Goal: Task Accomplishment & Management: Manage account settings

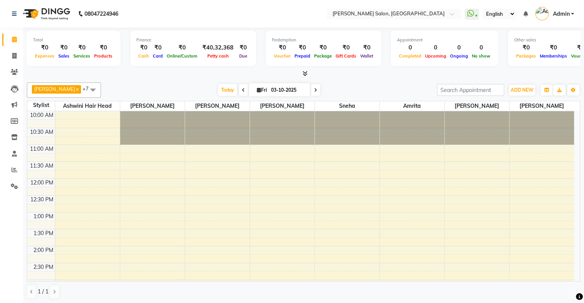
scroll to position [154, 0]
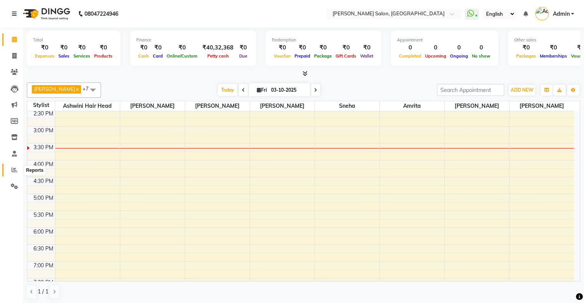
click at [14, 169] on icon at bounding box center [15, 170] width 6 height 6
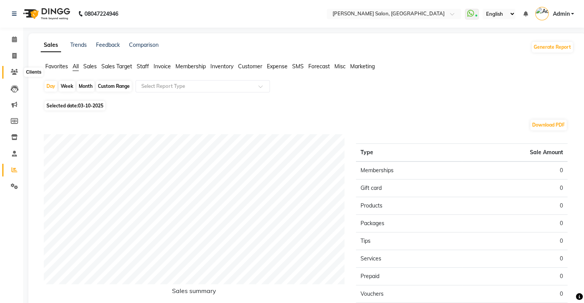
click at [14, 76] on span at bounding box center [14, 72] width 13 height 9
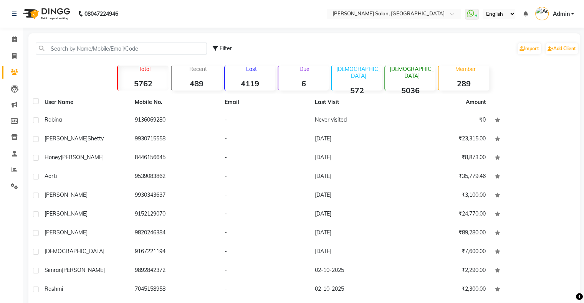
click at [224, 50] on span "Filter" at bounding box center [226, 48] width 12 height 7
select select "1000000"
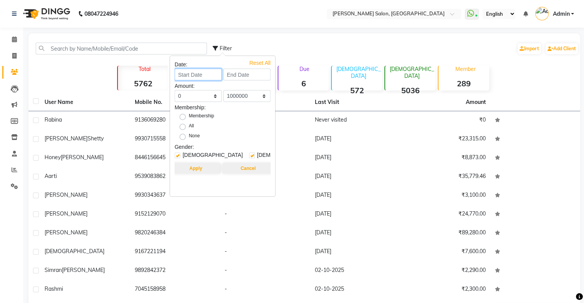
click at [186, 75] on input at bounding box center [198, 75] width 47 height 12
select select "10"
select select "2025"
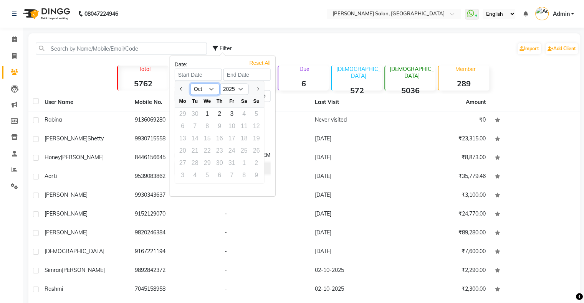
click at [200, 89] on select "Jan Feb Mar Apr May Jun Jul Aug Sep Oct" at bounding box center [204, 90] width 29 height 12
select select "6"
click at [190, 84] on select "Jan Feb Mar Apr May Jun Jul Aug Sep Oct" at bounding box center [204, 90] width 29 height 12
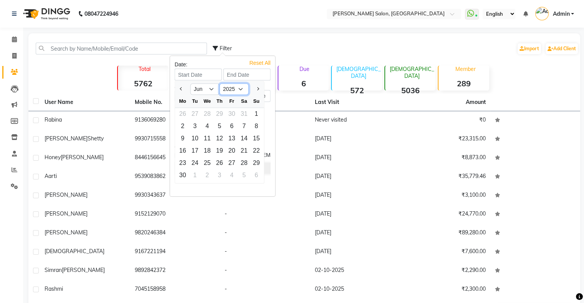
click at [232, 88] on select "2015 2016 2017 2018 2019 2020 2021 2022 2023 2024 2025" at bounding box center [234, 90] width 29 height 12
click at [220, 84] on select "2015 2016 2017 2018 2019 2020 2021 2022 2023 2024 2025" at bounding box center [234, 90] width 29 height 12
click at [251, 111] on div "1" at bounding box center [256, 114] width 12 height 12
type input "01-06-2025"
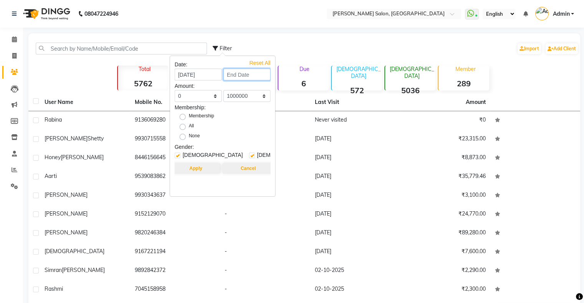
click at [237, 73] on input at bounding box center [246, 75] width 47 height 12
select select "6"
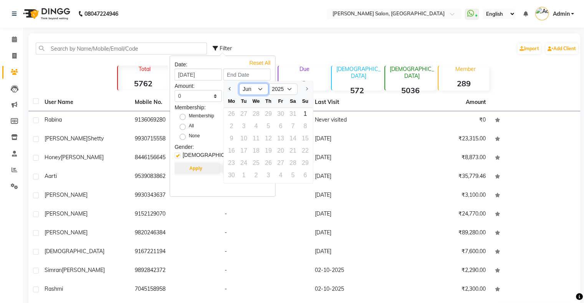
click at [261, 88] on select "May Jun" at bounding box center [253, 90] width 29 height 12
click at [239, 84] on select "May Jun" at bounding box center [253, 90] width 29 height 12
click at [307, 117] on div "1" at bounding box center [305, 114] width 12 height 12
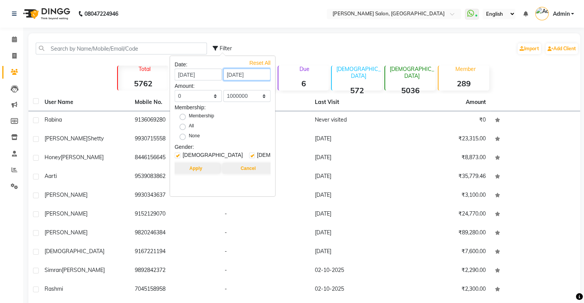
click at [243, 76] on input "01-06-2025" at bounding box center [246, 75] width 47 height 12
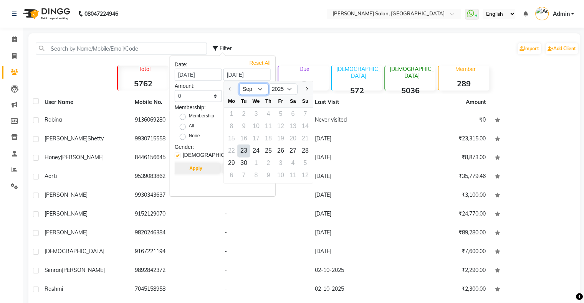
click at [248, 87] on select "Sep Oct" at bounding box center [253, 90] width 29 height 12
click at [248, 91] on select "Sep Oct" at bounding box center [253, 90] width 29 height 12
click at [237, 77] on input "01-06-2025" at bounding box center [246, 75] width 47 height 12
click at [231, 73] on input "01-06-2025" at bounding box center [246, 75] width 47 height 12
click at [230, 75] on input "01-06-2025" at bounding box center [246, 75] width 47 height 12
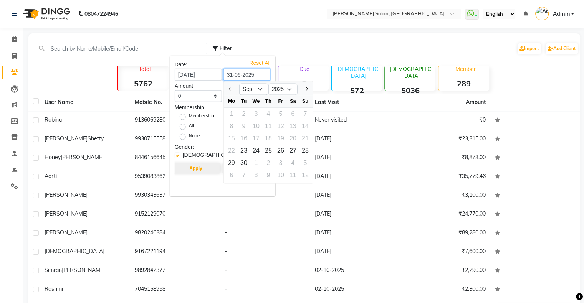
click at [263, 76] on input "31-06-2025" at bounding box center [246, 75] width 47 height 12
type input "31-06-2025"
click at [210, 119] on label "Membership" at bounding box center [201, 117] width 25 height 9
click at [188, 119] on input "Membership" at bounding box center [185, 116] width 5 height 5
radio input "true"
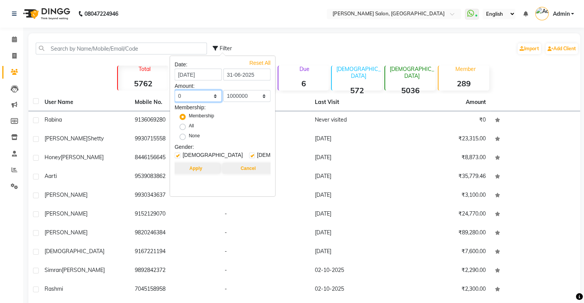
click at [215, 98] on select "0 500 1000 1500 2000 3000 4000 5000 10000 100000 1000000" at bounding box center [198, 96] width 47 height 12
select select "500"
click at [175, 90] on select "0 500 1000 1500 2000 3000 4000 5000 10000 100000 1000000" at bounding box center [198, 96] width 47 height 12
click at [189, 124] on label "All" at bounding box center [191, 126] width 5 height 9
click at [185, 124] on input "All" at bounding box center [185, 126] width 5 height 5
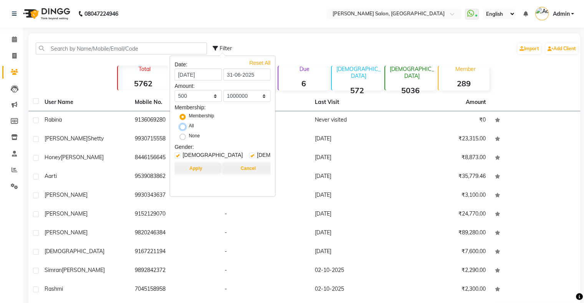
radio input "true"
radio input "false"
click at [178, 157] on label at bounding box center [178, 156] width 6 height 6
click at [178, 157] on input "checkbox" at bounding box center [177, 156] width 5 height 5
checkbox input "false"
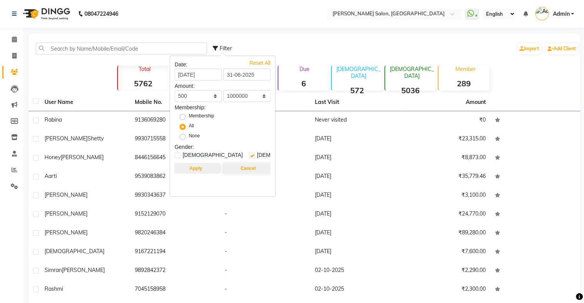
click at [190, 170] on button "Apply" at bounding box center [196, 168] width 50 height 11
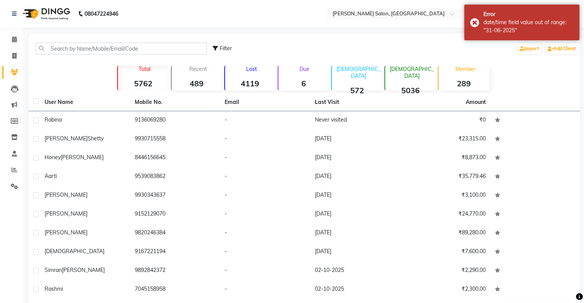
click at [217, 47] on icon at bounding box center [215, 48] width 5 height 5
select select "500"
select select "1000000"
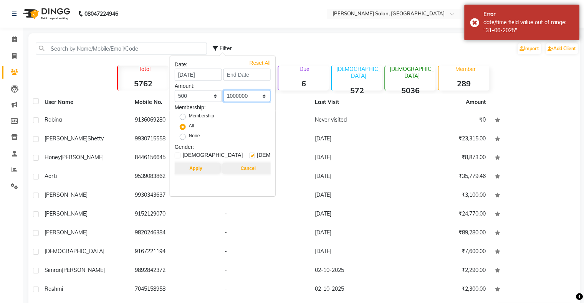
click at [226, 98] on select "0 500 1000 1500 2000 3000 4000 5000 10000 100000 1000000" at bounding box center [246, 96] width 47 height 12
click at [228, 76] on input at bounding box center [246, 75] width 47 height 12
select select "10"
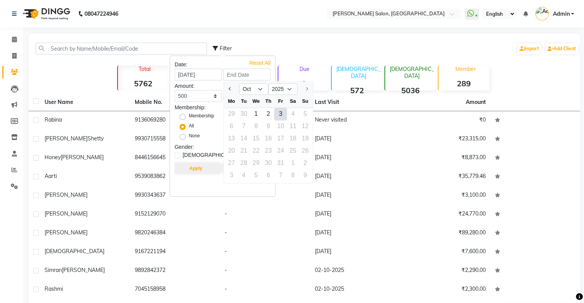
click at [278, 115] on div "3" at bounding box center [281, 114] width 12 height 12
type input "03-10-2025"
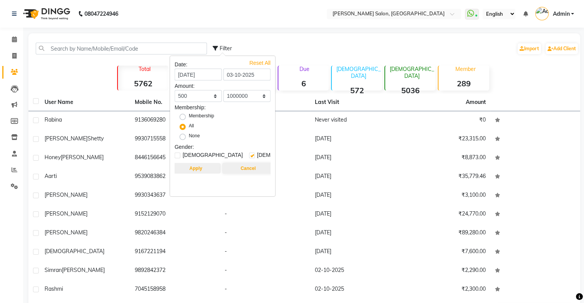
click at [208, 171] on button "Apply" at bounding box center [196, 168] width 50 height 11
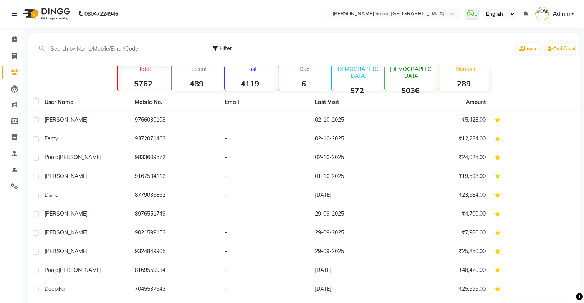
click at [222, 48] on span "Filter" at bounding box center [226, 48] width 12 height 7
select select "500"
select select "1000000"
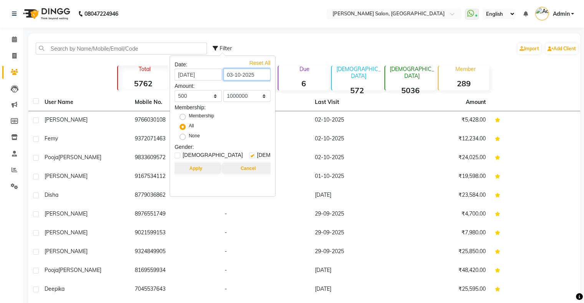
click at [234, 74] on input "03-10-2025" at bounding box center [246, 75] width 47 height 12
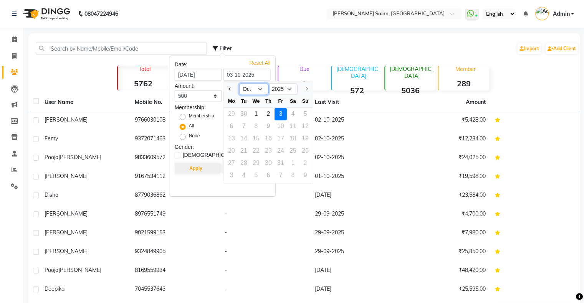
click at [256, 90] on select "Sep Oct" at bounding box center [253, 90] width 29 height 12
select select "9"
click at [239, 84] on select "Sep Oct" at bounding box center [253, 90] width 29 height 12
click at [251, 87] on select "Sep Oct" at bounding box center [253, 90] width 29 height 12
click at [274, 79] on div "Reset All Date: 01-06-2025 03-10-2025 Sep Oct 2025 Mo Tu We Th Fr Sa Su 1 2 3 4…" at bounding box center [222, 126] width 105 height 141
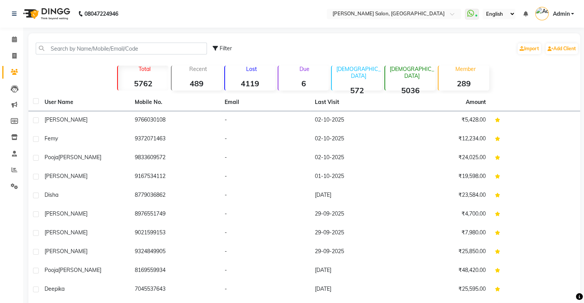
click at [221, 52] on div "Filter" at bounding box center [222, 49] width 19 height 8
select select "500"
select select "1000000"
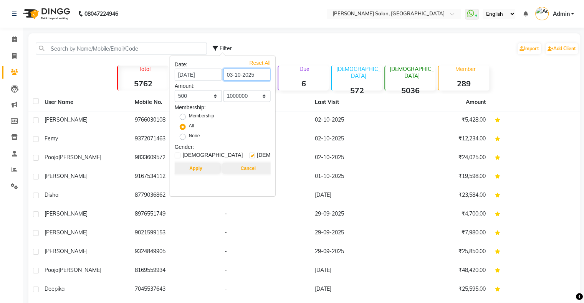
click at [237, 76] on input "03-10-2025" at bounding box center [246, 75] width 47 height 12
select select "10"
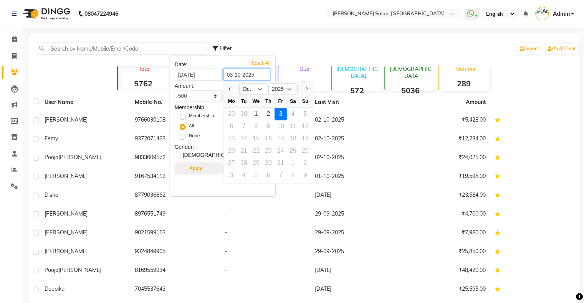
click at [246, 71] on input "03-10-2025" at bounding box center [246, 75] width 47 height 12
drag, startPoint x: 243, startPoint y: 71, endPoint x: 247, endPoint y: 74, distance: 5.7
drag, startPoint x: 247, startPoint y: 74, endPoint x: 240, endPoint y: 74, distance: 7.3
click at [240, 74] on input "03-10-2025" at bounding box center [246, 75] width 47 height 12
click at [237, 74] on input "03-10-2025" at bounding box center [246, 75] width 47 height 12
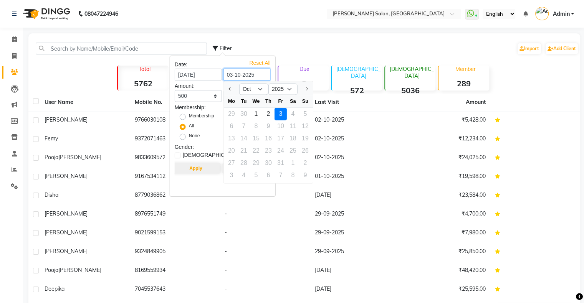
click at [237, 74] on input "03-10-2025" at bounding box center [246, 75] width 47 height 12
click at [228, 77] on input "03-08-2025" at bounding box center [246, 75] width 47 height 12
type input "31-08-2025"
click at [336, 53] on div "Filter Import Add Client" at bounding box center [396, 48] width 366 height 24
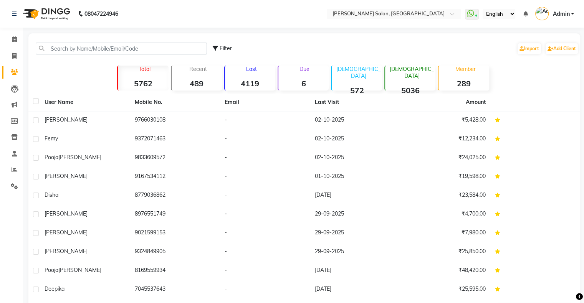
click at [215, 47] on icon at bounding box center [215, 48] width 5 height 5
select select "500"
select select "1000000"
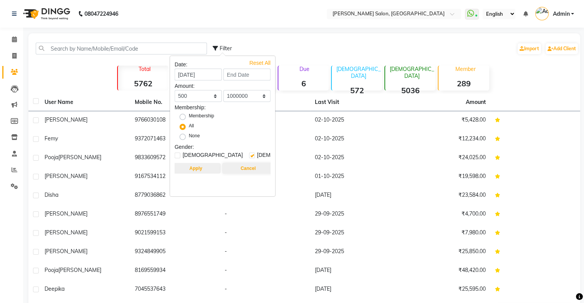
click at [193, 165] on button "Apply" at bounding box center [196, 168] width 50 height 11
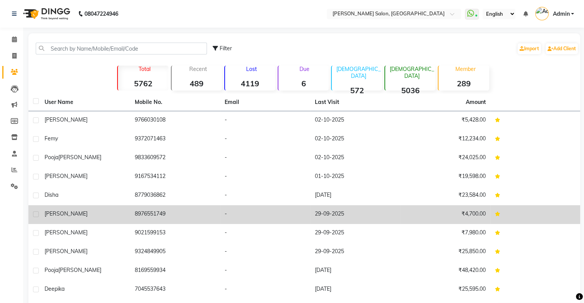
scroll to position [29, 0]
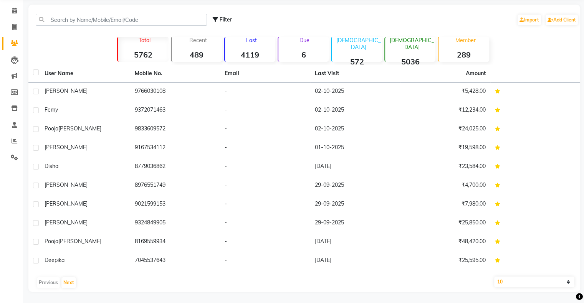
click at [251, 55] on strong "4119" at bounding box center [250, 55] width 50 height 10
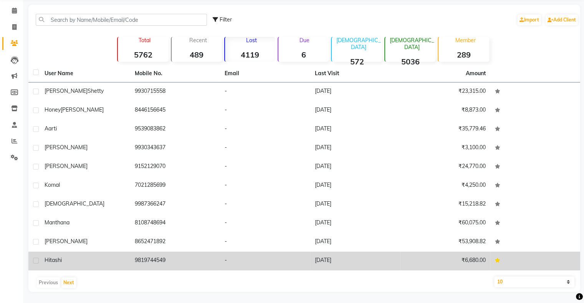
click at [81, 262] on div "Hitashi" at bounding box center [85, 261] width 81 height 8
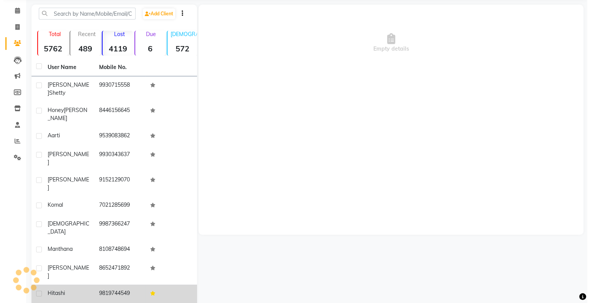
scroll to position [23, 0]
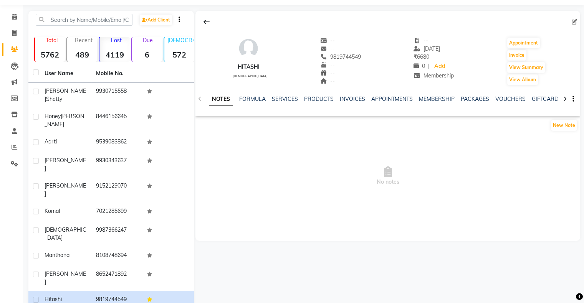
click at [314, 104] on div "NOTES FORMULA SERVICES PRODUCTS INVOICES APPOINTMENTS MEMBERSHIP PACKAGES VOUCH…" at bounding box center [378, 102] width 339 height 14
click at [319, 101] on link "PRODUCTS" at bounding box center [319, 99] width 30 height 7
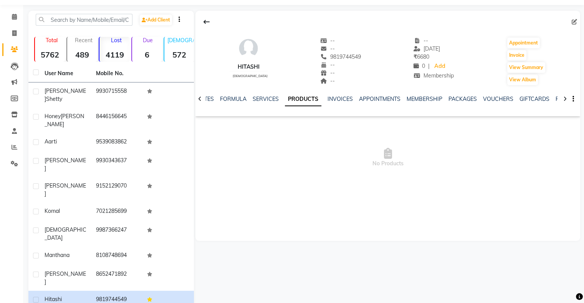
click at [344, 91] on div "NOTES FORMULA SERVICES PRODUCTS INVOICES APPOINTMENTS MEMBERSHIP PACKAGES VOUCH…" at bounding box center [387, 99] width 385 height 26
click at [341, 96] on link "INVOICES" at bounding box center [340, 99] width 25 height 7
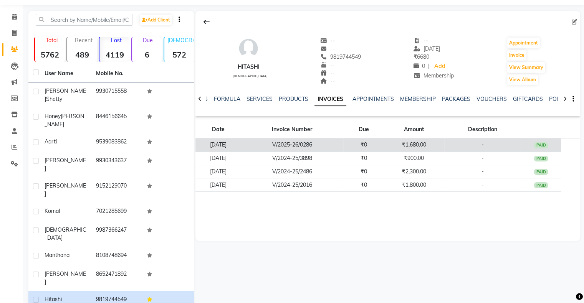
click at [218, 148] on td "23-04-2025" at bounding box center [217, 145] width 45 height 13
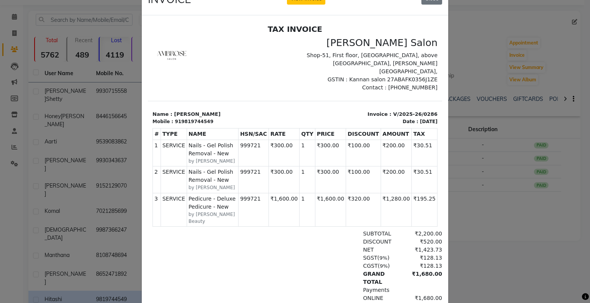
scroll to position [38, 0]
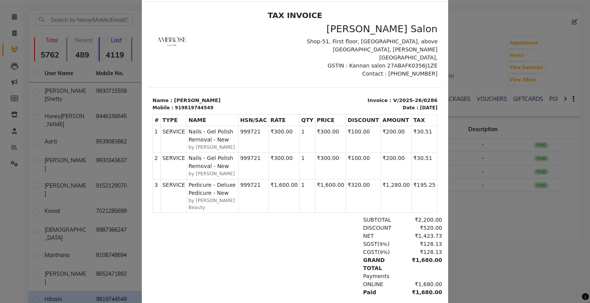
click at [493, 257] on ngb-modal-window "INVOICE View Invoice Close" at bounding box center [295, 151] width 590 height 303
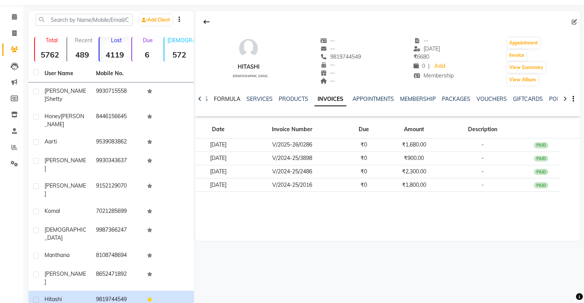
click at [226, 99] on link "FORMULA" at bounding box center [227, 99] width 26 height 7
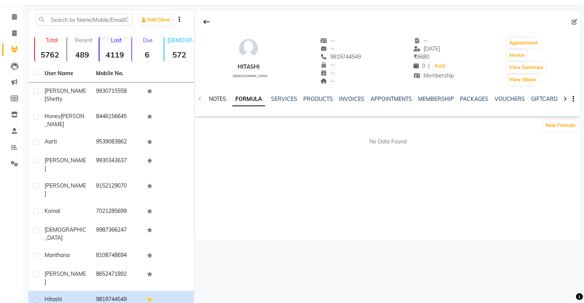
click at [226, 99] on link "NOTES" at bounding box center [217, 99] width 17 height 7
click at [254, 100] on link "FORMULA" at bounding box center [252, 99] width 26 height 7
click at [287, 102] on link "SERVICES" at bounding box center [284, 99] width 26 height 7
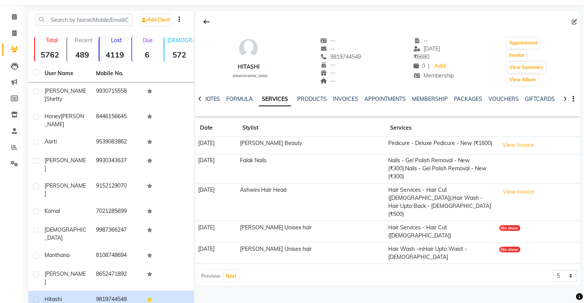
click at [312, 102] on div "PRODUCTS" at bounding box center [312, 99] width 30 height 8
click at [312, 94] on div "NOTES FORMULA SERVICES PRODUCTS INVOICES APPOINTMENTS MEMBERSHIP PACKAGES VOUCH…" at bounding box center [387, 99] width 385 height 26
click at [316, 99] on link "PRODUCTS" at bounding box center [312, 99] width 30 height 7
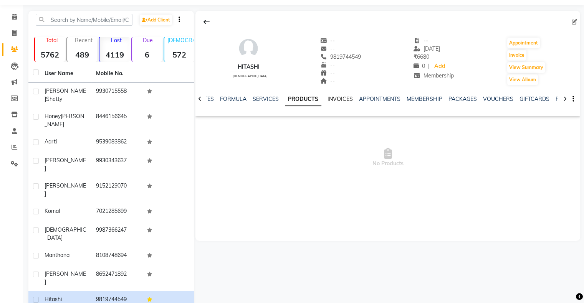
click at [336, 98] on link "INVOICES" at bounding box center [340, 99] width 25 height 7
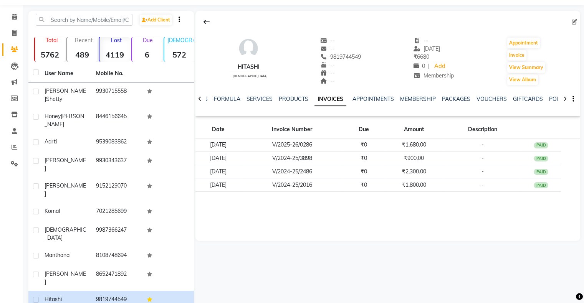
click at [394, 99] on ul "NOTES FORMULA SERVICES PRODUCTS INVOICES APPOINTMENTS MEMBERSHIP PACKAGES VOUCH…" at bounding box center [433, 99] width 487 height 8
click at [416, 98] on link "MEMBERSHIP" at bounding box center [418, 99] width 36 height 7
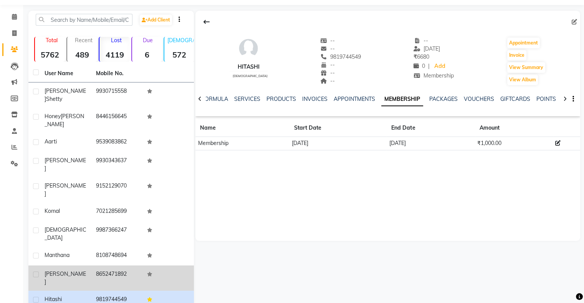
click at [91, 266] on td "Payal" at bounding box center [65, 278] width 51 height 25
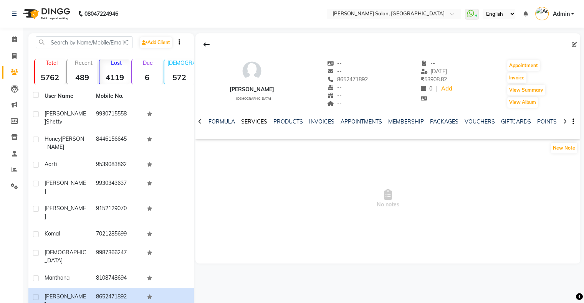
click at [251, 122] on link "SERVICES" at bounding box center [254, 121] width 26 height 7
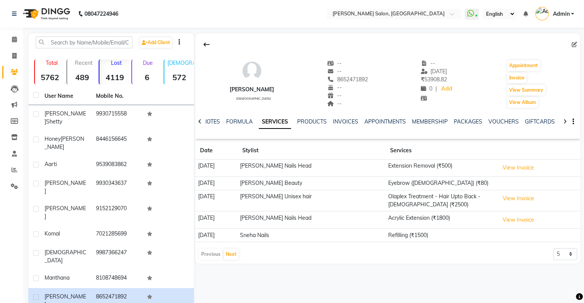
click at [281, 169] on td "Heena Nails Head" at bounding box center [312, 168] width 148 height 17
click at [513, 169] on button "View Invoice" at bounding box center [518, 168] width 38 height 12
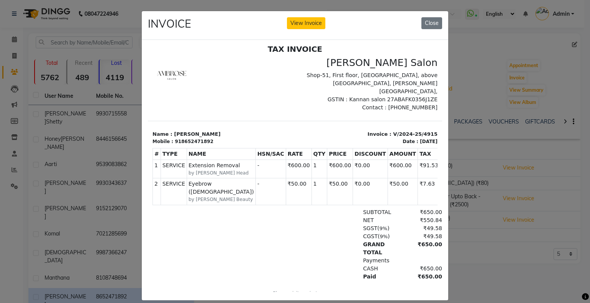
scroll to position [6, 0]
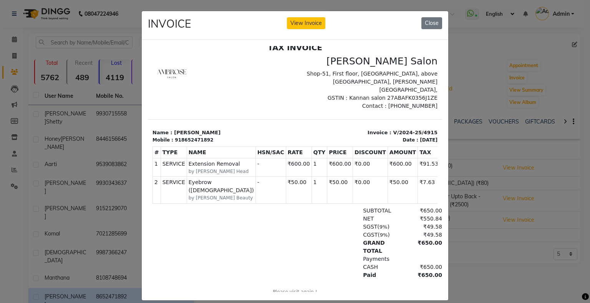
click at [457, 217] on ngb-modal-window "INVOICE View Invoice Close" at bounding box center [295, 151] width 590 height 303
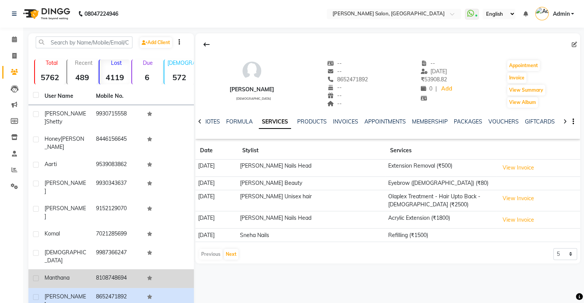
click at [122, 270] on td "8108748694" at bounding box center [116, 279] width 51 height 19
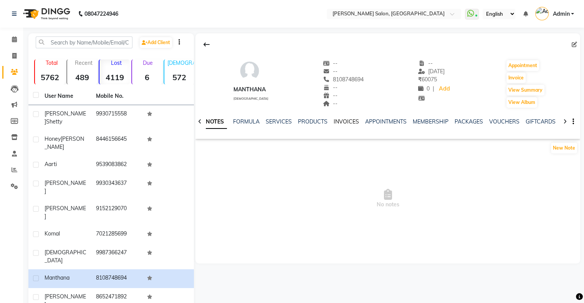
click at [344, 119] on link "INVOICES" at bounding box center [346, 121] width 25 height 7
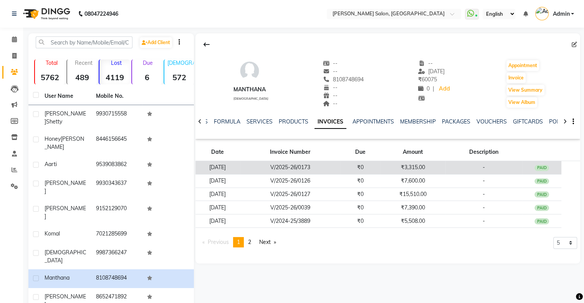
click at [312, 170] on td "V/2025-26/0173" at bounding box center [290, 167] width 101 height 13
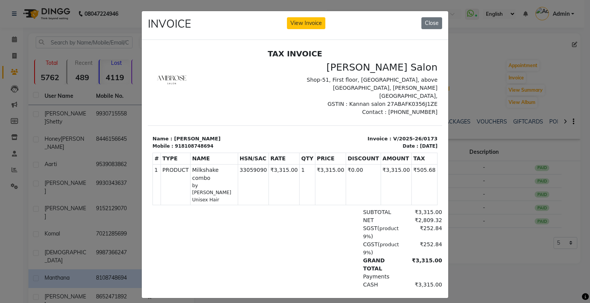
scroll to position [6, 0]
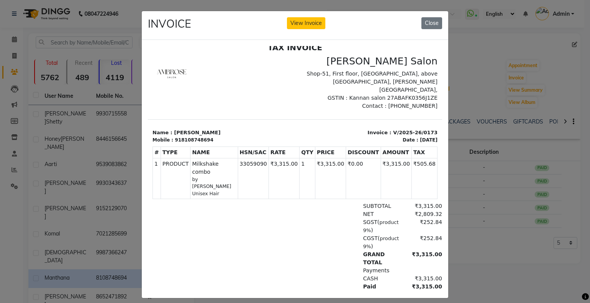
click at [482, 225] on ngb-modal-window "INVOICE View Invoice Close" at bounding box center [295, 151] width 590 height 303
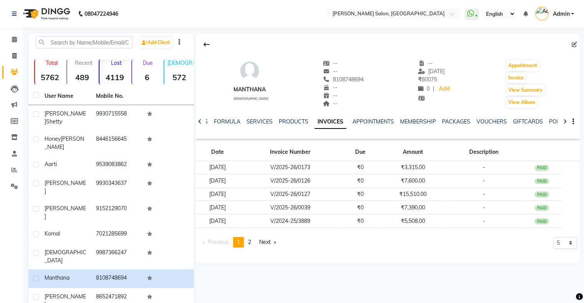
click at [395, 122] on ul "NOTES FORMULA SERVICES PRODUCTS INVOICES APPOINTMENTS MEMBERSHIP PACKAGES VOUCH…" at bounding box center [433, 122] width 487 height 8
click at [407, 121] on link "MEMBERSHIP" at bounding box center [418, 121] width 36 height 7
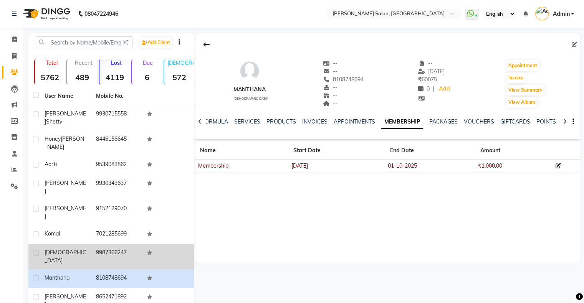
click at [136, 244] on td "9987366247" at bounding box center [116, 256] width 51 height 25
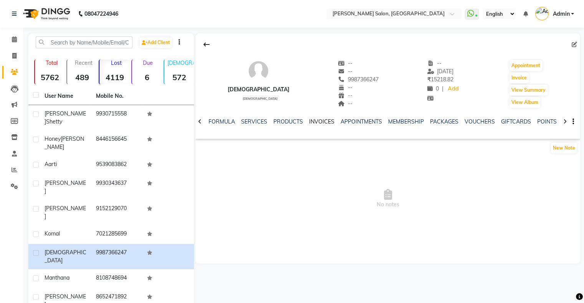
click at [309, 121] on link "INVOICES" at bounding box center [321, 121] width 25 height 7
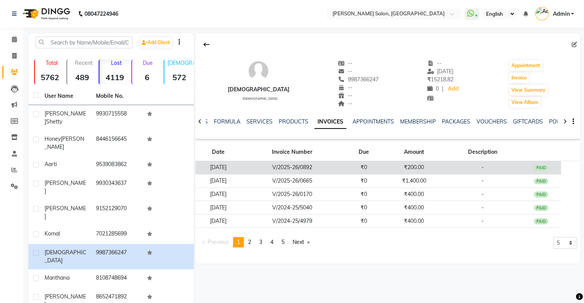
click at [304, 168] on td "V/2025-26/0892" at bounding box center [292, 167] width 103 height 13
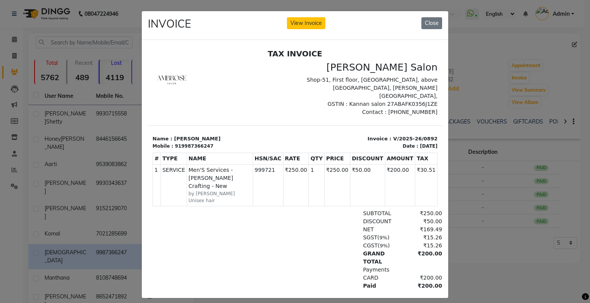
click at [493, 196] on ngb-modal-window "INVOICE View Invoice Close" at bounding box center [295, 151] width 590 height 303
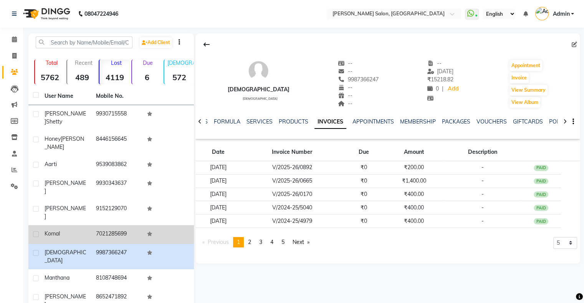
click at [121, 225] on td "7021285699" at bounding box center [116, 234] width 51 height 19
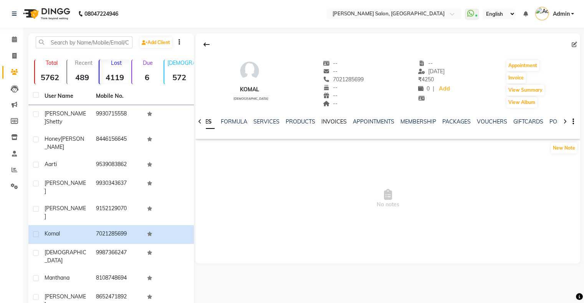
click at [336, 119] on link "INVOICES" at bounding box center [333, 121] width 25 height 7
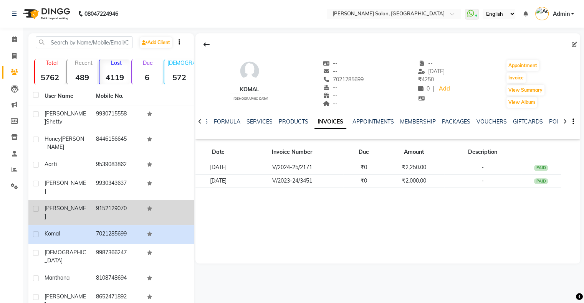
click at [114, 200] on td "9152129070" at bounding box center [116, 212] width 51 height 25
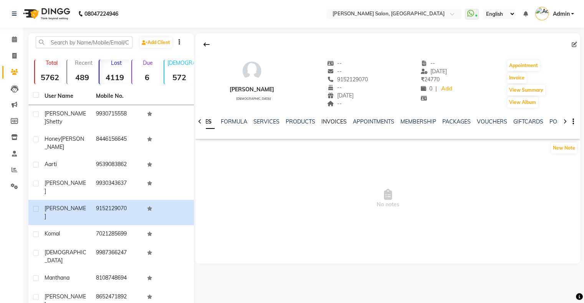
click at [336, 120] on link "INVOICES" at bounding box center [333, 121] width 25 height 7
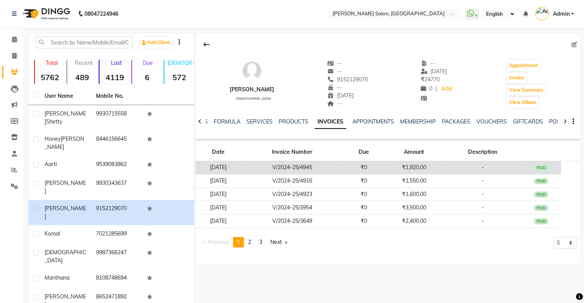
click at [241, 165] on td "03-03-2025" at bounding box center [217, 167] width 45 height 13
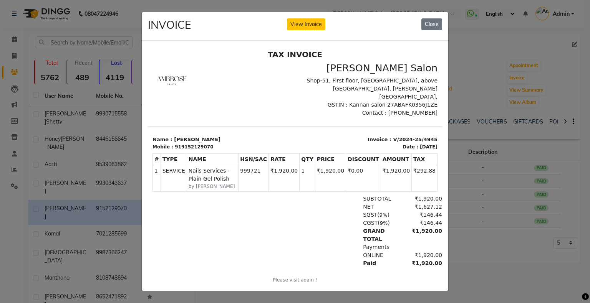
click at [498, 159] on ngb-modal-window "INVOICE View Invoice Close" at bounding box center [295, 151] width 590 height 303
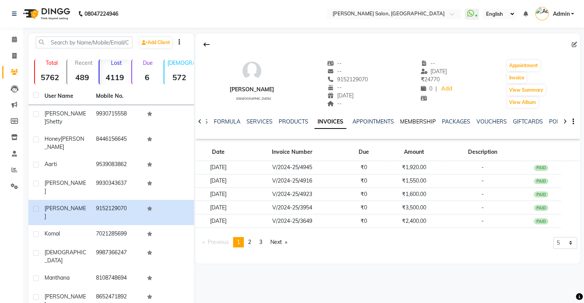
click at [424, 122] on link "MEMBERSHIP" at bounding box center [418, 121] width 36 height 7
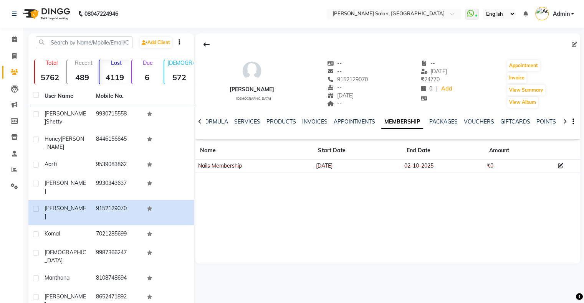
click at [347, 117] on div "NOTES FORMULA SERVICES PRODUCTS INVOICES APPOINTMENTS MEMBERSHIP PACKAGES VOUCH…" at bounding box center [387, 122] width 385 height 26
click at [307, 121] on link "INVOICES" at bounding box center [314, 121] width 25 height 7
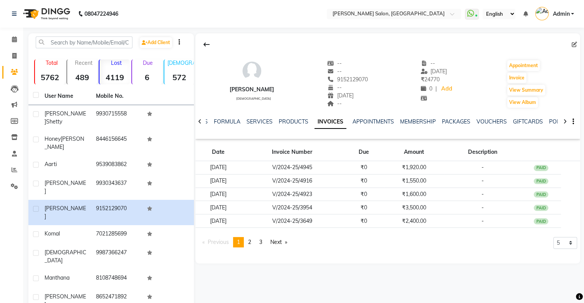
click at [307, 121] on ul "NOTES FORMULA SERVICES PRODUCTS INVOICES APPOINTMENTS MEMBERSHIP PACKAGES VOUCH…" at bounding box center [433, 122] width 487 height 8
click at [259, 121] on link "SERVICES" at bounding box center [260, 121] width 26 height 7
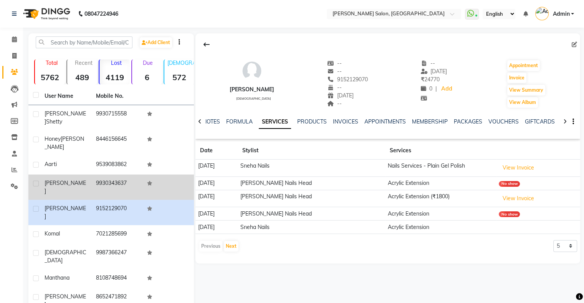
click at [103, 175] on td "9930343637" at bounding box center [116, 187] width 51 height 25
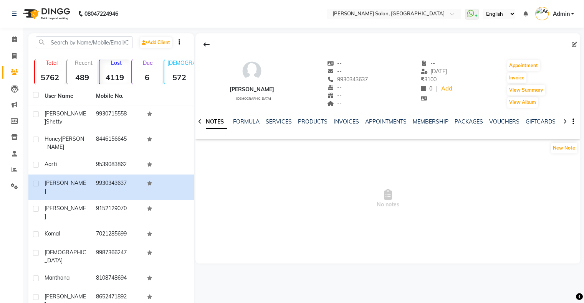
click at [118, 66] on p "Lost" at bounding box center [116, 63] width 27 height 7
click at [280, 122] on link "SERVICES" at bounding box center [279, 121] width 26 height 7
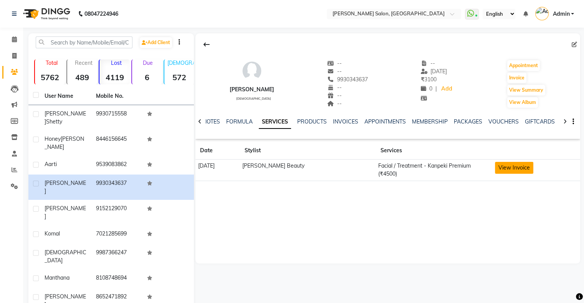
click at [505, 166] on button "View Invoice" at bounding box center [514, 168] width 38 height 12
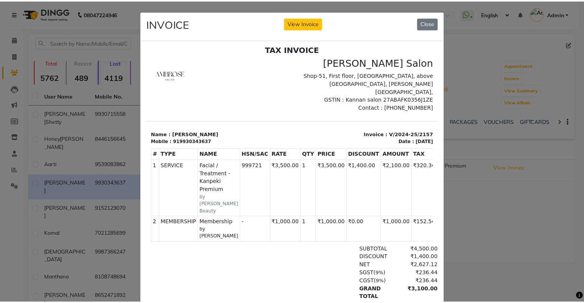
scroll to position [6, 0]
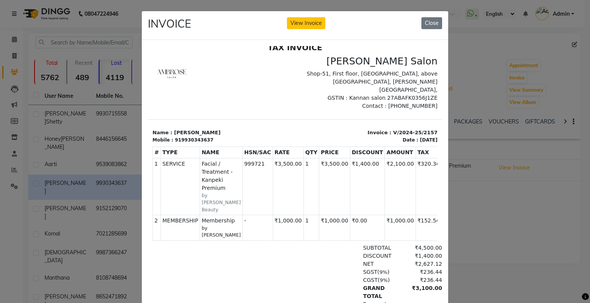
click at [505, 211] on ngb-modal-window "INVOICE View Invoice Close" at bounding box center [295, 151] width 590 height 303
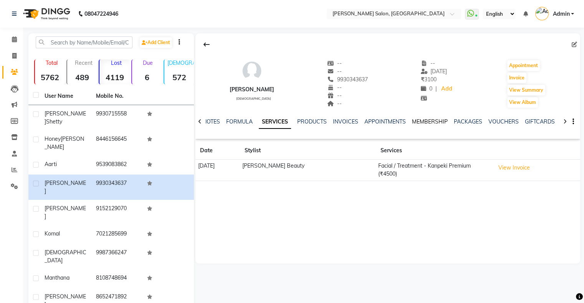
click at [420, 121] on link "MEMBERSHIP" at bounding box center [430, 121] width 36 height 7
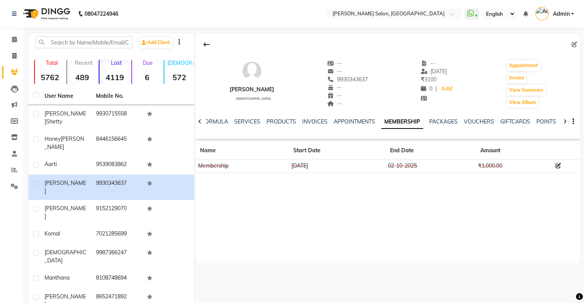
click at [343, 125] on div "APPOINTMENTS" at bounding box center [354, 122] width 41 height 8
click at [316, 122] on link "INVOICES" at bounding box center [314, 121] width 25 height 7
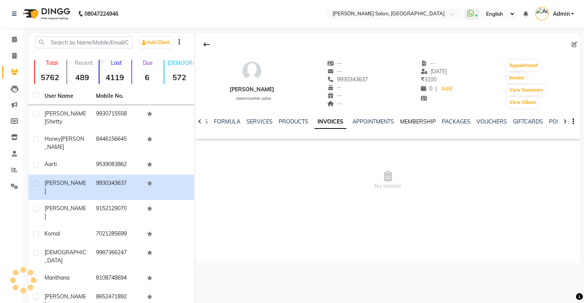
click at [424, 122] on link "MEMBERSHIP" at bounding box center [418, 121] width 36 height 7
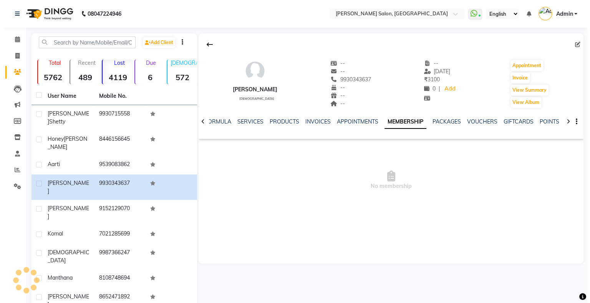
scroll to position [23, 0]
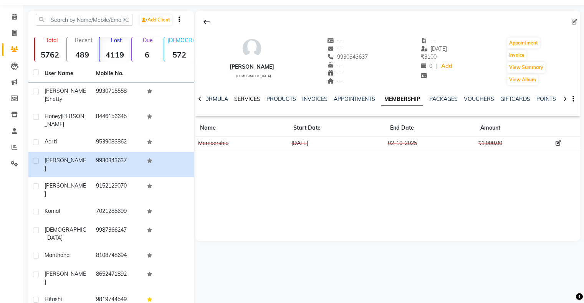
click at [246, 98] on link "SERVICES" at bounding box center [247, 99] width 26 height 7
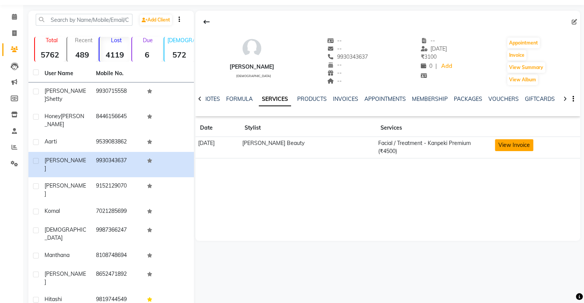
click at [498, 147] on button "View Invoice" at bounding box center [514, 145] width 38 height 12
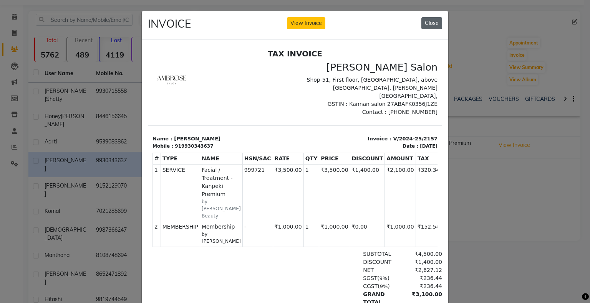
click at [425, 25] on button "Close" at bounding box center [431, 23] width 21 height 12
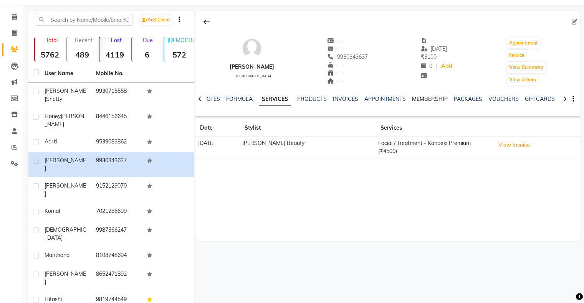
click at [425, 99] on link "MEMBERSHIP" at bounding box center [430, 99] width 36 height 7
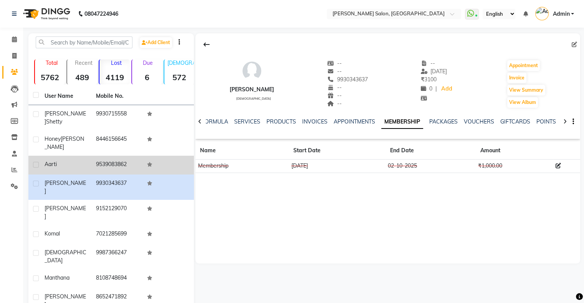
click at [112, 156] on td "9539083862" at bounding box center [116, 165] width 51 height 19
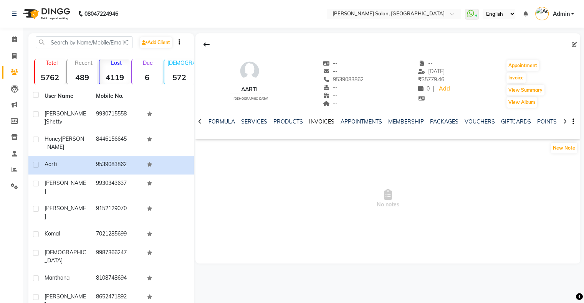
click at [318, 119] on link "INVOICES" at bounding box center [321, 121] width 25 height 7
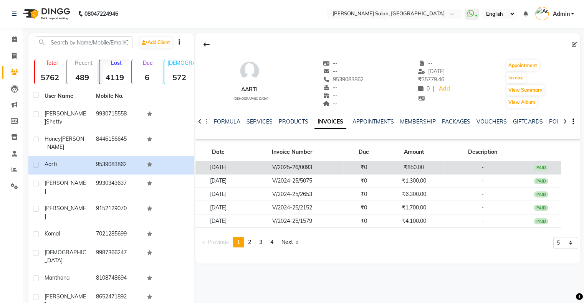
click at [330, 166] on td "V/2025-26/0093" at bounding box center [292, 167] width 103 height 13
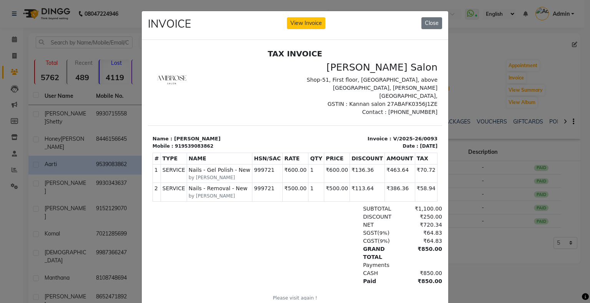
click at [523, 176] on ngb-modal-window "INVOICE View Invoice Close" at bounding box center [295, 151] width 590 height 303
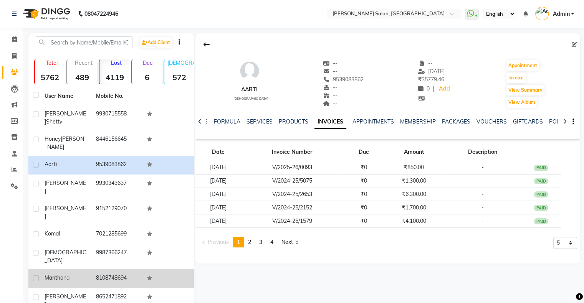
click at [131, 270] on td "8108748694" at bounding box center [116, 279] width 51 height 19
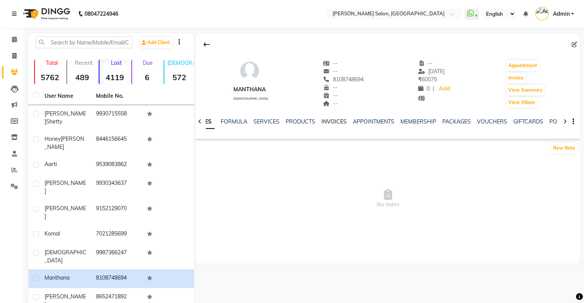
click at [326, 120] on link "INVOICES" at bounding box center [333, 121] width 25 height 7
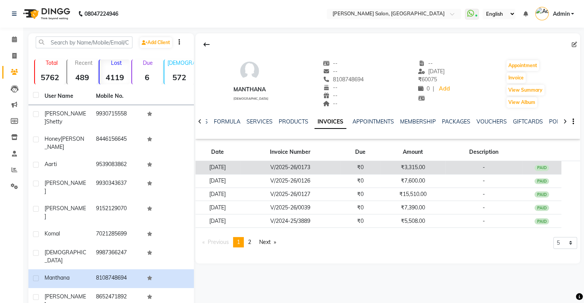
click at [278, 166] on td "V/2025-26/0173" at bounding box center [290, 167] width 101 height 13
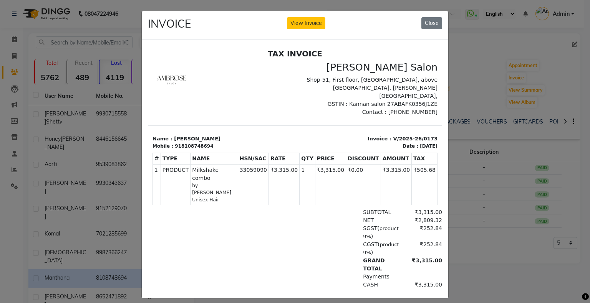
click at [420, 208] on div "₹3,315.00" at bounding box center [421, 212] width 42 height 8
click at [468, 177] on ngb-modal-window "INVOICE View Invoice Close" at bounding box center [295, 151] width 590 height 303
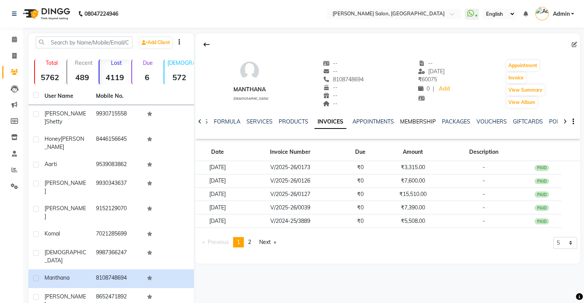
click at [423, 122] on link "MEMBERSHIP" at bounding box center [418, 121] width 36 height 7
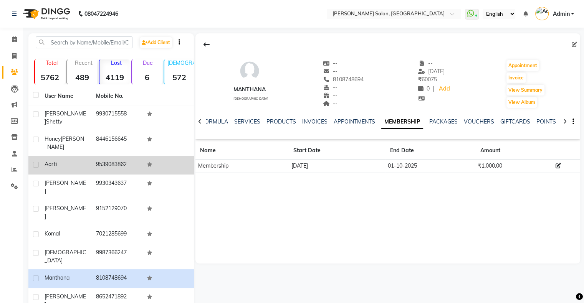
click at [93, 156] on td "9539083862" at bounding box center [116, 165] width 51 height 19
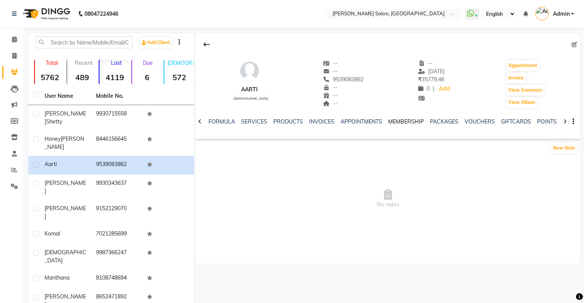
click at [405, 123] on link "MEMBERSHIP" at bounding box center [406, 121] width 36 height 7
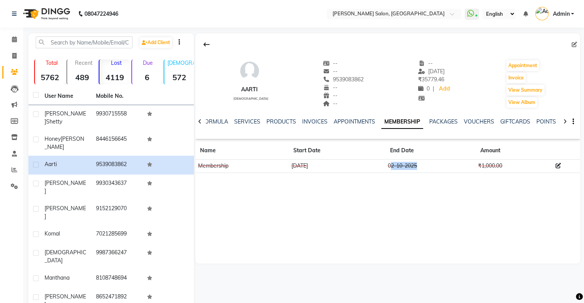
drag, startPoint x: 387, startPoint y: 165, endPoint x: 422, endPoint y: 163, distance: 35.4
click at [422, 163] on td "02-10-2025" at bounding box center [431, 166] width 90 height 13
drag, startPoint x: 375, startPoint y: 165, endPoint x: 442, endPoint y: 171, distance: 67.1
click at [442, 171] on tr "Membership 02-09-2024 02-10-2025 ₹1,000.00" at bounding box center [387, 166] width 385 height 13
click at [318, 121] on link "INVOICES" at bounding box center [314, 121] width 25 height 7
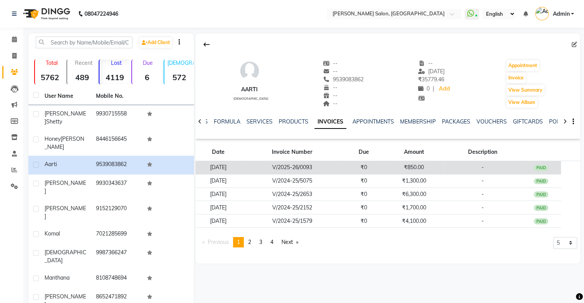
click at [311, 163] on td "V/2025-26/0093" at bounding box center [292, 167] width 103 height 13
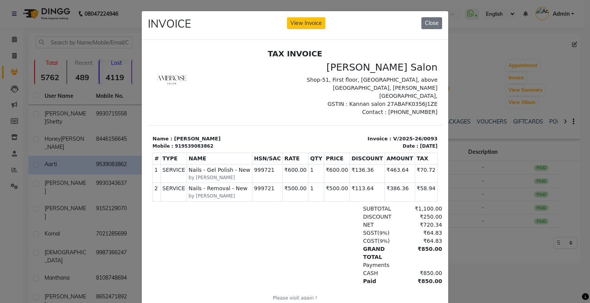
click at [474, 187] on ngb-modal-window "INVOICE View Invoice Close" at bounding box center [295, 151] width 590 height 303
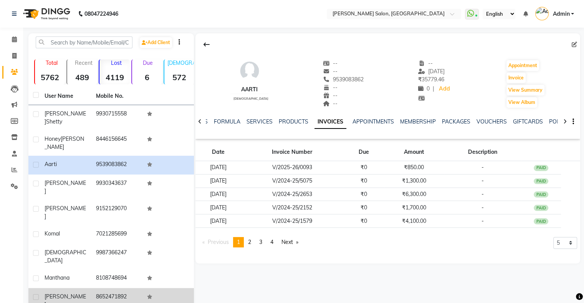
scroll to position [23, 0]
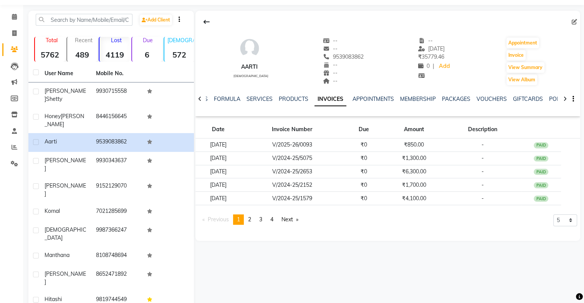
select select "50"
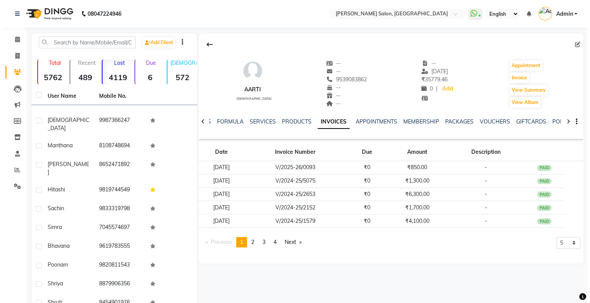
scroll to position [115, 0]
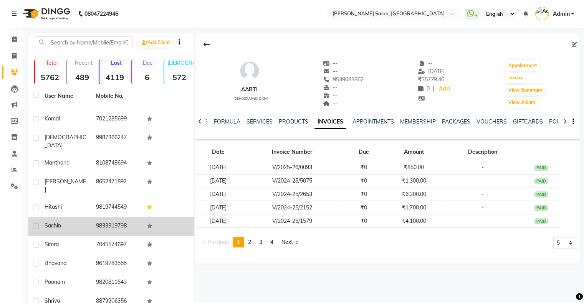
click at [118, 217] on td "9833319798" at bounding box center [116, 226] width 51 height 19
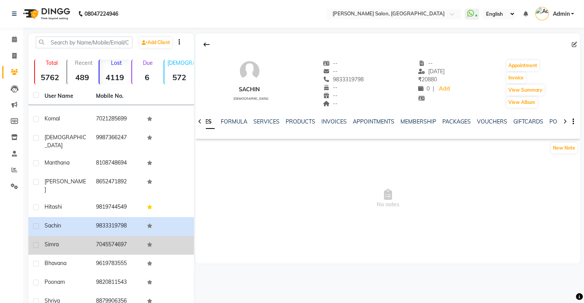
click at [118, 236] on td "7045574697" at bounding box center [116, 245] width 51 height 19
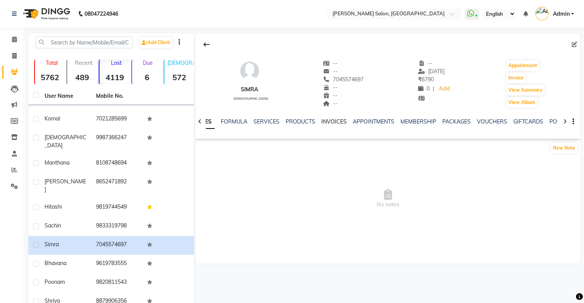
click at [336, 122] on link "INVOICES" at bounding box center [333, 121] width 25 height 7
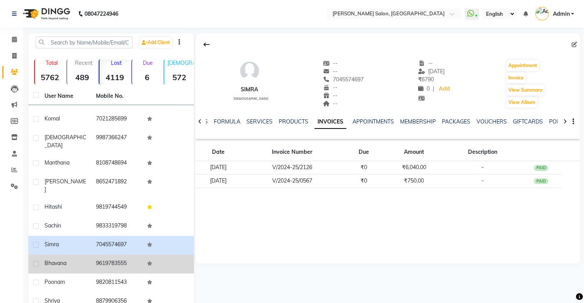
click at [115, 255] on td "9619783555" at bounding box center [116, 264] width 51 height 19
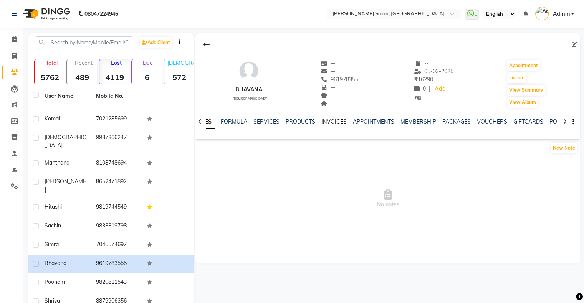
click at [324, 120] on link "INVOICES" at bounding box center [333, 121] width 25 height 7
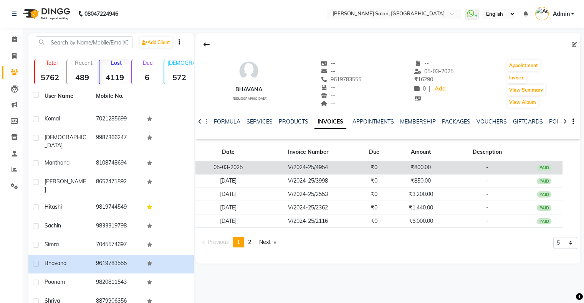
click at [301, 172] on td "V/2024-25/4954" at bounding box center [308, 167] width 95 height 13
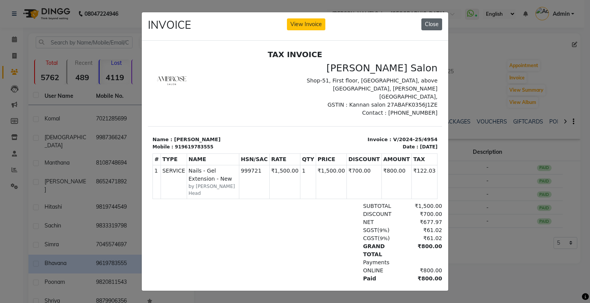
click at [432, 22] on button "Close" at bounding box center [431, 24] width 21 height 12
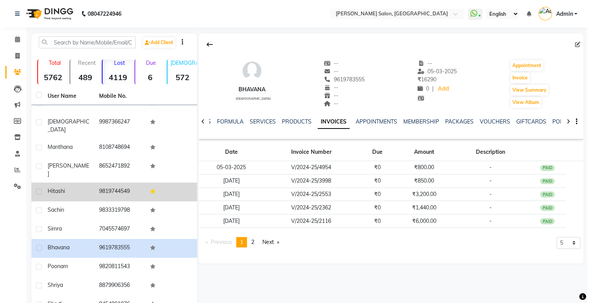
scroll to position [154, 0]
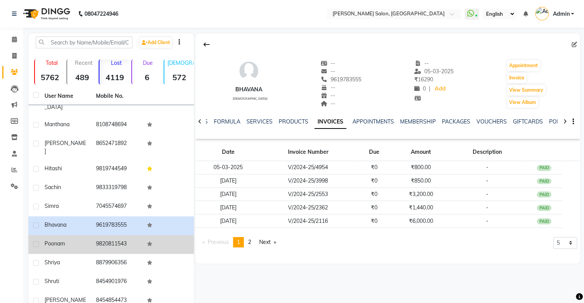
click at [114, 235] on td "9820811543" at bounding box center [116, 244] width 51 height 19
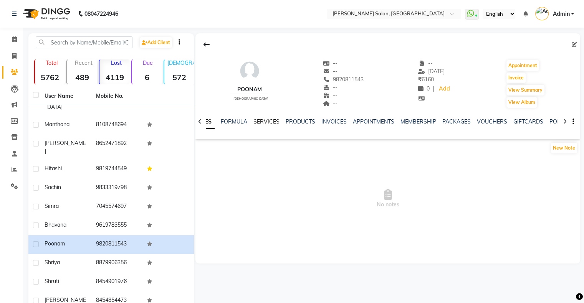
click at [255, 122] on link "SERVICES" at bounding box center [266, 121] width 26 height 7
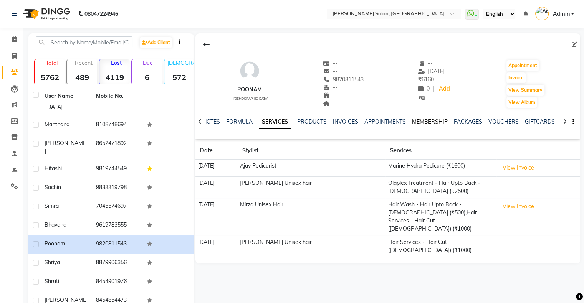
click at [425, 120] on link "MEMBERSHIP" at bounding box center [430, 121] width 36 height 7
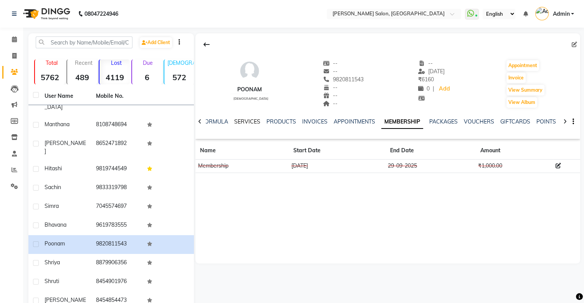
click at [248, 121] on link "SERVICES" at bounding box center [247, 121] width 26 height 7
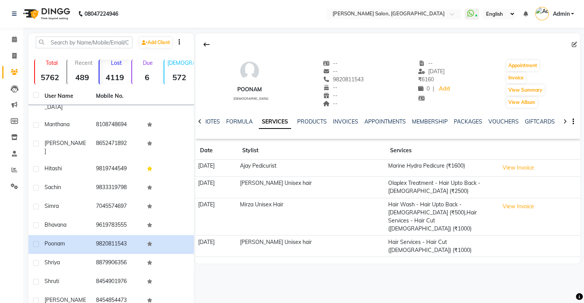
click at [283, 168] on td "Ajay Pedicurist" at bounding box center [312, 168] width 148 height 17
click at [530, 170] on button "View Invoice" at bounding box center [518, 168] width 38 height 12
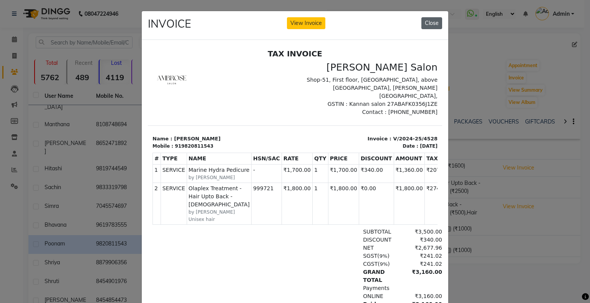
click at [433, 24] on button "Close" at bounding box center [431, 23] width 21 height 12
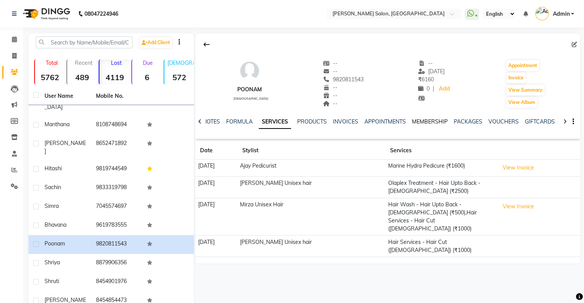
click at [430, 122] on link "MEMBERSHIP" at bounding box center [430, 121] width 36 height 7
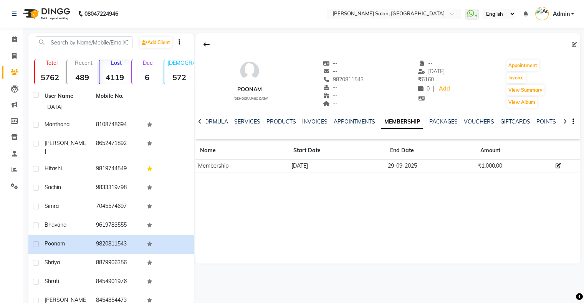
drag, startPoint x: 321, startPoint y: 80, endPoint x: 358, endPoint y: 82, distance: 36.9
click at [358, 82] on div "Poonam female -- -- 9820811543 -- -- -- -- 01-02-2025 ₹ 6160 0 | Add Appointmen…" at bounding box center [387, 80] width 385 height 57
copy span "9820811543"
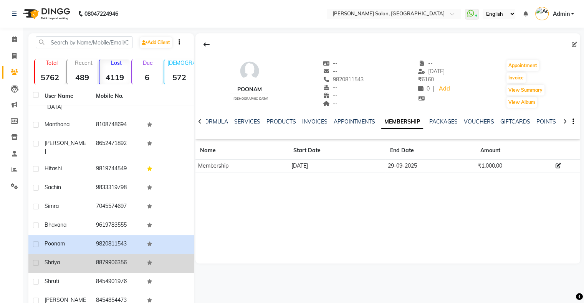
click at [118, 254] on td "8879906356" at bounding box center [116, 263] width 51 height 19
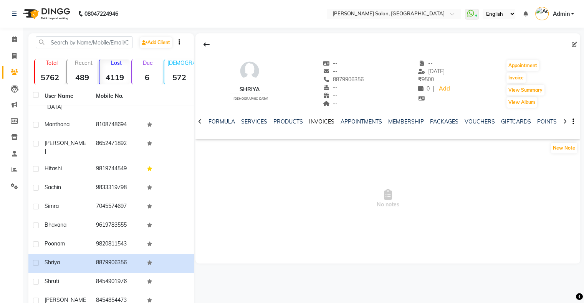
click at [319, 121] on link "INVOICES" at bounding box center [321, 121] width 25 height 7
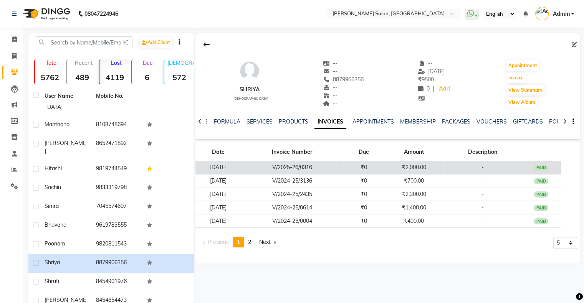
click at [429, 168] on td "₹2,000.00" at bounding box center [414, 167] width 60 height 13
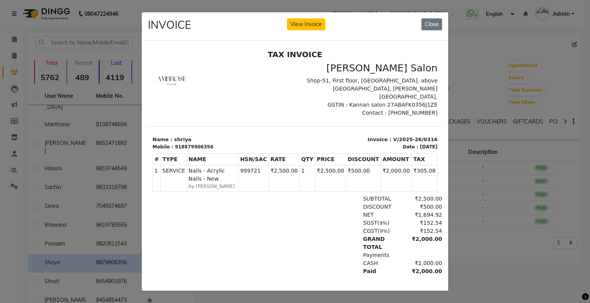
click at [570, 196] on ngb-modal-window "INVOICE View Invoice Close" at bounding box center [295, 151] width 590 height 303
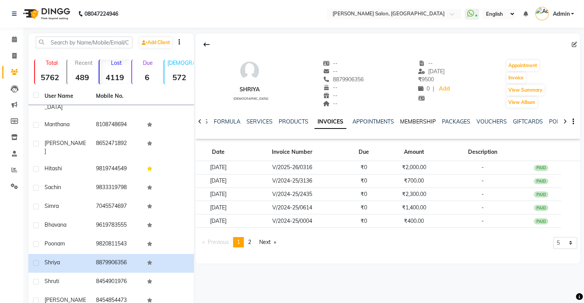
click at [414, 124] on link "MEMBERSHIP" at bounding box center [418, 121] width 36 height 7
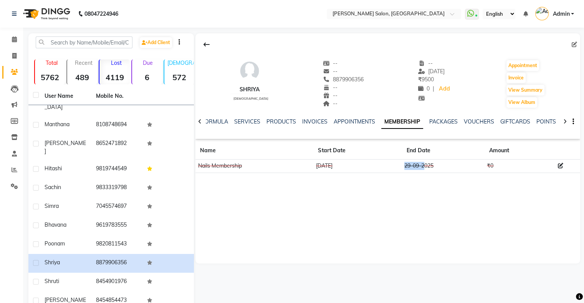
drag, startPoint x: 400, startPoint y: 168, endPoint x: 425, endPoint y: 167, distance: 25.0
click at [425, 167] on td "29-09-2025" at bounding box center [443, 166] width 83 height 13
click at [315, 121] on link "INVOICES" at bounding box center [314, 121] width 25 height 7
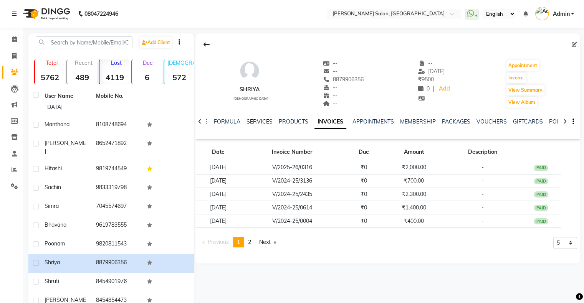
click at [258, 119] on link "SERVICES" at bounding box center [260, 121] width 26 height 7
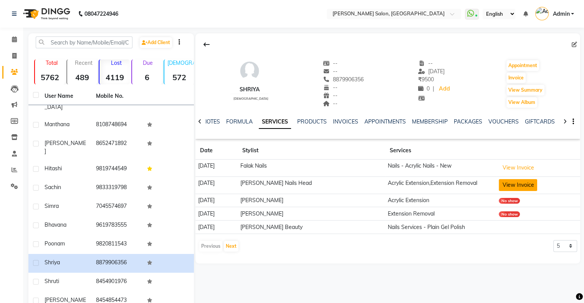
click at [514, 184] on button "View Invoice" at bounding box center [518, 185] width 38 height 12
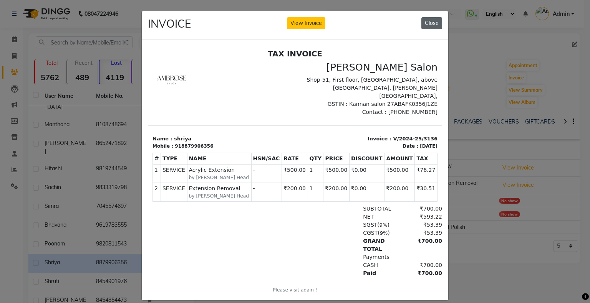
click at [427, 26] on button "Close" at bounding box center [431, 23] width 21 height 12
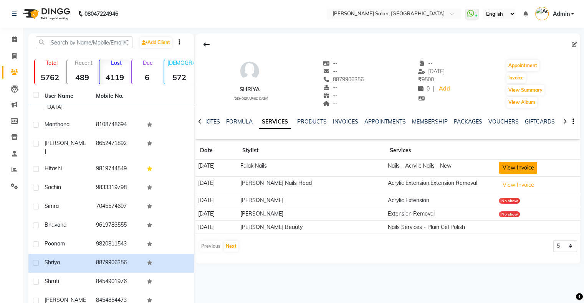
click at [520, 169] on button "View Invoice" at bounding box center [518, 168] width 38 height 12
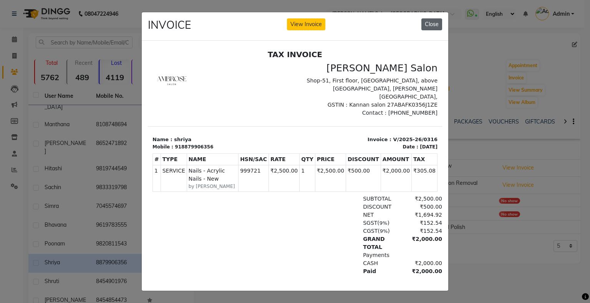
click at [430, 23] on button "Close" at bounding box center [431, 24] width 21 height 12
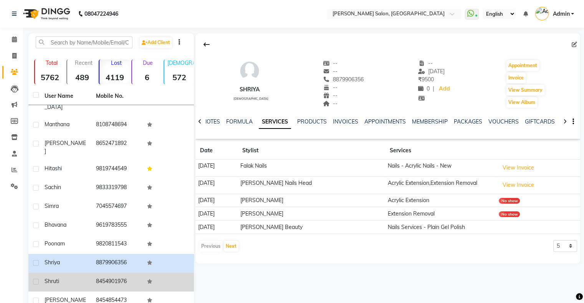
click at [120, 273] on td "8454901976" at bounding box center [116, 282] width 51 height 19
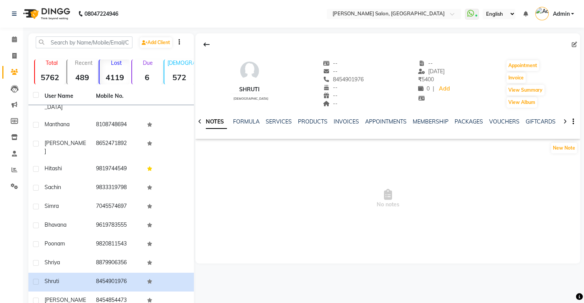
click at [345, 117] on div "NOTES FORMULA SERVICES PRODUCTS INVOICES APPOINTMENTS MEMBERSHIP PACKAGES VOUCH…" at bounding box center [387, 122] width 385 height 26
click at [346, 123] on link "INVOICES" at bounding box center [346, 121] width 25 height 7
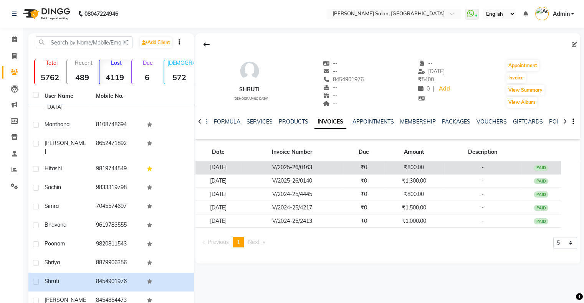
click at [218, 166] on td "13-04-2025" at bounding box center [217, 167] width 45 height 13
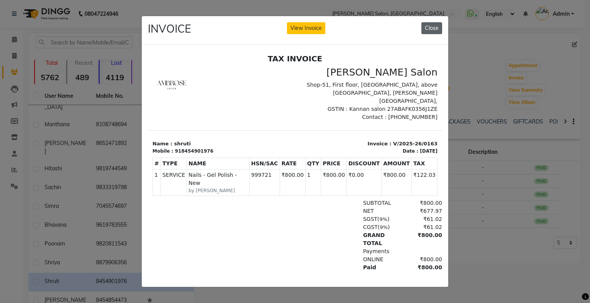
click at [435, 27] on button "Close" at bounding box center [431, 28] width 21 height 12
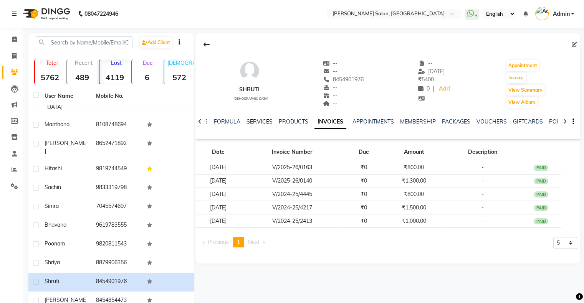
click at [254, 119] on link "SERVICES" at bounding box center [260, 121] width 26 height 7
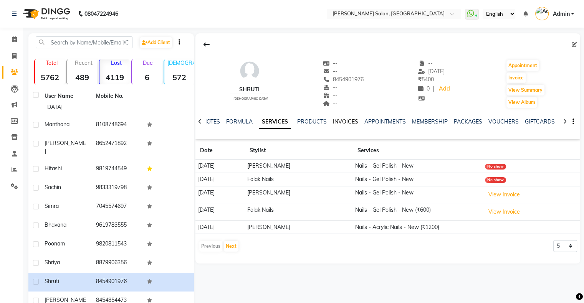
click at [339, 119] on link "INVOICES" at bounding box center [345, 121] width 25 height 7
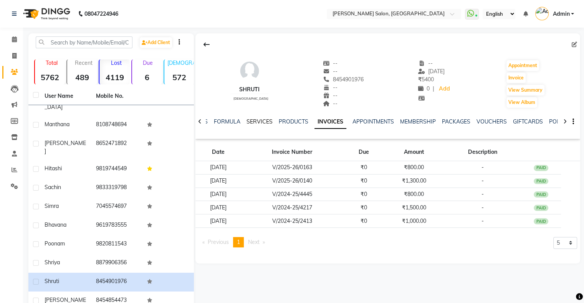
click at [260, 123] on link "SERVICES" at bounding box center [260, 121] width 26 height 7
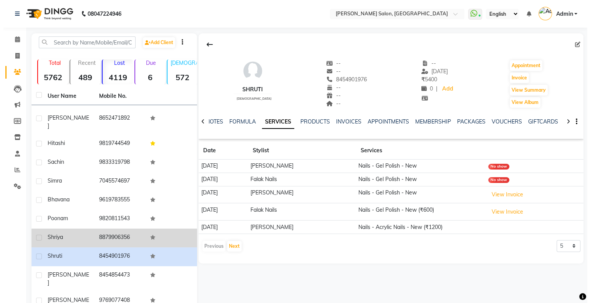
scroll to position [192, 0]
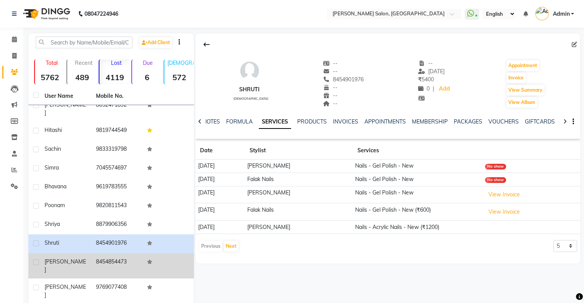
click at [106, 253] on td "8454854473" at bounding box center [116, 265] width 51 height 25
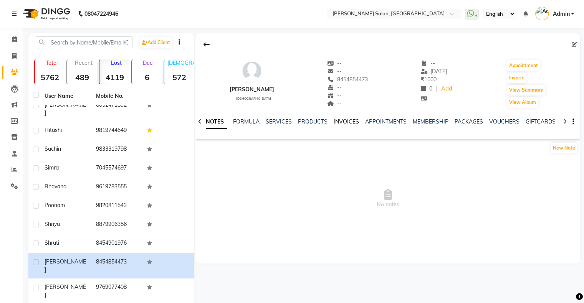
click at [343, 124] on link "INVOICES" at bounding box center [346, 121] width 25 height 7
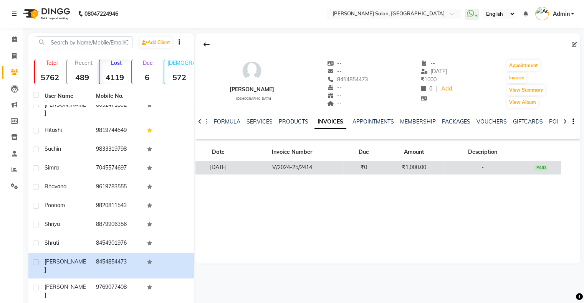
click at [324, 166] on td "V/2024-25/2414" at bounding box center [292, 167] width 103 height 13
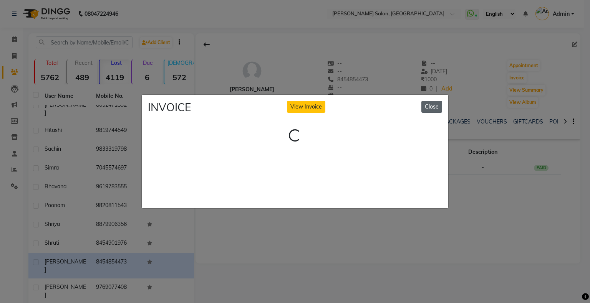
click at [429, 104] on button "Close" at bounding box center [431, 107] width 21 height 12
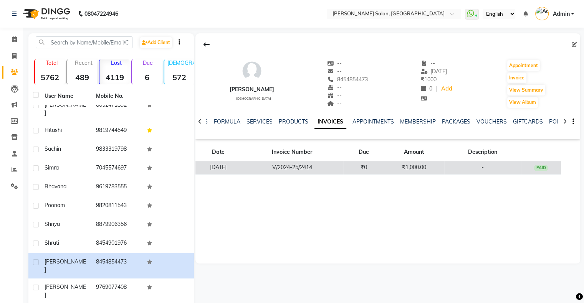
click at [241, 171] on td "28-09-2024" at bounding box center [217, 167] width 45 height 13
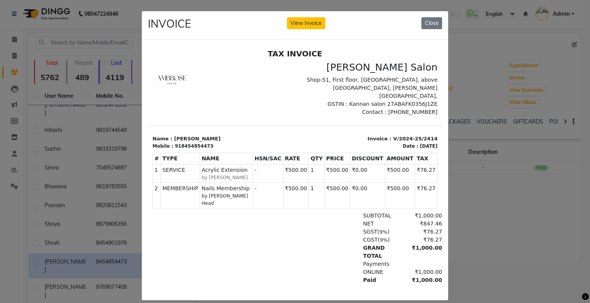
click at [468, 205] on ngb-modal-window "INVOICE View Invoice Close" at bounding box center [295, 151] width 590 height 303
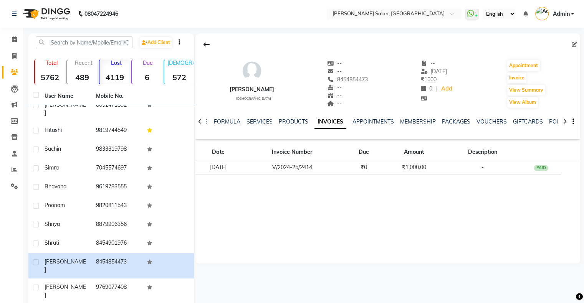
click at [423, 126] on div "NOTES FORMULA SERVICES PRODUCTS INVOICES APPOINTMENTS MEMBERSHIP PACKAGES VOUCH…" at bounding box center [378, 125] width 339 height 14
click at [425, 122] on link "MEMBERSHIP" at bounding box center [418, 121] width 36 height 7
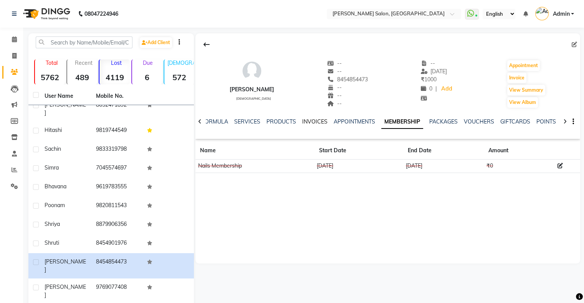
click at [318, 121] on link "INVOICES" at bounding box center [314, 121] width 25 height 7
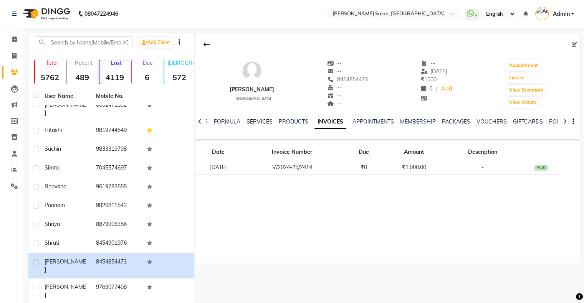
click at [254, 121] on link "SERVICES" at bounding box center [260, 121] width 26 height 7
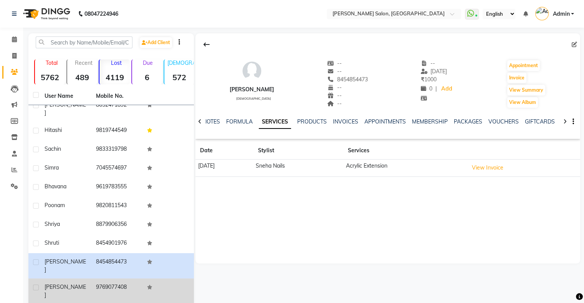
click at [72, 279] on td "Prapti" at bounding box center [65, 291] width 51 height 25
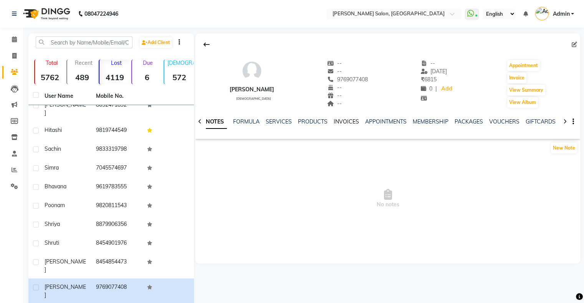
click at [349, 122] on link "INVOICES" at bounding box center [346, 121] width 25 height 7
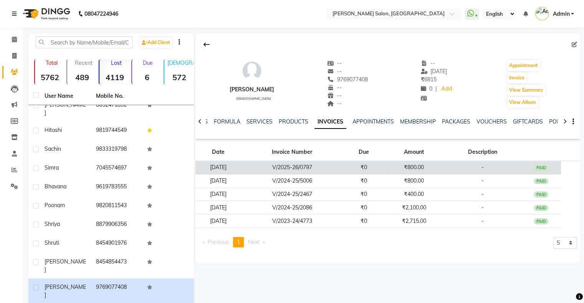
click at [412, 166] on td "₹800.00" at bounding box center [414, 167] width 60 height 13
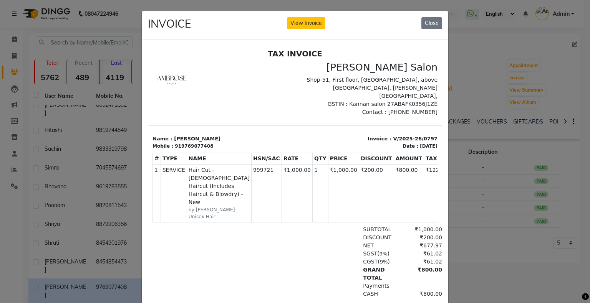
click at [524, 166] on ngb-modal-window "INVOICE View Invoice Close" at bounding box center [295, 151] width 590 height 303
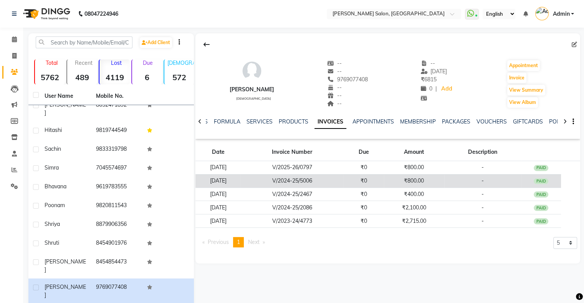
click at [309, 182] on td "V/2024-25/5006" at bounding box center [292, 180] width 103 height 13
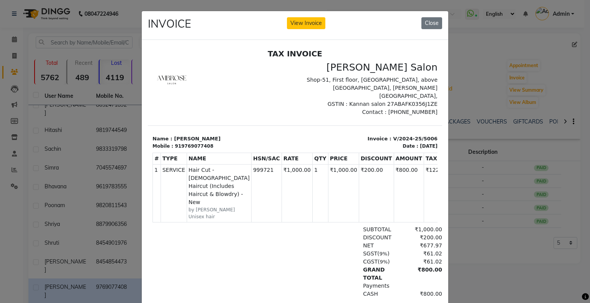
click at [490, 207] on ngb-modal-window "INVOICE View Invoice Close" at bounding box center [295, 151] width 590 height 303
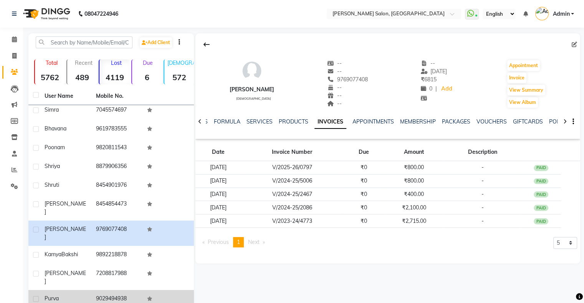
scroll to position [269, 0]
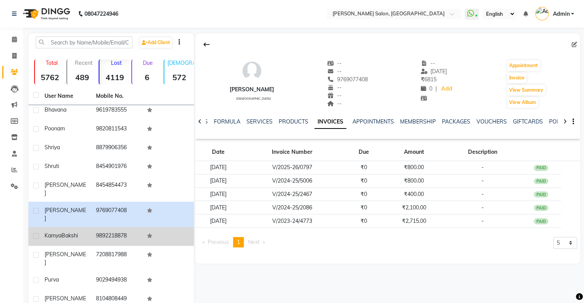
click at [94, 227] on td "9892218878" at bounding box center [116, 236] width 51 height 19
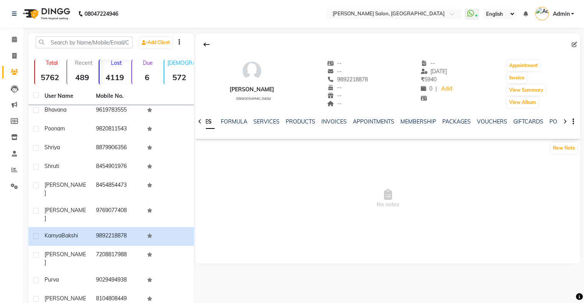
click at [266, 128] on div "NOTES FORMULA SERVICES PRODUCTS INVOICES APPOINTMENTS MEMBERSHIP PACKAGES VOUCH…" at bounding box center [378, 125] width 339 height 14
click at [267, 124] on link "SERVICES" at bounding box center [266, 121] width 26 height 7
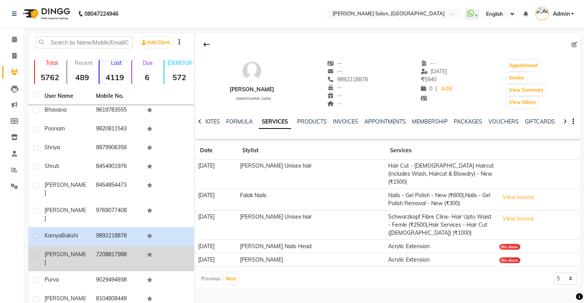
click at [91, 246] on td "7208817988" at bounding box center [116, 258] width 51 height 25
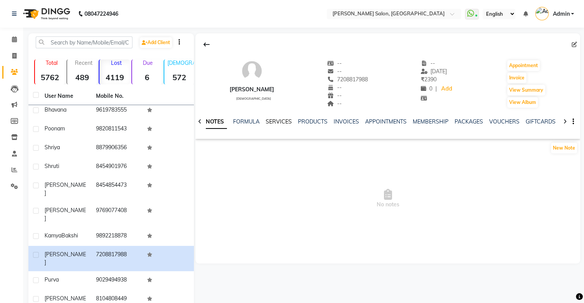
click at [282, 119] on link "SERVICES" at bounding box center [279, 121] width 26 height 7
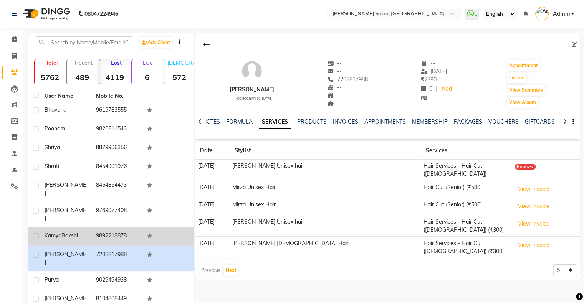
scroll to position [307, 0]
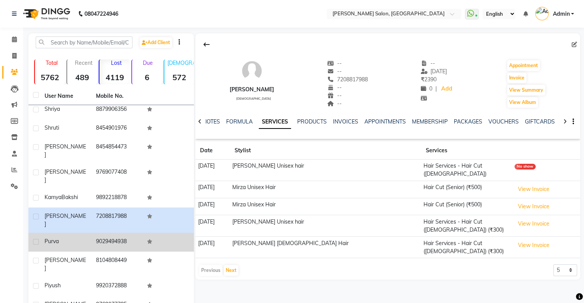
click at [101, 233] on td "9029494938" at bounding box center [116, 242] width 51 height 19
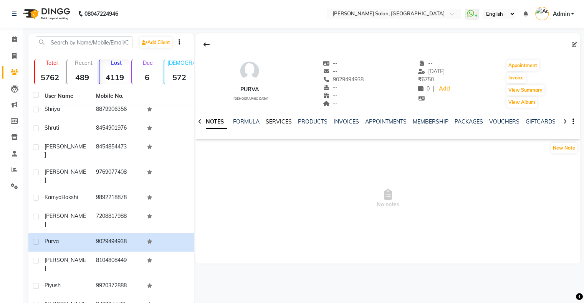
click at [285, 124] on link "SERVICES" at bounding box center [279, 121] width 26 height 7
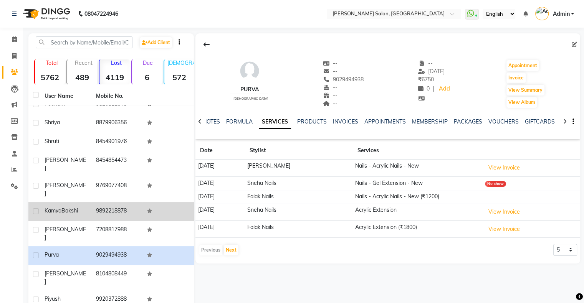
scroll to position [310, 0]
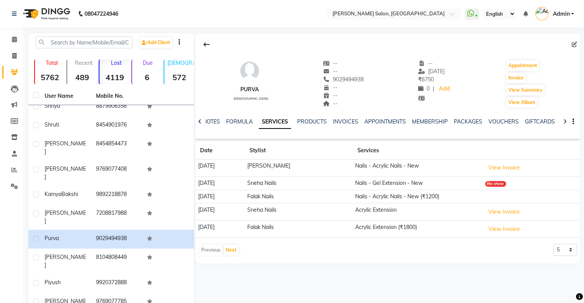
drag, startPoint x: 206, startPoint y: 165, endPoint x: 227, endPoint y: 167, distance: 21.6
click at [227, 167] on td "10-04-2025" at bounding box center [219, 168] width 49 height 17
click at [341, 122] on link "INVOICES" at bounding box center [345, 121] width 25 height 7
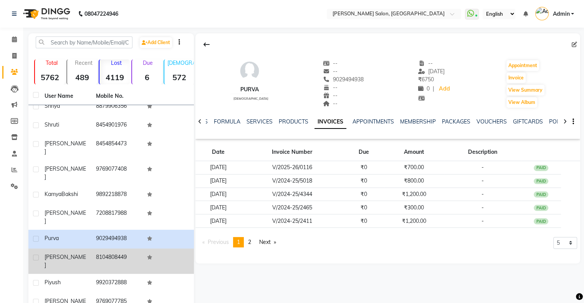
click at [99, 249] on td "8104808449" at bounding box center [116, 261] width 51 height 25
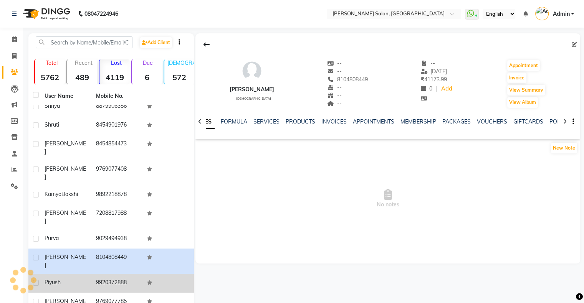
click at [104, 274] on td "9920372888" at bounding box center [116, 283] width 51 height 19
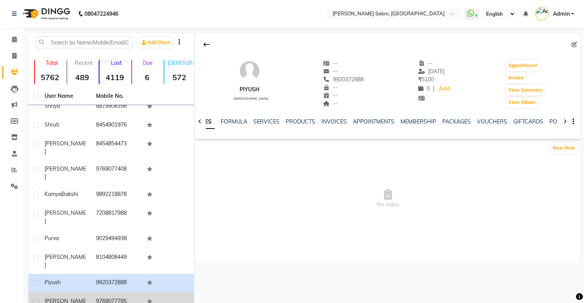
click at [109, 293] on td "9769077785" at bounding box center [116, 305] width 51 height 25
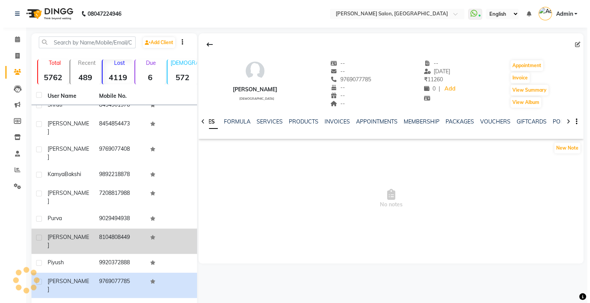
scroll to position [349, 0]
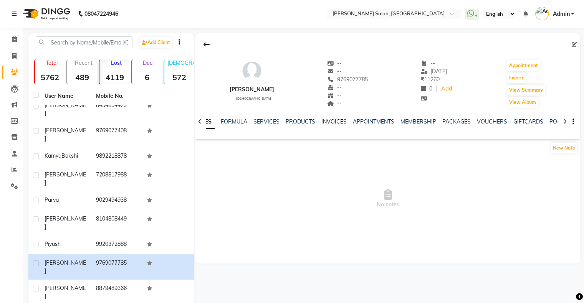
click at [323, 122] on link "INVOICES" at bounding box center [333, 121] width 25 height 7
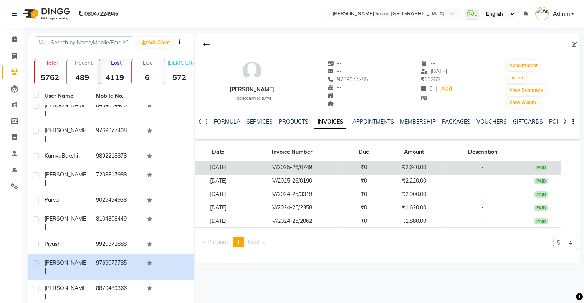
click at [415, 170] on td "₹2,640.00" at bounding box center [414, 167] width 60 height 13
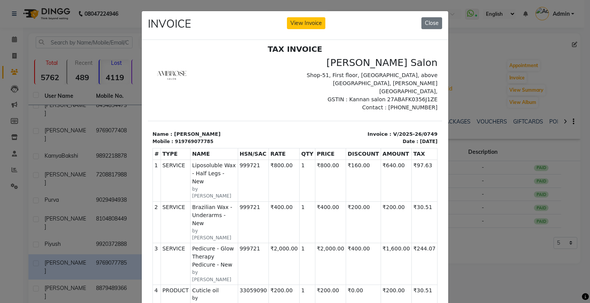
scroll to position [6, 0]
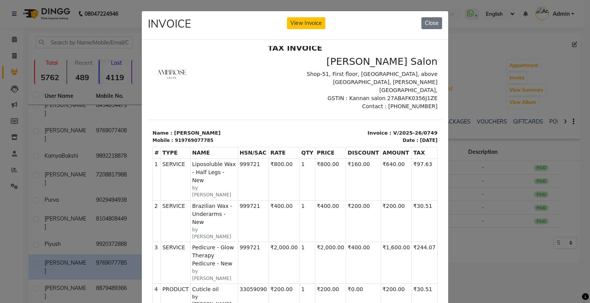
click at [526, 180] on ngb-modal-window "INVOICE View Invoice Close" at bounding box center [295, 151] width 590 height 303
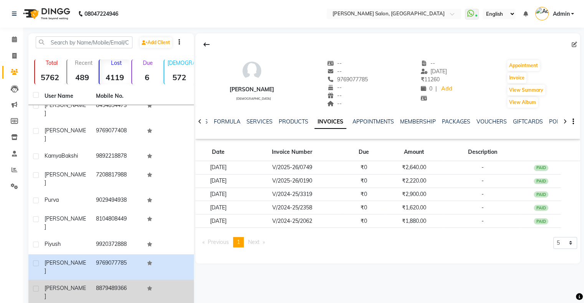
click at [129, 280] on td "8879489366" at bounding box center [116, 292] width 51 height 25
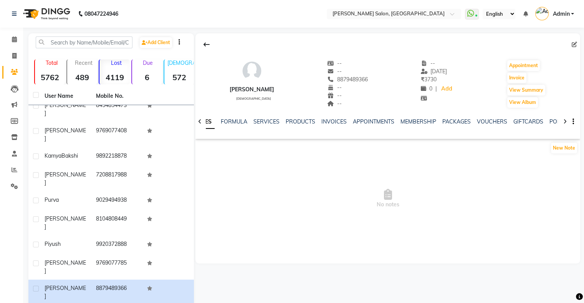
click at [322, 114] on div "NOTES FORMULA SERVICES PRODUCTS INVOICES APPOINTMENTS MEMBERSHIP PACKAGES VOUCH…" at bounding box center [387, 122] width 385 height 26
click at [336, 120] on link "INVOICES" at bounding box center [333, 121] width 25 height 7
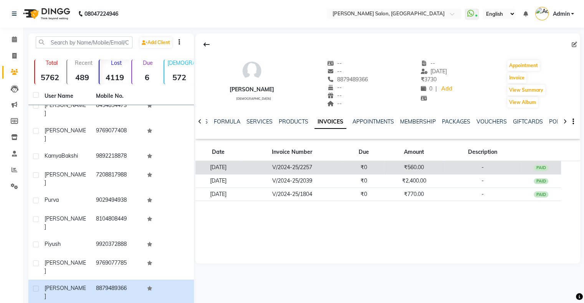
click at [221, 170] on td "11-09-2024" at bounding box center [217, 167] width 45 height 13
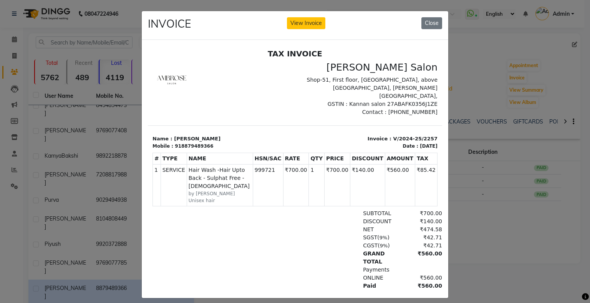
click at [559, 127] on ngb-modal-window "INVOICE View Invoice Close" at bounding box center [295, 151] width 590 height 303
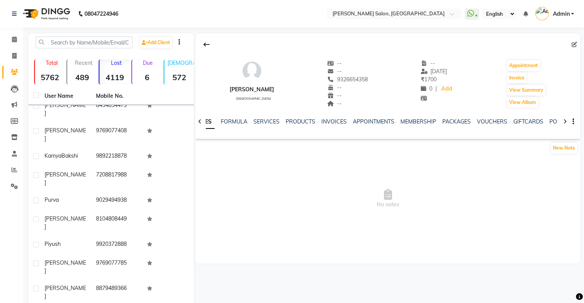
click at [301, 114] on div "NOTES FORMULA SERVICES PRODUCTS INVOICES APPOINTMENTS MEMBERSHIP PACKAGES VOUCH…" at bounding box center [387, 122] width 385 height 26
click at [323, 123] on link "INVOICES" at bounding box center [333, 121] width 25 height 7
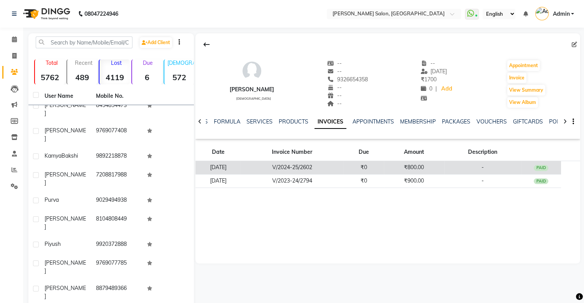
click at [309, 168] on td "V/2024-25/2602" at bounding box center [292, 167] width 103 height 13
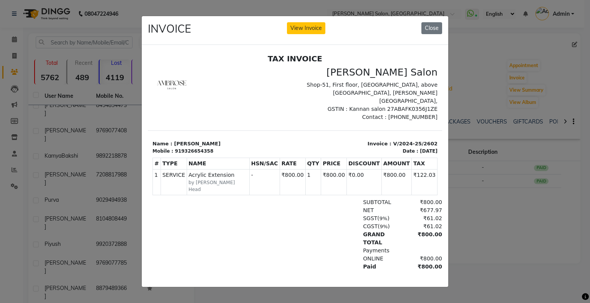
click at [192, 179] on small "by Heena Nails Head" at bounding box center [218, 186] width 59 height 14
click at [537, 197] on ngb-modal-window "INVOICE View Invoice Close" at bounding box center [295, 151] width 590 height 303
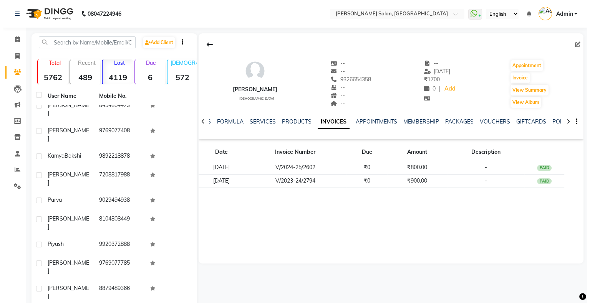
scroll to position [38, 0]
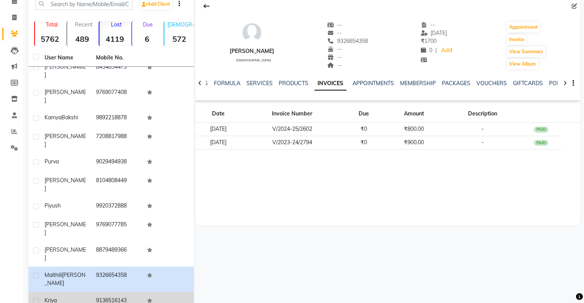
click at [96, 292] on td "9136516143" at bounding box center [116, 301] width 51 height 19
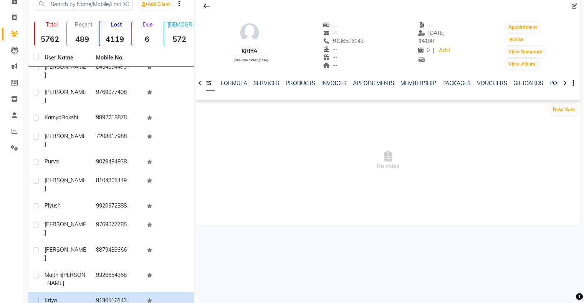
click at [323, 76] on div "NOTES FORMULA SERVICES PRODUCTS INVOICES APPOINTMENTS MEMBERSHIP PACKAGES VOUCH…" at bounding box center [387, 83] width 385 height 26
click at [335, 82] on link "INVOICES" at bounding box center [333, 83] width 25 height 7
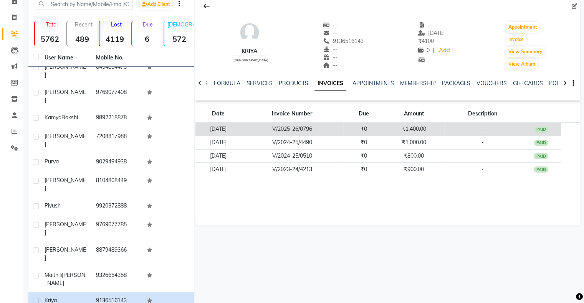
click at [298, 132] on td "V/2025-26/0796" at bounding box center [292, 129] width 103 height 13
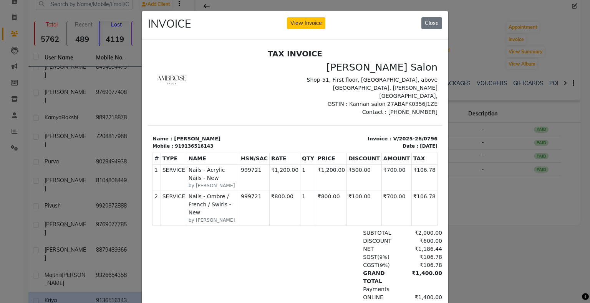
drag, startPoint x: 529, startPoint y: 180, endPoint x: 518, endPoint y: 174, distance: 12.7
click at [530, 180] on ngb-modal-window "INVOICE View Invoice Close" at bounding box center [295, 151] width 590 height 303
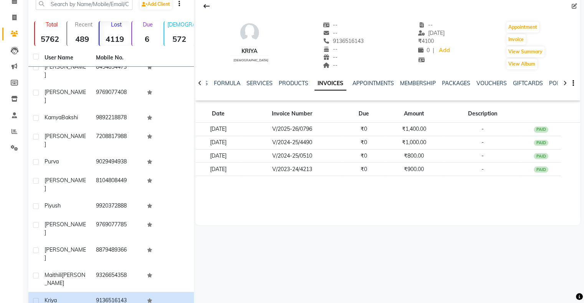
scroll to position [77, 0]
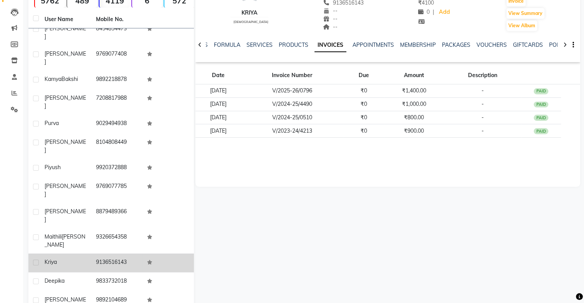
click at [106, 254] on td "9136516143" at bounding box center [116, 263] width 51 height 19
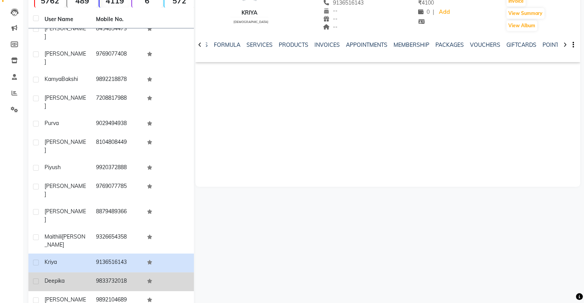
click at [104, 273] on td "9833732018" at bounding box center [116, 282] width 51 height 19
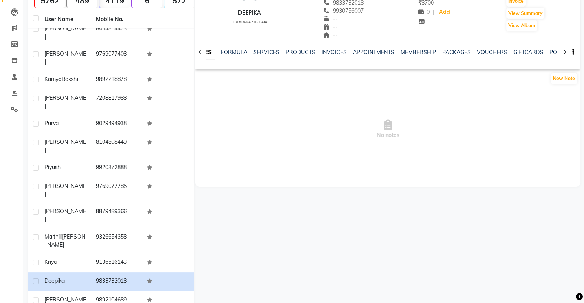
scroll to position [38, 0]
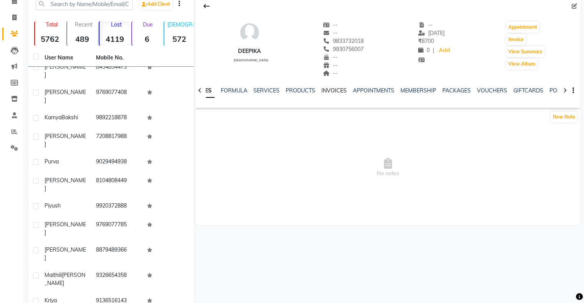
click at [331, 87] on link "INVOICES" at bounding box center [333, 90] width 25 height 7
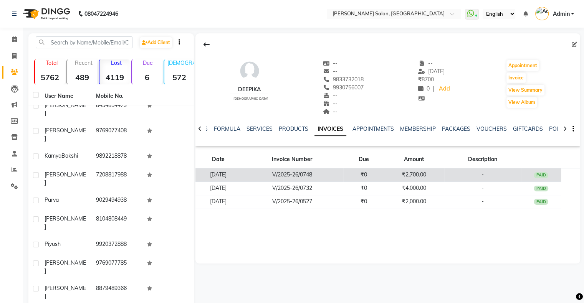
click at [283, 170] on td "V/2025-26/0748" at bounding box center [292, 175] width 103 height 13
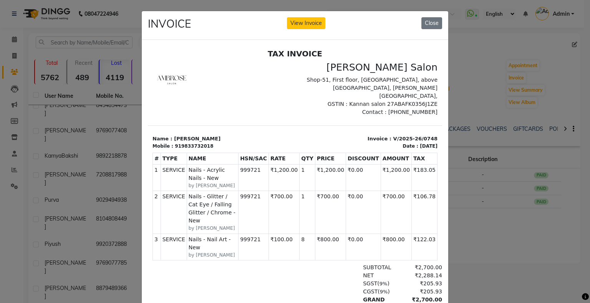
click at [493, 156] on ngb-modal-window "INVOICE View Invoice Close" at bounding box center [295, 151] width 590 height 303
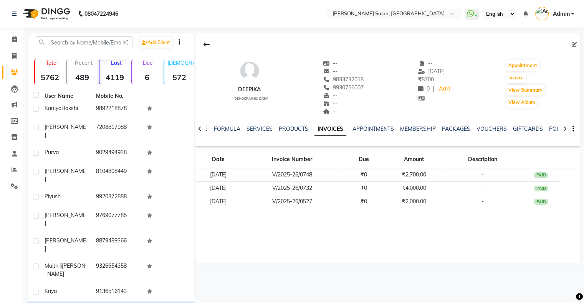
scroll to position [425, 0]
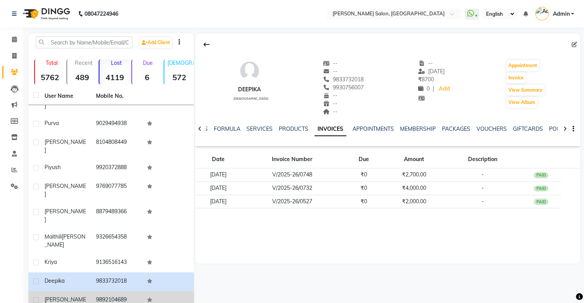
click at [69, 296] on div "meenu" at bounding box center [66, 304] width 42 height 16
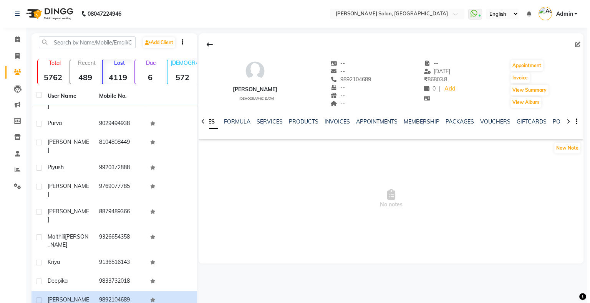
scroll to position [464, 0]
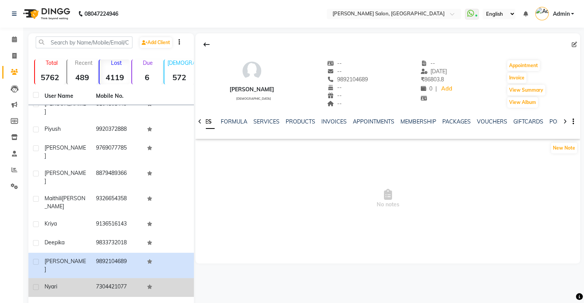
click at [84, 283] on div "Nyari" at bounding box center [66, 287] width 42 height 8
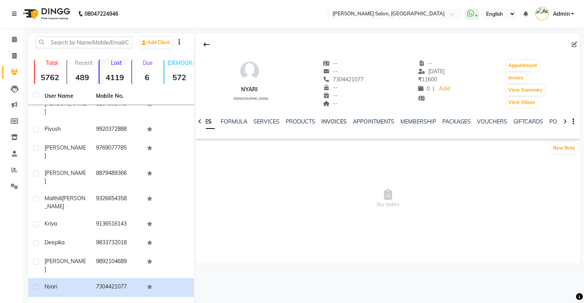
click at [334, 122] on link "INVOICES" at bounding box center [333, 121] width 25 height 7
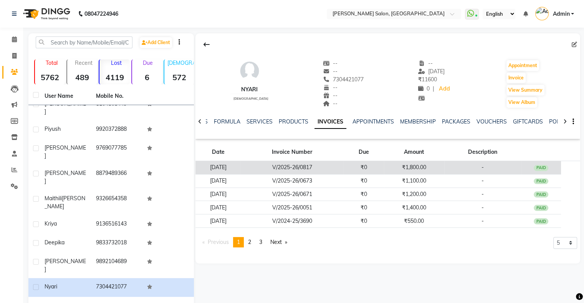
click at [407, 171] on td "₹1,800.00" at bounding box center [414, 167] width 60 height 13
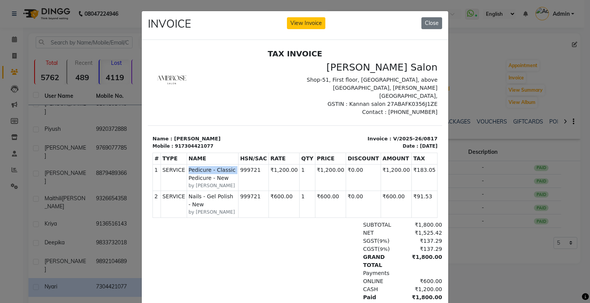
drag, startPoint x: 182, startPoint y: 157, endPoint x: 237, endPoint y: 157, distance: 54.9
click at [236, 164] on td "SERVICE Pedicure - Classic Pedicure - New by Kirti" at bounding box center [212, 177] width 51 height 26
drag, startPoint x: 173, startPoint y: 189, endPoint x: 245, endPoint y: 190, distance: 71.8
click at [242, 191] on tr "2 SERVICE SERVICE Nails - Gel Polish - New by Sanjana 999721 ₹91.53" at bounding box center [295, 204] width 285 height 26
click at [468, 193] on ngb-modal-window "INVOICE View Invoice Close" at bounding box center [295, 151] width 590 height 303
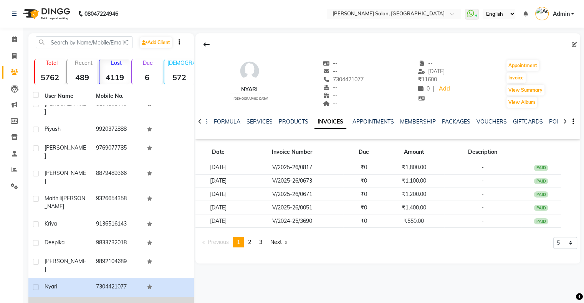
click at [113, 297] on td "9833052139" at bounding box center [116, 306] width 51 height 19
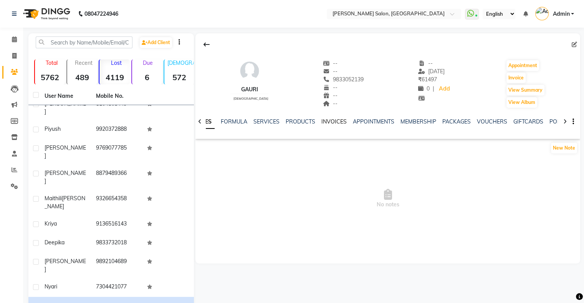
click at [333, 120] on link "INVOICES" at bounding box center [333, 121] width 25 height 7
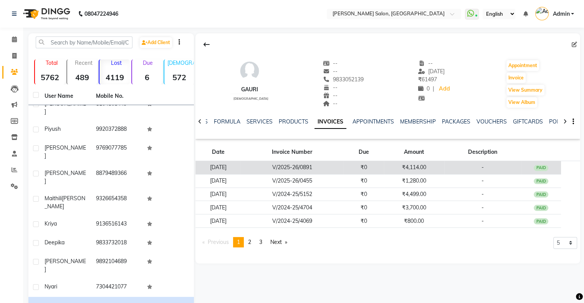
click at [286, 167] on td "V/2025-26/0891" at bounding box center [292, 167] width 103 height 13
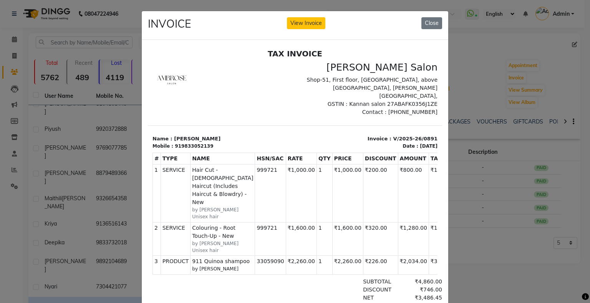
click at [507, 181] on ngb-modal-window "INVOICE View Invoice Close" at bounding box center [295, 151] width 590 height 303
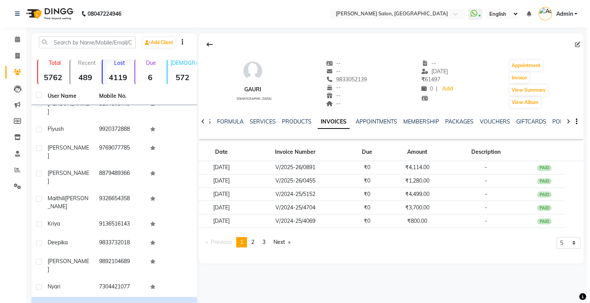
scroll to position [502, 0]
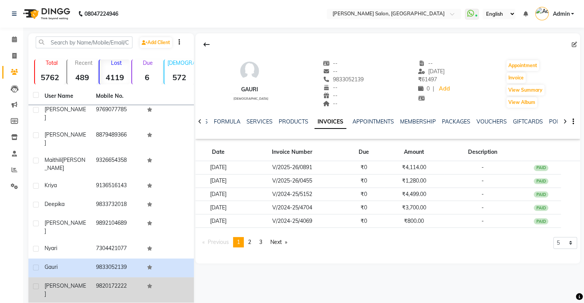
click at [82, 278] on td "Luvina" at bounding box center [65, 290] width 51 height 25
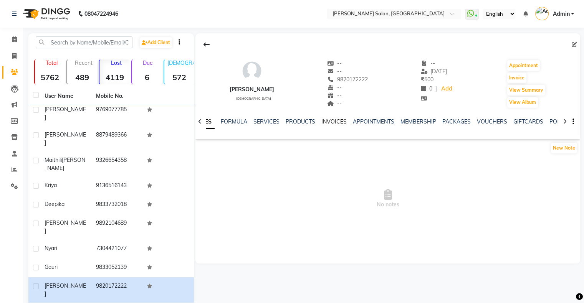
click at [337, 119] on link "INVOICES" at bounding box center [333, 121] width 25 height 7
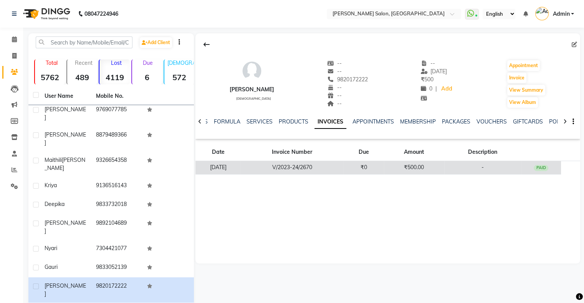
click at [280, 166] on td "V/2023-24/2670" at bounding box center [292, 167] width 103 height 13
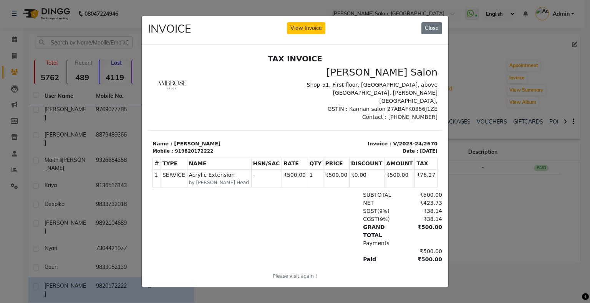
drag, startPoint x: 194, startPoint y: 175, endPoint x: 352, endPoint y: 174, distance: 158.2
click at [352, 174] on tr "1 SERVICE SERVICE Acrylic Extension by Heena Nails Head - ₹76.27" at bounding box center [295, 178] width 285 height 18
click at [474, 193] on ngb-modal-window "INVOICE View Invoice Close" at bounding box center [295, 151] width 590 height 303
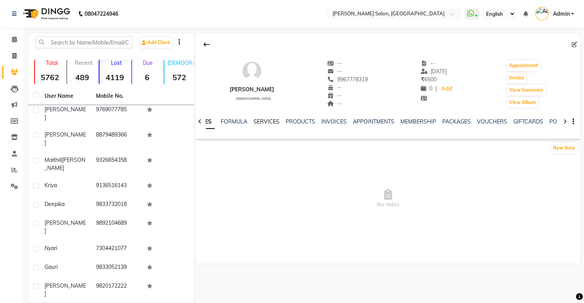
click at [270, 119] on link "SERVICES" at bounding box center [266, 121] width 26 height 7
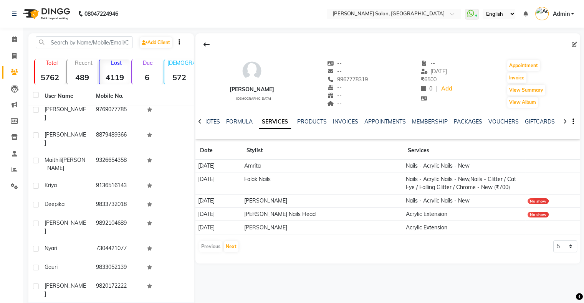
drag, startPoint x: 209, startPoint y: 164, endPoint x: 270, endPoint y: 166, distance: 60.3
click at [242, 166] on td "14-09-2025" at bounding box center [218, 166] width 46 height 13
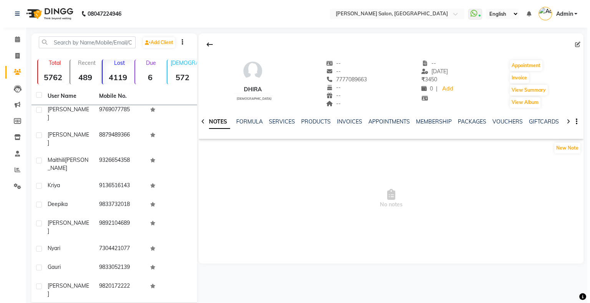
scroll to position [541, 0]
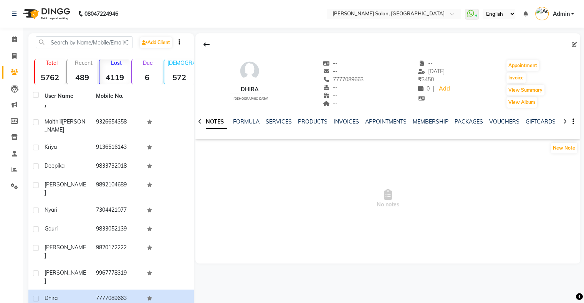
click at [285, 115] on div "NOTES FORMULA SERVICES PRODUCTS INVOICES APPOINTMENTS MEMBERSHIP PACKAGES VOUCH…" at bounding box center [387, 122] width 385 height 26
click at [281, 127] on div "NOTES FORMULA SERVICES PRODUCTS INVOICES APPOINTMENTS MEMBERSHIP PACKAGES VOUCH…" at bounding box center [378, 125] width 339 height 14
click at [282, 121] on link "SERVICES" at bounding box center [279, 121] width 26 height 7
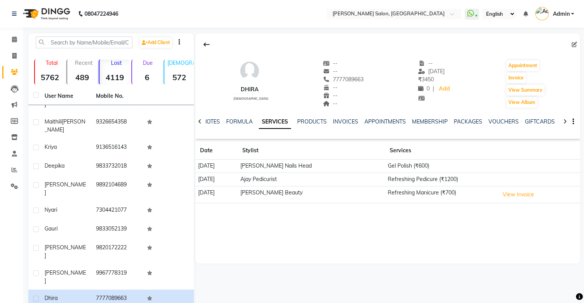
click at [394, 166] on td "Gel Polish (₹600)" at bounding box center [440, 166] width 111 height 13
drag, startPoint x: 273, startPoint y: 196, endPoint x: 321, endPoint y: 201, distance: 47.9
click at [321, 201] on td "Sonali Beauty" at bounding box center [311, 194] width 147 height 17
click at [343, 121] on link "INVOICES" at bounding box center [345, 121] width 25 height 7
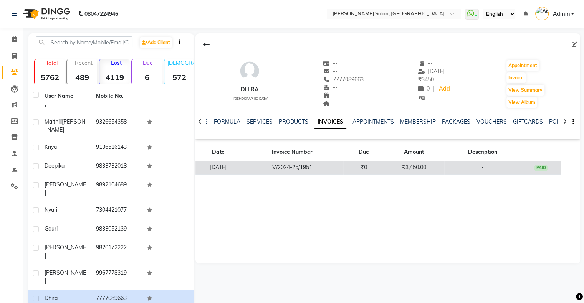
click at [546, 165] on div "PAID" at bounding box center [541, 168] width 15 height 6
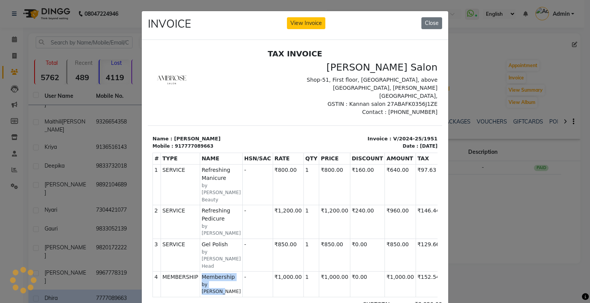
drag, startPoint x: 199, startPoint y: 220, endPoint x: 234, endPoint y: 223, distance: 35.4
click at [234, 273] on div "MEMBERSHIP Membership by Bhavika" at bounding box center [221, 284] width 39 height 22
click at [524, 199] on ngb-modal-window "INVOICE View Invoice Close" at bounding box center [295, 151] width 590 height 303
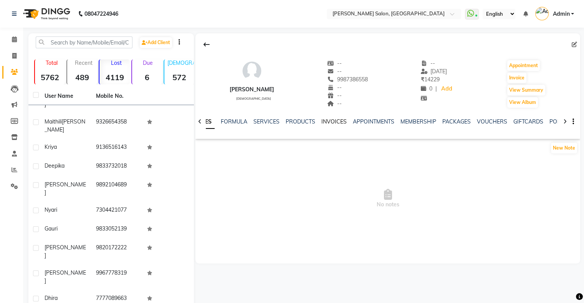
click at [331, 121] on link "INVOICES" at bounding box center [333, 121] width 25 height 7
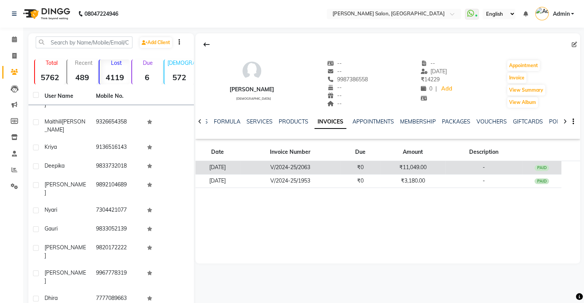
click at [240, 169] on td "25-08-2024" at bounding box center [217, 167] width 45 height 13
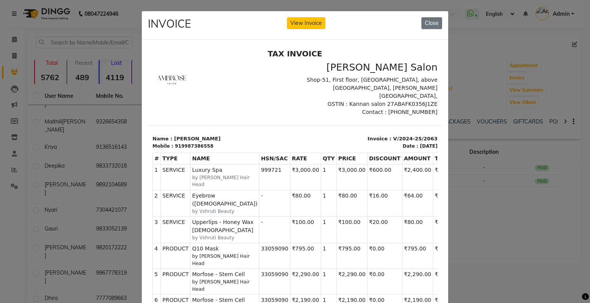
scroll to position [6, 0]
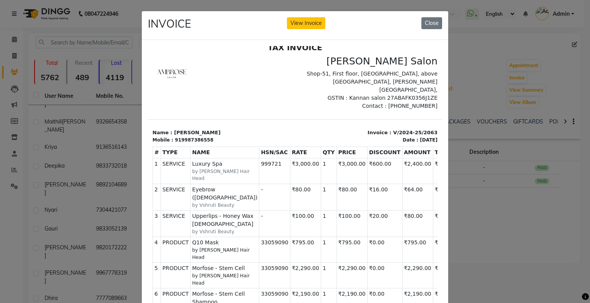
click at [487, 173] on ngb-modal-window "INVOICE View Invoice Close" at bounding box center [295, 151] width 590 height 303
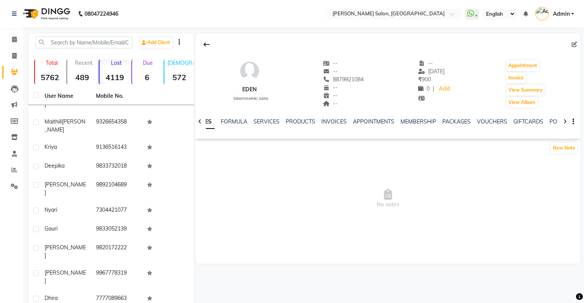
click at [330, 125] on div "INVOICES" at bounding box center [333, 122] width 25 height 8
click at [333, 122] on link "INVOICES" at bounding box center [333, 121] width 25 height 7
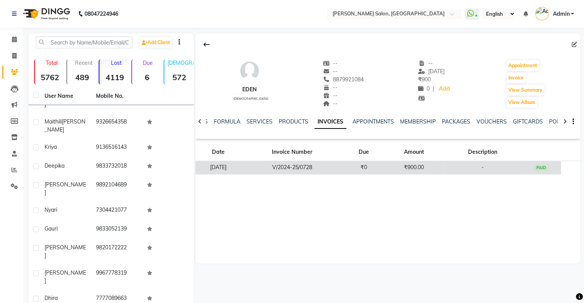
click at [424, 164] on td "₹900.00" at bounding box center [414, 167] width 60 height 13
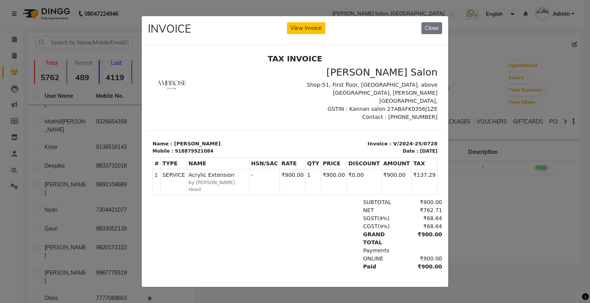
click at [543, 159] on ngb-modal-window "INVOICE View Invoice Close" at bounding box center [295, 151] width 590 height 303
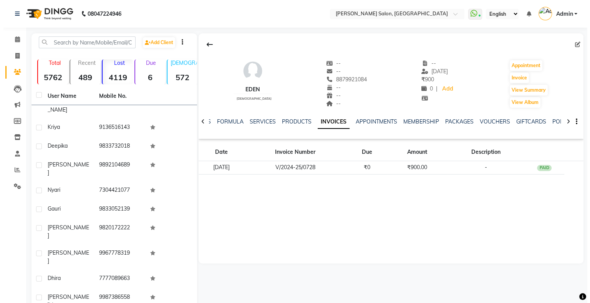
scroll to position [579, 0]
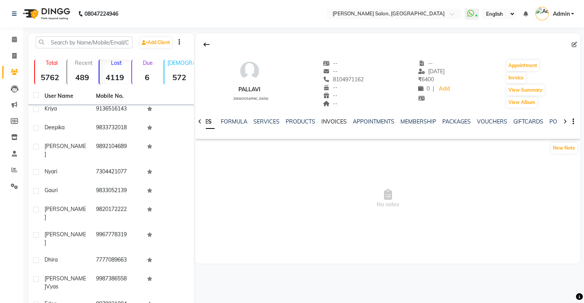
click at [324, 122] on link "INVOICES" at bounding box center [333, 121] width 25 height 7
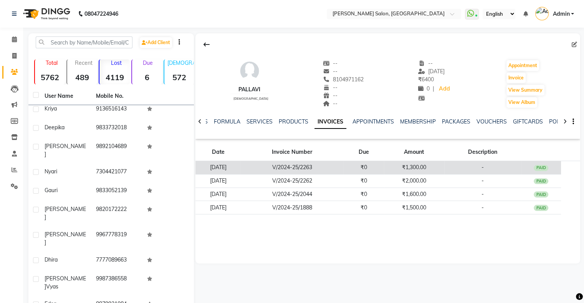
click at [227, 163] on td "12-09-2024" at bounding box center [217, 167] width 45 height 13
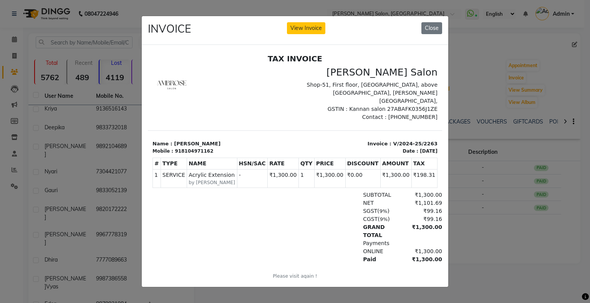
click at [483, 161] on ngb-modal-window "INVOICE View Invoice Close" at bounding box center [295, 151] width 590 height 303
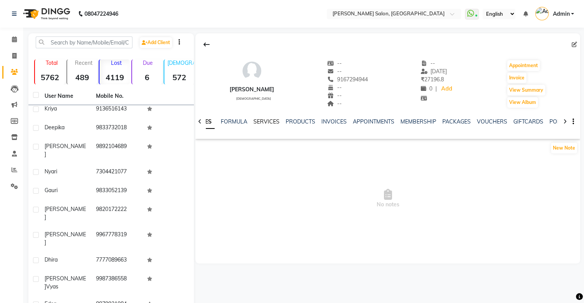
click at [260, 119] on link "SERVICES" at bounding box center [266, 121] width 26 height 7
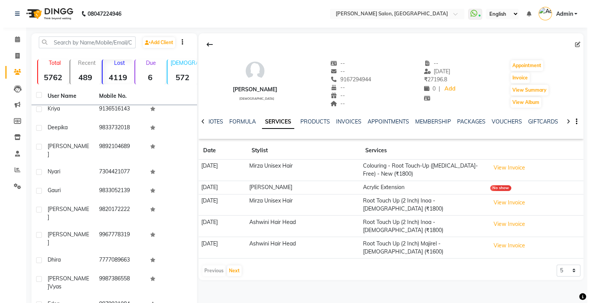
scroll to position [38, 0]
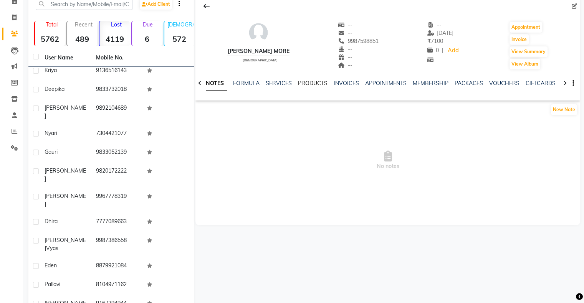
click at [304, 86] on link "PRODUCTS" at bounding box center [313, 83] width 30 height 7
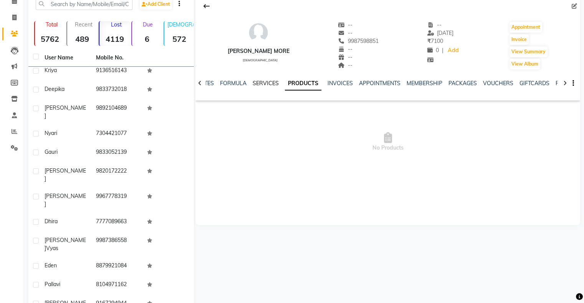
click at [270, 81] on link "SERVICES" at bounding box center [266, 83] width 26 height 7
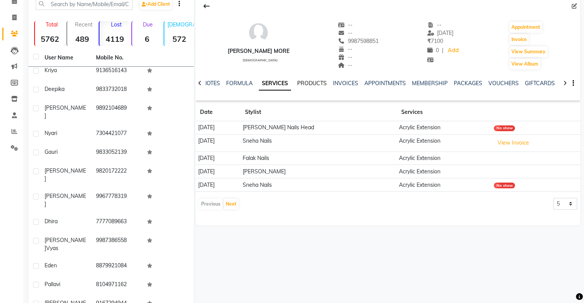
click at [312, 85] on link "PRODUCTS" at bounding box center [312, 83] width 30 height 7
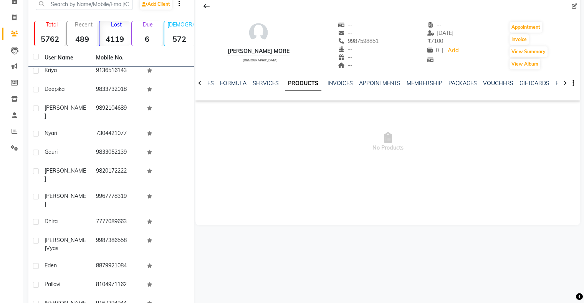
click at [341, 79] on div "INVOICES" at bounding box center [340, 83] width 25 height 8
click at [341, 82] on link "INVOICES" at bounding box center [340, 83] width 25 height 7
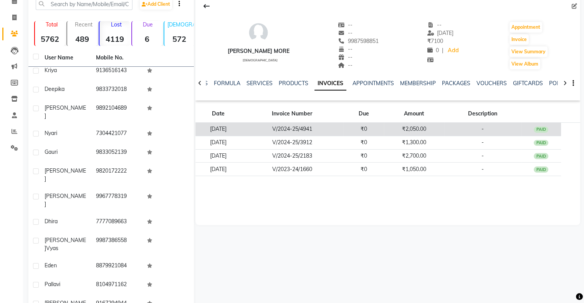
click at [343, 133] on td "V/2024-25/4941" at bounding box center [292, 129] width 103 height 13
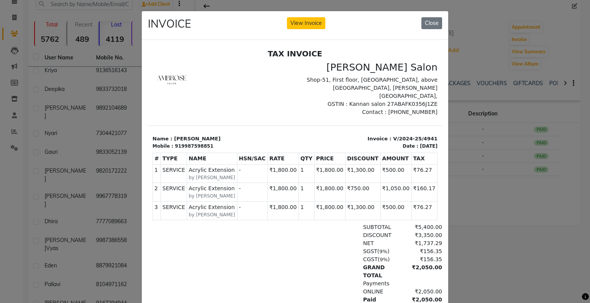
click at [523, 129] on ngb-modal-window "INVOICE View Invoice Close" at bounding box center [295, 151] width 590 height 303
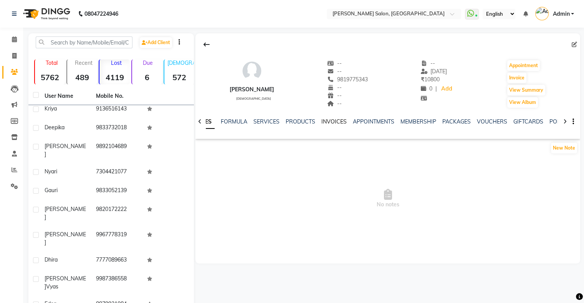
click at [334, 121] on link "INVOICES" at bounding box center [333, 121] width 25 height 7
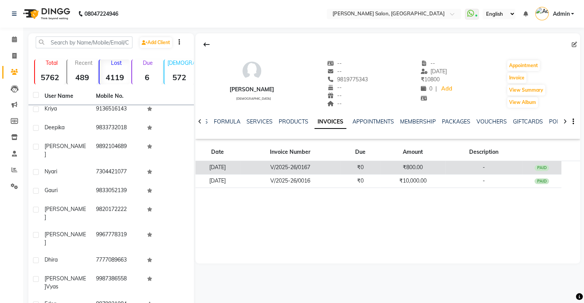
click at [424, 169] on td "₹800.00" at bounding box center [412, 167] width 65 height 13
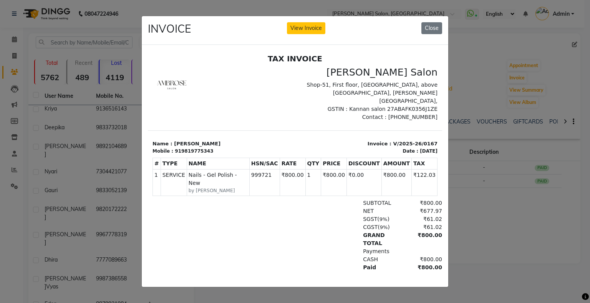
click at [530, 180] on ngb-modal-window "INVOICE View Invoice Close" at bounding box center [295, 151] width 590 height 303
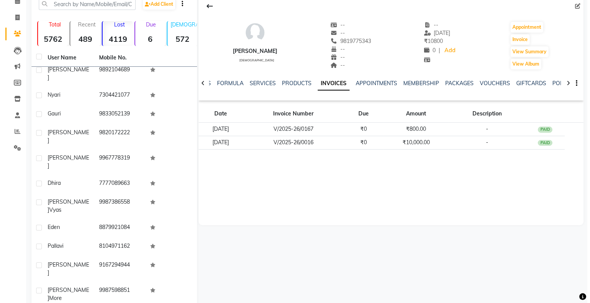
scroll to position [644, 0]
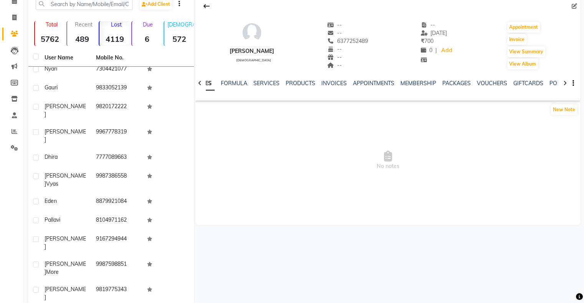
click at [348, 78] on div "NOTES FORMULA SERVICES PRODUCTS INVOICES APPOINTMENTS MEMBERSHIP PACKAGES VOUCH…" at bounding box center [387, 83] width 385 height 26
click at [333, 80] on link "INVOICES" at bounding box center [333, 83] width 25 height 7
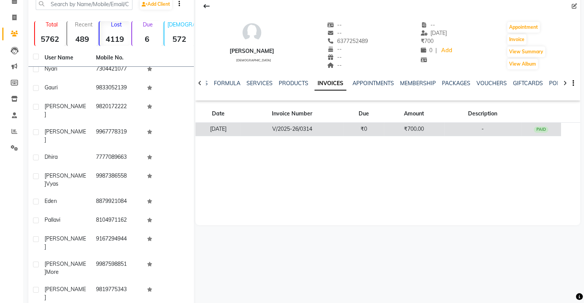
click at [241, 127] on td "26-04-2025" at bounding box center [217, 129] width 45 height 13
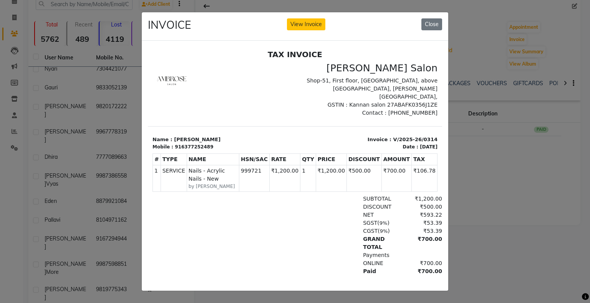
click at [524, 110] on ngb-modal-window "INVOICE View Invoice Close" at bounding box center [295, 151] width 590 height 303
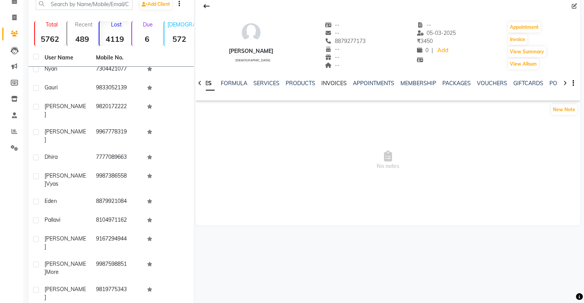
click at [335, 82] on link "INVOICES" at bounding box center [333, 83] width 25 height 7
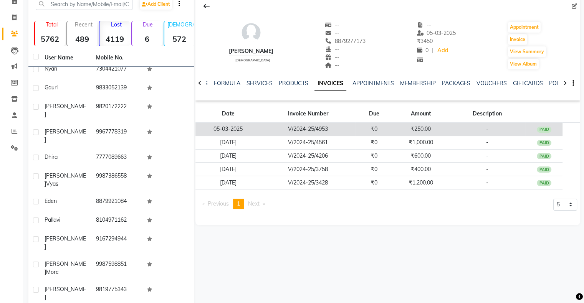
click at [265, 124] on td "V/2024-25/4953" at bounding box center [308, 129] width 95 height 13
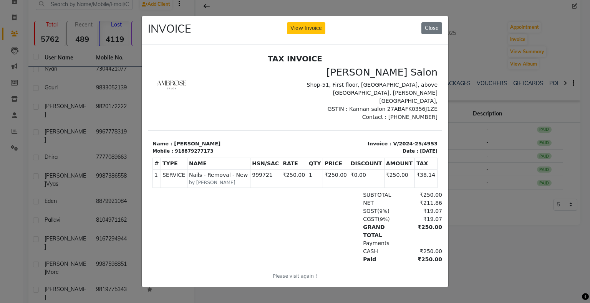
click at [488, 157] on ngb-modal-window "INVOICE View Invoice Close" at bounding box center [295, 151] width 590 height 303
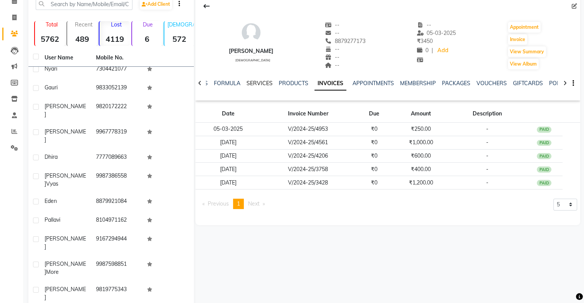
click at [261, 84] on link "SERVICES" at bounding box center [260, 83] width 26 height 7
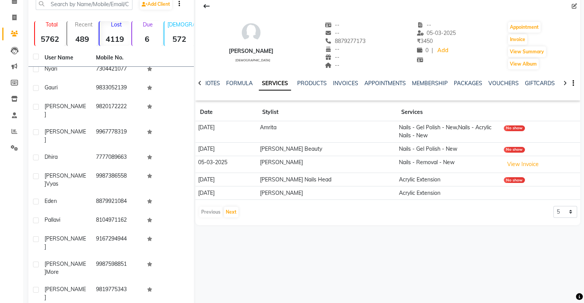
drag, startPoint x: 204, startPoint y: 127, endPoint x: 241, endPoint y: 124, distance: 37.3
click at [241, 124] on td "05-09-2025" at bounding box center [226, 132] width 62 height 22
drag, startPoint x: 389, startPoint y: 127, endPoint x: 529, endPoint y: 122, distance: 139.9
click at [529, 122] on tr "05-09-2025 Amrita Nails - Gel Polish - New,Nails - Acrylic Nails - New No show" at bounding box center [387, 132] width 385 height 22
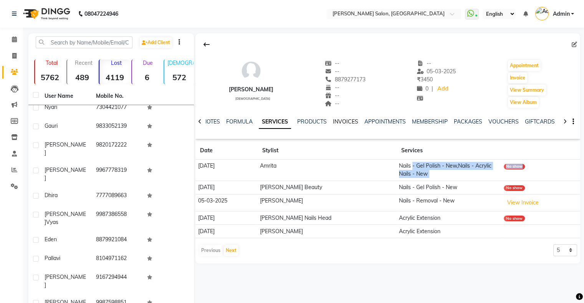
click at [354, 122] on link "INVOICES" at bounding box center [345, 121] width 25 height 7
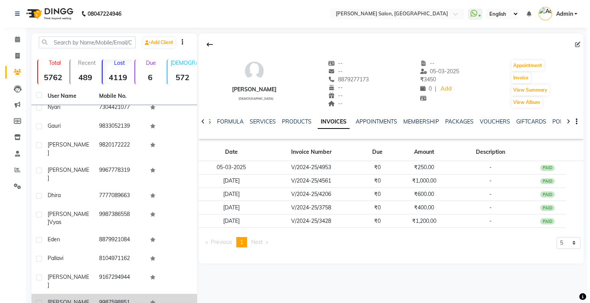
scroll to position [38, 0]
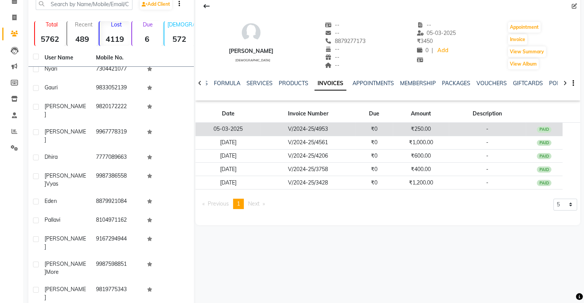
click at [333, 125] on td "V/2024-25/4953" at bounding box center [308, 129] width 95 height 13
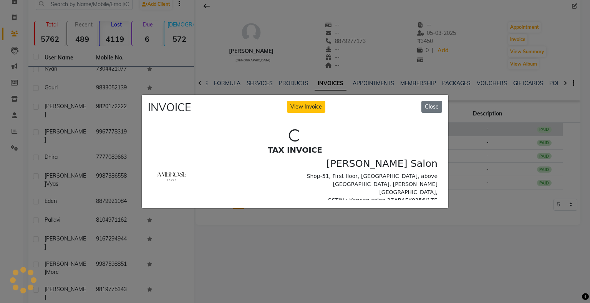
scroll to position [0, 0]
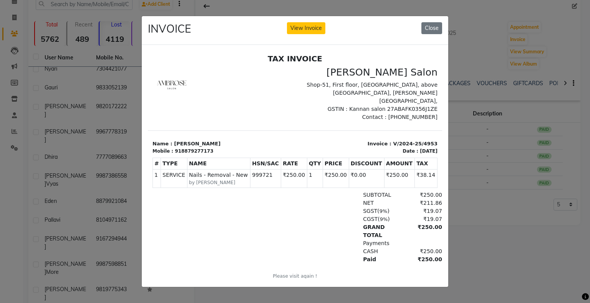
click at [538, 134] on ngb-modal-window "INVOICE View Invoice Close" at bounding box center [295, 151] width 590 height 303
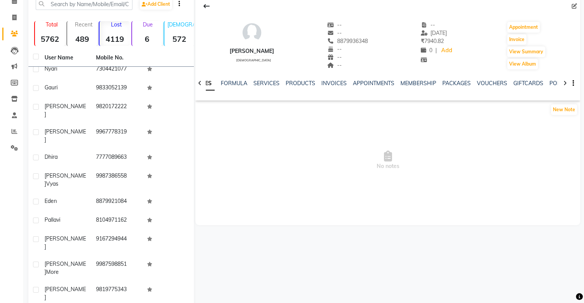
drag, startPoint x: 327, startPoint y: 70, endPoint x: 324, endPoint y: 76, distance: 6.7
click at [327, 70] on div "-- -- 9619945703 -- -- --" at bounding box center [347, 45] width 41 height 49
click at [323, 85] on link "INVOICES" at bounding box center [333, 83] width 25 height 7
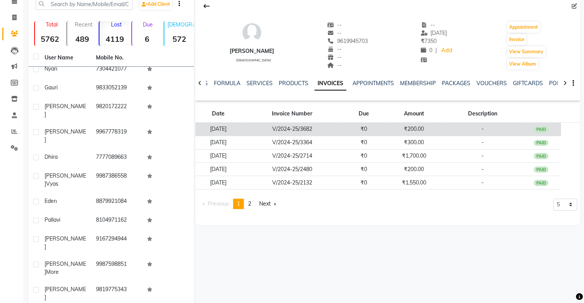
click at [230, 131] on td "12-12-2024" at bounding box center [217, 129] width 45 height 13
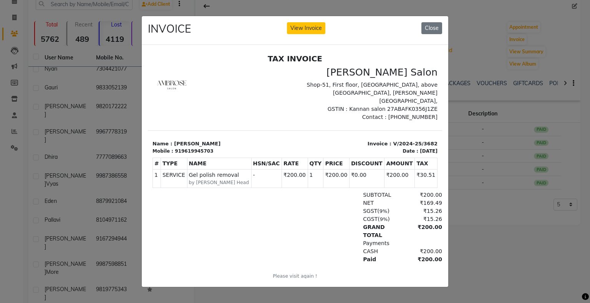
click at [526, 144] on ngb-modal-window "INVOICE View Invoice Close" at bounding box center [295, 151] width 590 height 303
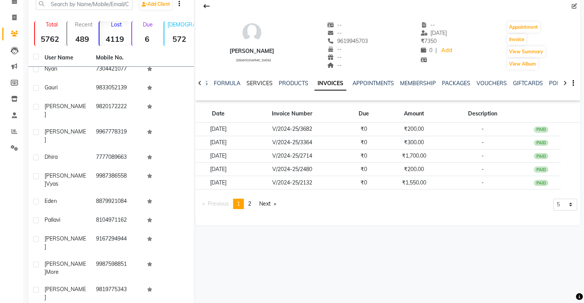
click at [267, 84] on link "SERVICES" at bounding box center [260, 83] width 26 height 7
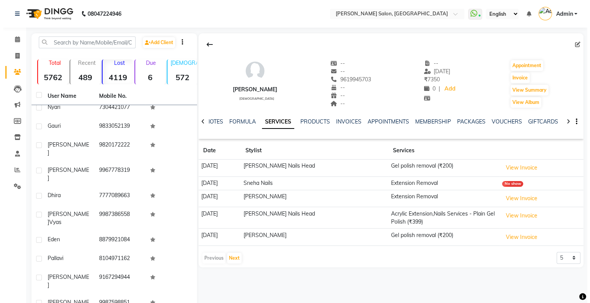
scroll to position [38, 0]
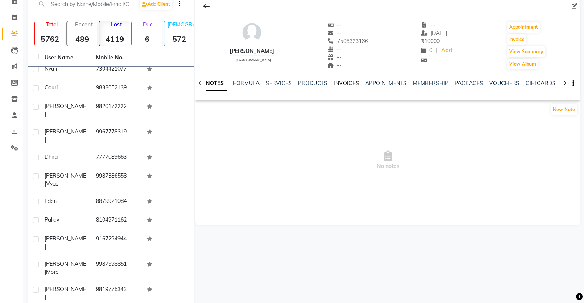
click at [343, 82] on link "INVOICES" at bounding box center [346, 83] width 25 height 7
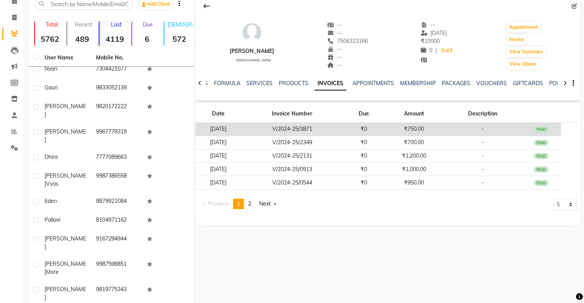
click at [319, 124] on td "V/2024-25/3871" at bounding box center [292, 129] width 103 height 13
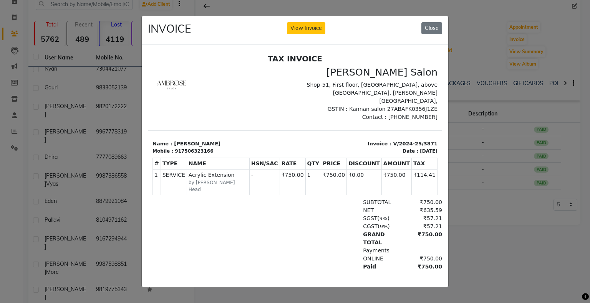
click at [502, 175] on ngb-modal-window "INVOICE View Invoice Close" at bounding box center [295, 151] width 590 height 303
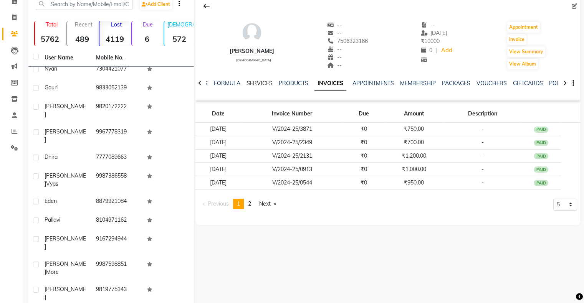
click at [261, 86] on link "SERVICES" at bounding box center [260, 83] width 26 height 7
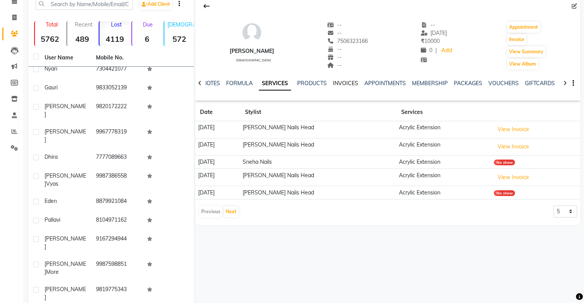
click at [340, 83] on link "INVOICES" at bounding box center [345, 83] width 25 height 7
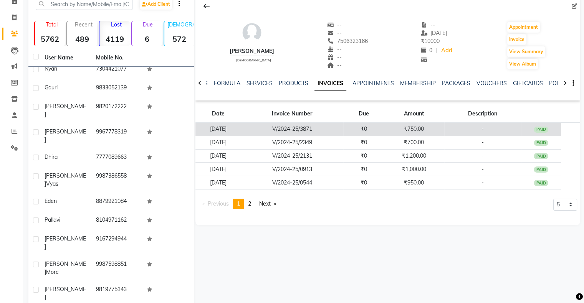
click at [275, 128] on td "V/2024-25/3871" at bounding box center [292, 129] width 103 height 13
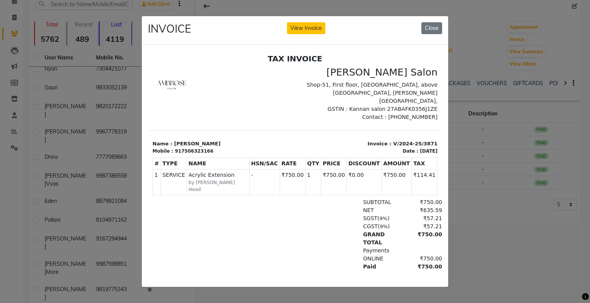
click at [428, 140] on div "Invoice : V/2024-25/3871 Date : 21/12/2024" at bounding box center [368, 147] width 147 height 15
click at [481, 57] on ngb-modal-window "INVOICE View Invoice Close" at bounding box center [295, 151] width 590 height 303
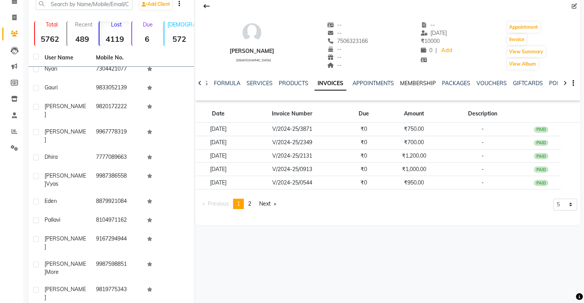
click at [410, 81] on link "MEMBERSHIP" at bounding box center [418, 83] width 36 height 7
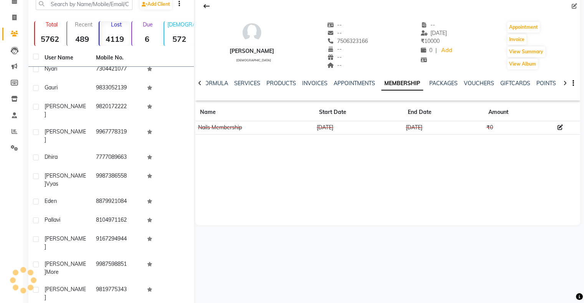
drag, startPoint x: 392, startPoint y: 125, endPoint x: 447, endPoint y: 125, distance: 54.9
click at [447, 125] on tr "Nails Membership 31-08-2024 31-08-2025 ₹0" at bounding box center [387, 127] width 385 height 13
click at [320, 84] on link "INVOICES" at bounding box center [314, 83] width 25 height 7
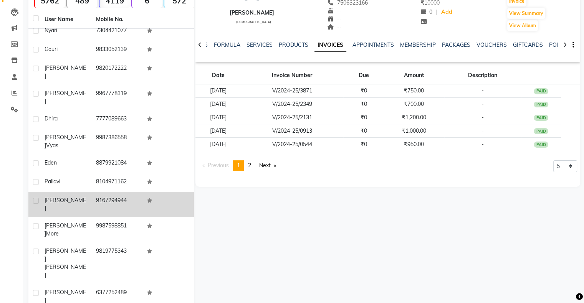
scroll to position [115, 0]
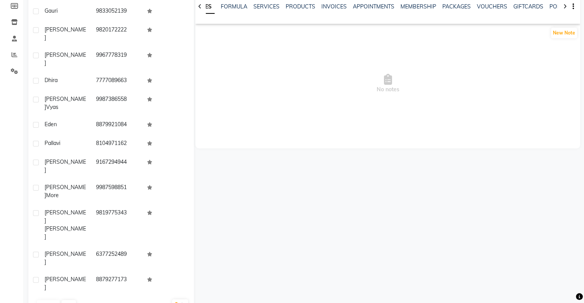
scroll to position [38, 0]
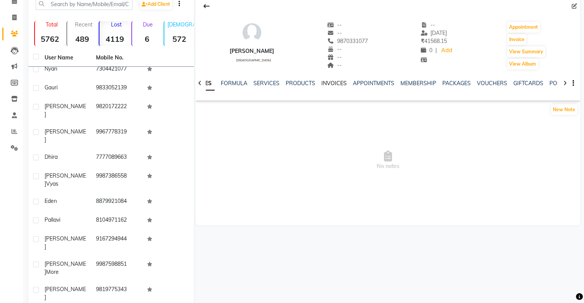
click at [330, 86] on link "INVOICES" at bounding box center [333, 83] width 25 height 7
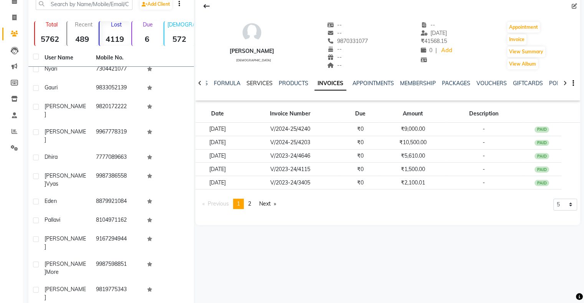
click at [263, 81] on link "SERVICES" at bounding box center [260, 83] width 26 height 7
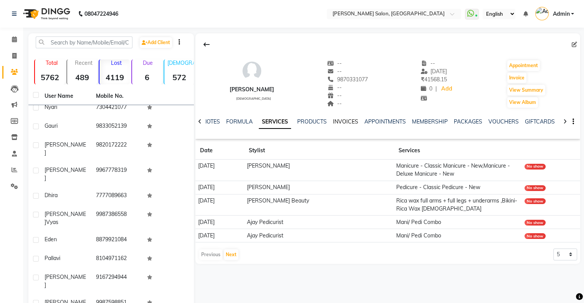
click at [344, 122] on link "INVOICES" at bounding box center [345, 121] width 25 height 7
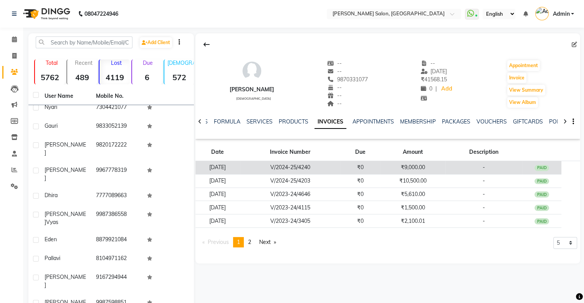
click at [240, 173] on td "13-01-2025" at bounding box center [217, 167] width 45 height 13
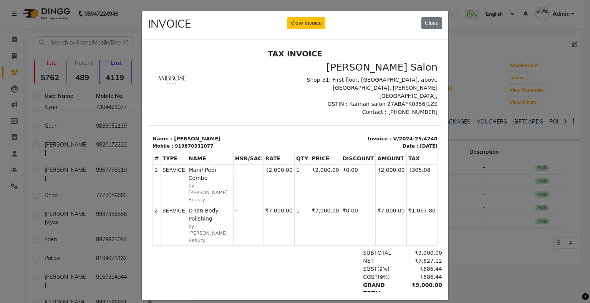
click at [503, 182] on ngb-modal-window "INVOICE View Invoice Close" at bounding box center [295, 151] width 590 height 303
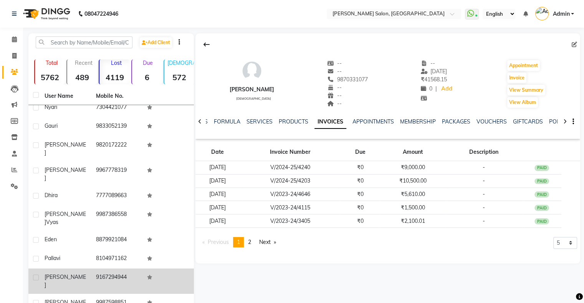
scroll to position [138, 0]
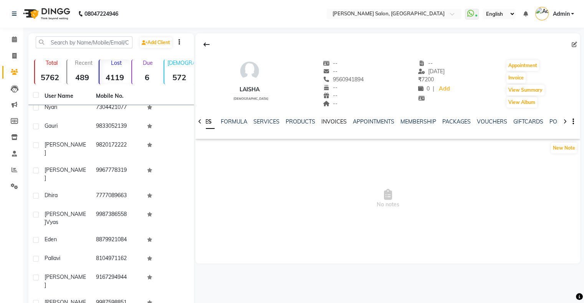
click at [335, 119] on link "INVOICES" at bounding box center [333, 121] width 25 height 7
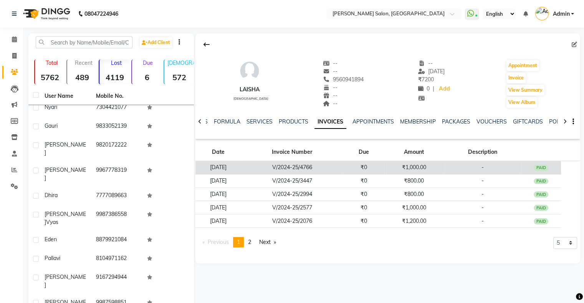
click at [266, 171] on td "V/2024-25/4766" at bounding box center [292, 167] width 103 height 13
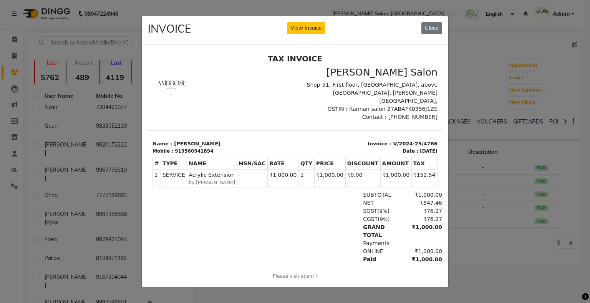
click at [515, 157] on ngb-modal-window "INVOICE View Invoice Close" at bounding box center [295, 151] width 590 height 303
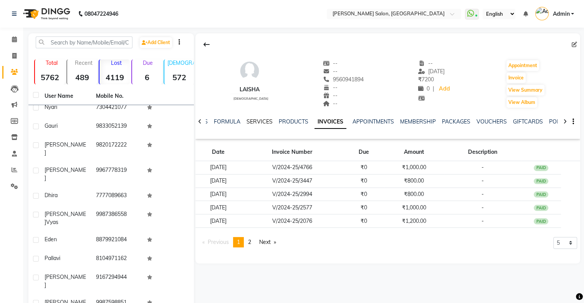
click at [269, 122] on link "SERVICES" at bounding box center [260, 121] width 26 height 7
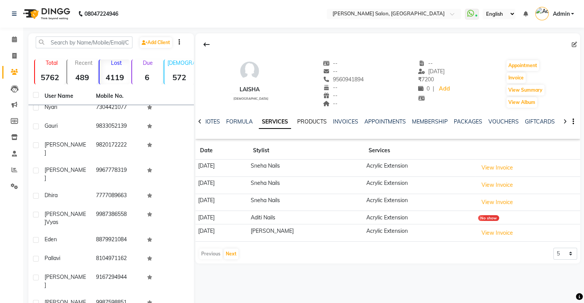
click at [319, 124] on link "PRODUCTS" at bounding box center [312, 121] width 30 height 7
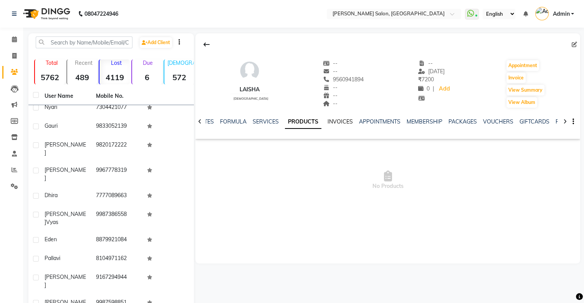
click at [331, 122] on link "INVOICES" at bounding box center [340, 121] width 25 height 7
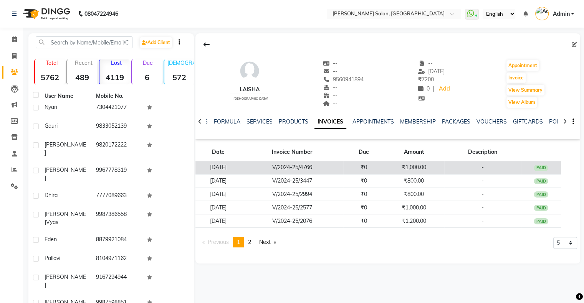
click at [327, 170] on td "V/2024-25/4766" at bounding box center [292, 167] width 103 height 13
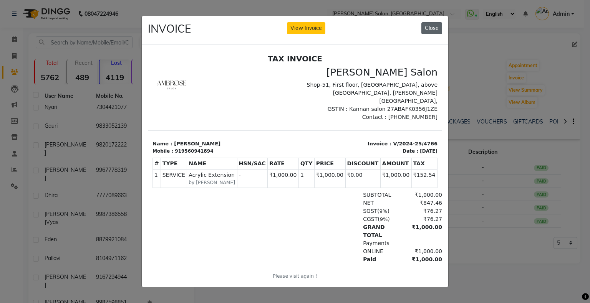
click at [422, 25] on button "Close" at bounding box center [431, 28] width 21 height 12
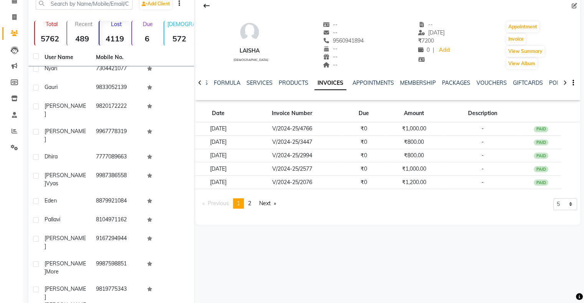
scroll to position [115, 0]
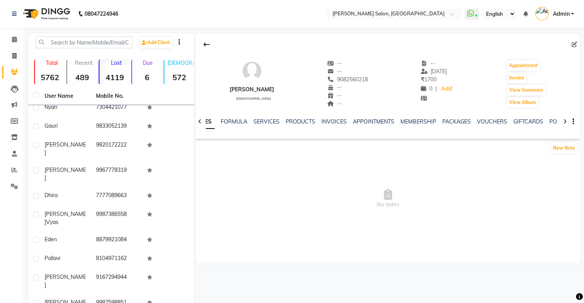
click at [323, 109] on div "NOTES FORMULA SERVICES PRODUCTS INVOICES APPOINTMENTS MEMBERSHIP PACKAGES VOUCH…" at bounding box center [387, 122] width 385 height 26
click at [334, 116] on div "NOTES FORMULA SERVICES PRODUCTS INVOICES APPOINTMENTS MEMBERSHIP PACKAGES VOUCH…" at bounding box center [387, 122] width 385 height 26
drag, startPoint x: 334, startPoint y: 116, endPoint x: 333, endPoint y: 120, distance: 4.1
click at [334, 118] on div "NOTES FORMULA SERVICES PRODUCTS INVOICES APPOINTMENTS MEMBERSHIP PACKAGES VOUCH…" at bounding box center [387, 122] width 385 height 26
click at [333, 120] on link "INVOICES" at bounding box center [333, 121] width 25 height 7
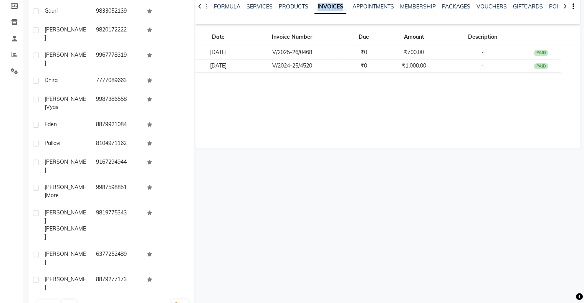
scroll to position [138, 0]
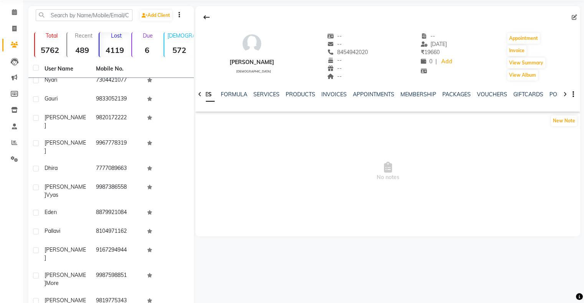
scroll to position [23, 0]
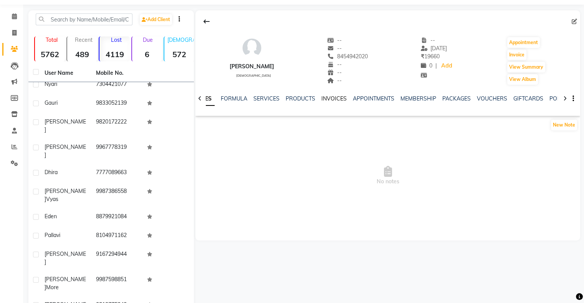
click at [328, 99] on link "INVOICES" at bounding box center [333, 98] width 25 height 7
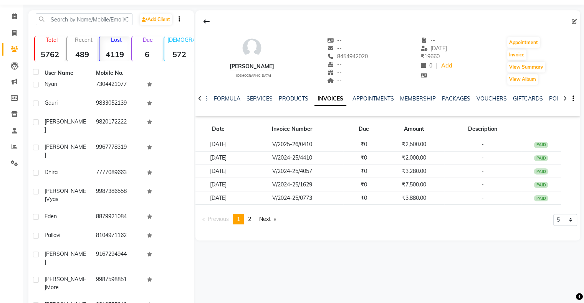
scroll to position [138, 0]
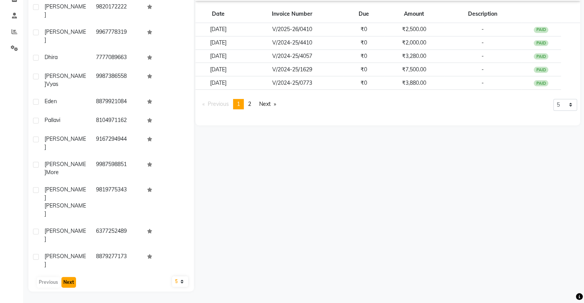
click at [71, 280] on button "Next" at bounding box center [68, 282] width 15 height 11
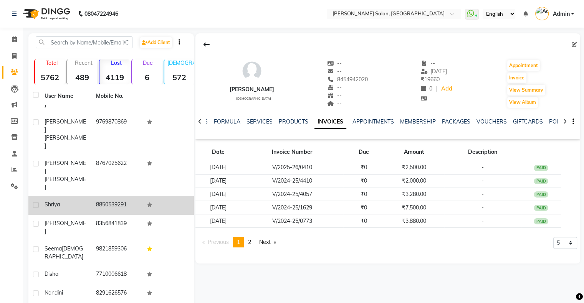
scroll to position [192, 0]
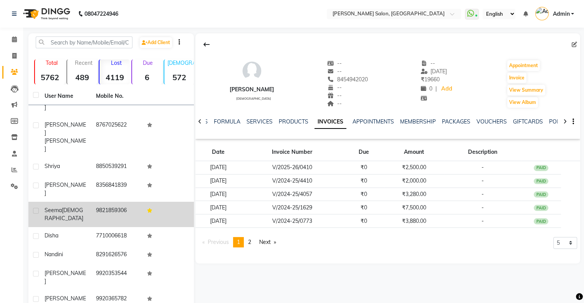
click at [106, 202] on td "9821859306" at bounding box center [116, 214] width 51 height 25
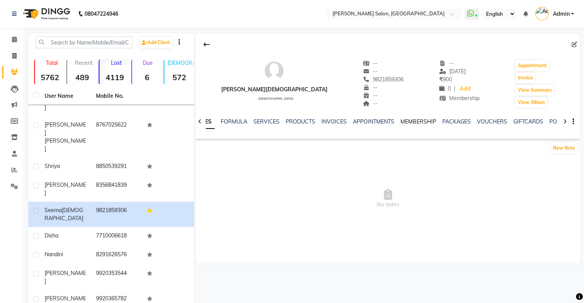
click at [427, 124] on link "MEMBERSHIP" at bounding box center [419, 121] width 36 height 7
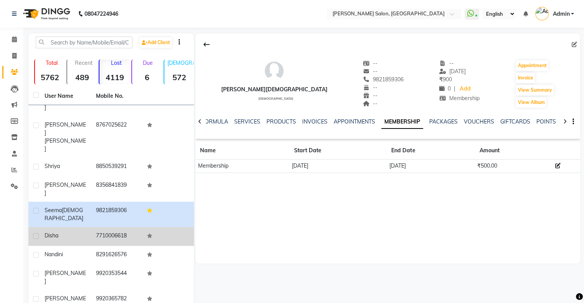
click at [92, 227] on td "7710006618" at bounding box center [116, 236] width 51 height 19
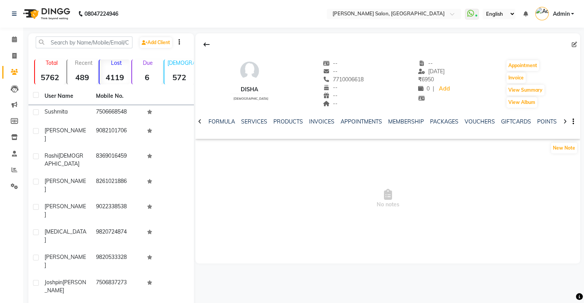
scroll to position [138, 0]
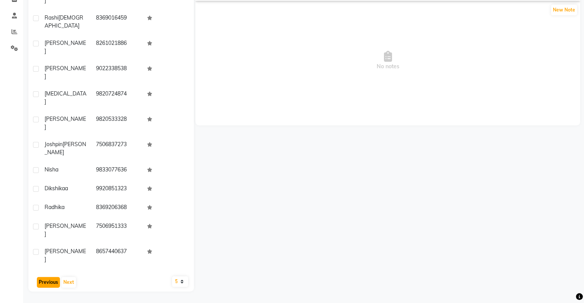
click at [53, 279] on button "Previous" at bounding box center [48, 282] width 23 height 11
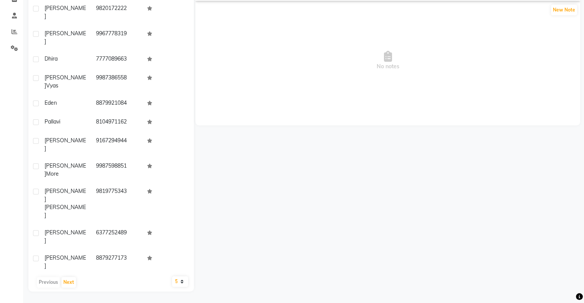
scroll to position [644, 0]
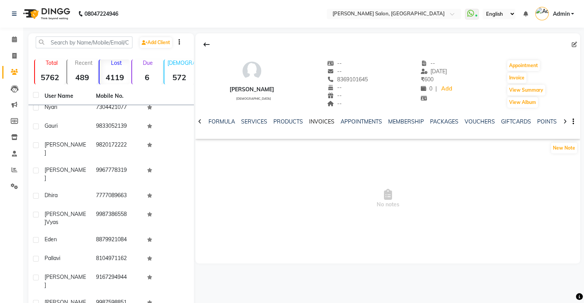
click at [317, 122] on link "INVOICES" at bounding box center [321, 121] width 25 height 7
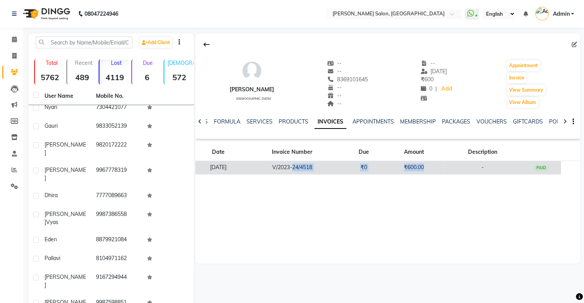
drag, startPoint x: 308, startPoint y: 161, endPoint x: 445, endPoint y: 161, distance: 137.1
click at [445, 161] on tr "25-02-2024 V/2023-24/4518 ₹0 ₹600.00 - PAID" at bounding box center [387, 167] width 385 height 13
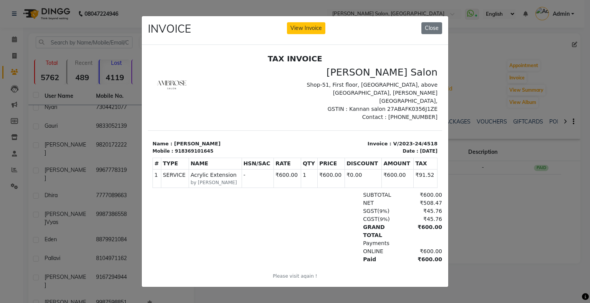
click at [492, 208] on ngb-modal-window "INVOICE View Invoice Close" at bounding box center [295, 151] width 590 height 303
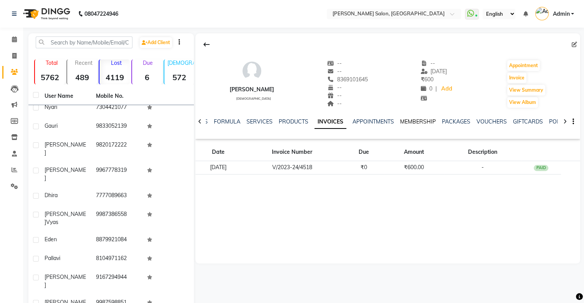
click at [408, 122] on link "MEMBERSHIP" at bounding box center [418, 121] width 36 height 7
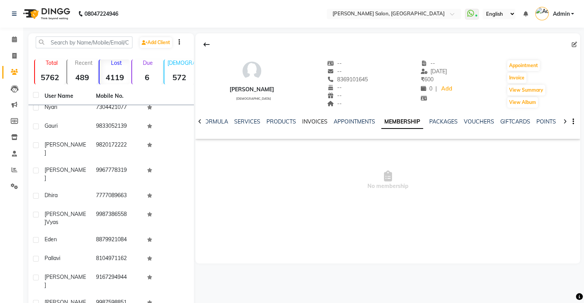
click at [312, 120] on link "INVOICES" at bounding box center [314, 121] width 25 height 7
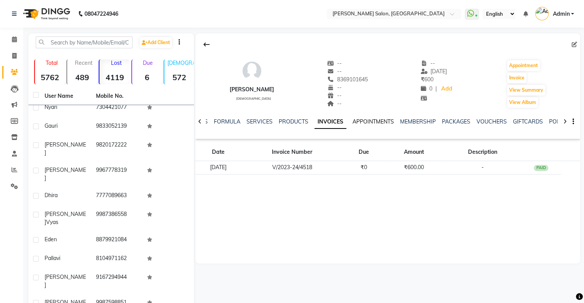
click at [364, 119] on link "APPOINTMENTS" at bounding box center [373, 121] width 41 height 7
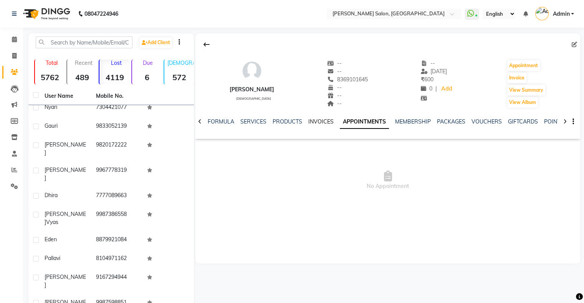
click at [323, 121] on link "INVOICES" at bounding box center [320, 121] width 25 height 7
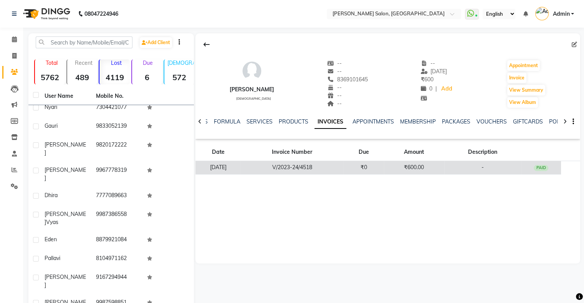
click at [307, 164] on td "V/2023-24/4518" at bounding box center [292, 167] width 103 height 13
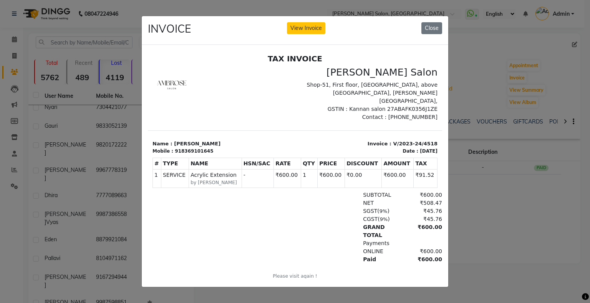
click at [502, 117] on ngb-modal-window "INVOICE View Invoice Close" at bounding box center [295, 151] width 590 height 303
click at [435, 28] on button "Close" at bounding box center [431, 28] width 21 height 12
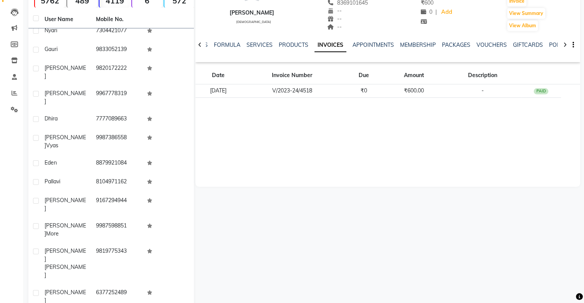
scroll to position [138, 0]
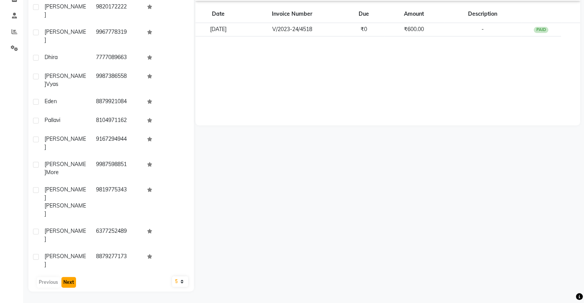
click at [69, 286] on button "Next" at bounding box center [68, 282] width 15 height 11
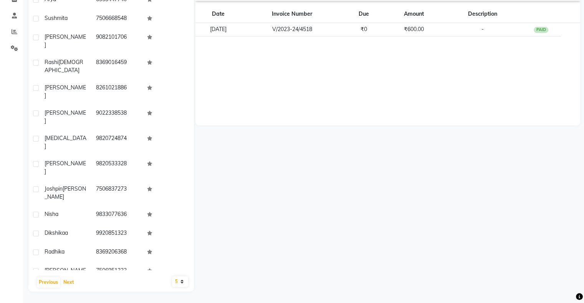
scroll to position [637, 0]
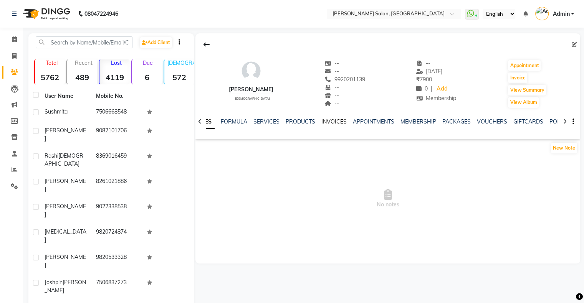
click at [334, 122] on link "INVOICES" at bounding box center [333, 121] width 25 height 7
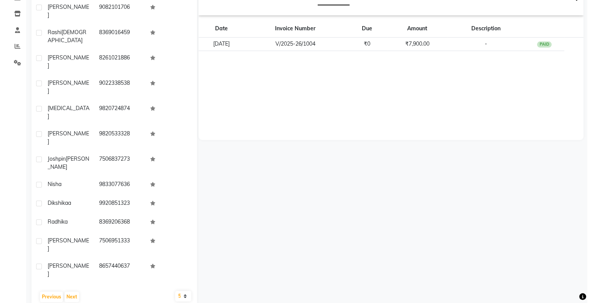
scroll to position [138, 0]
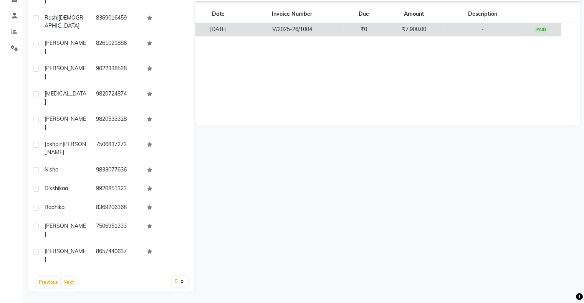
click at [296, 30] on td "V/2025-26/1004" at bounding box center [292, 29] width 103 height 13
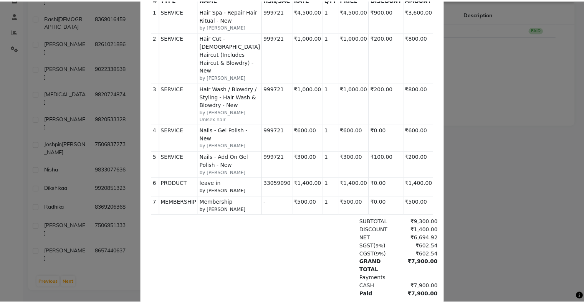
scroll to position [178, 0]
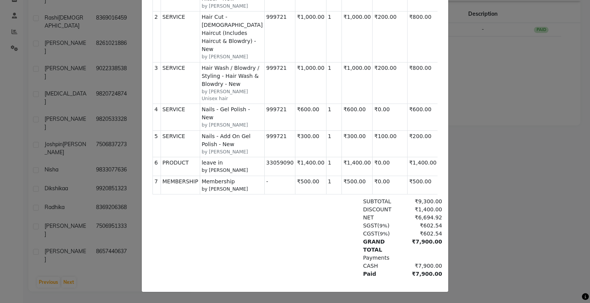
drag, startPoint x: 271, startPoint y: 157, endPoint x: 411, endPoint y: 150, distance: 140.7
click at [411, 150] on tbody "1 SERVICE SERVICE Hair Spa - Repair Hair Ritual - New by Fardin 999721 1 ₹549.1…" at bounding box center [308, 90] width 311 height 210
click at [407, 176] on td "₹500.00" at bounding box center [422, 185] width 31 height 18
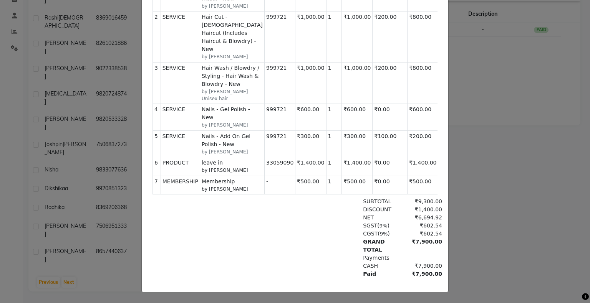
click at [510, 137] on ngb-modal-window "INVOICE View Invoice Close" at bounding box center [295, 151] width 590 height 303
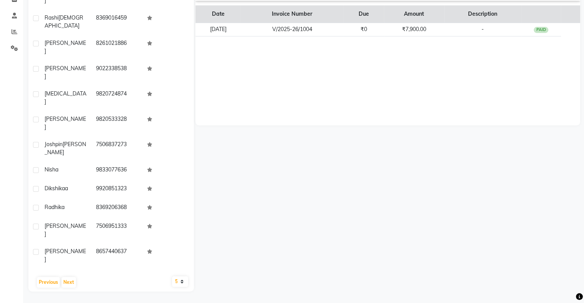
scroll to position [0, 0]
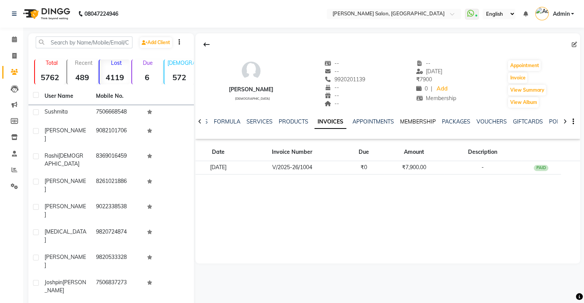
click at [419, 119] on link "MEMBERSHIP" at bounding box center [418, 121] width 36 height 7
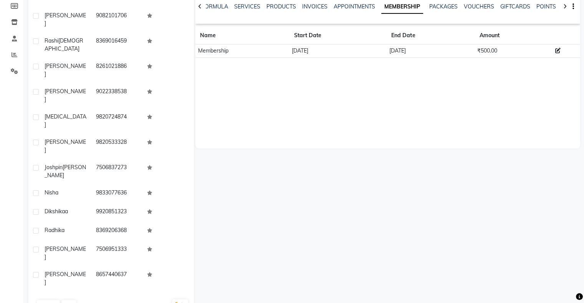
scroll to position [138, 0]
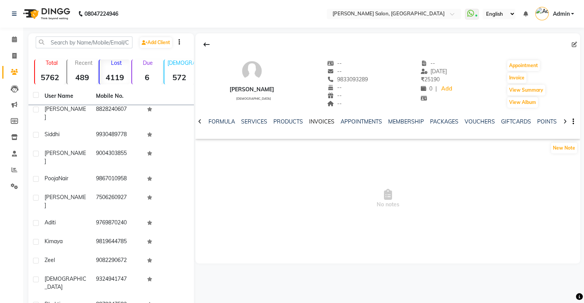
click at [313, 118] on link "INVOICES" at bounding box center [321, 121] width 25 height 7
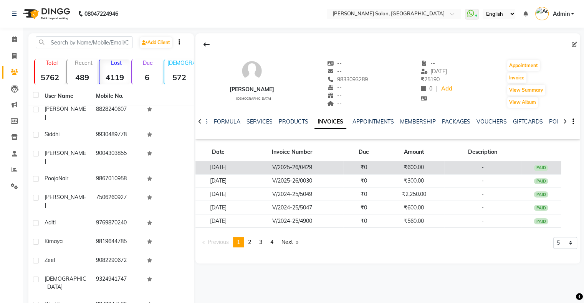
click at [300, 166] on td "V/2025-26/0429" at bounding box center [292, 167] width 103 height 13
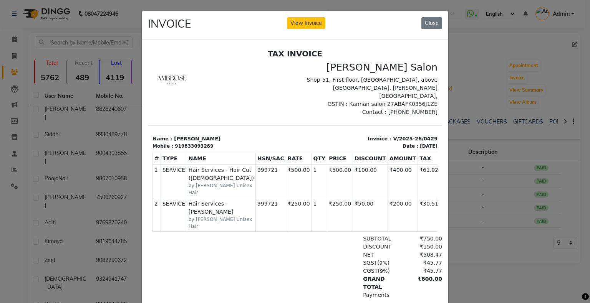
click at [456, 222] on ngb-modal-window "INVOICE View Invoice Close" at bounding box center [295, 151] width 590 height 303
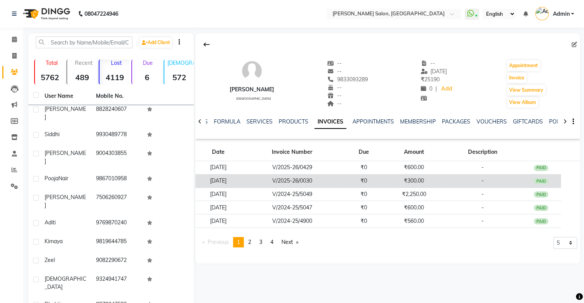
click at [329, 184] on td "V/2025-26/0030" at bounding box center [292, 180] width 103 height 13
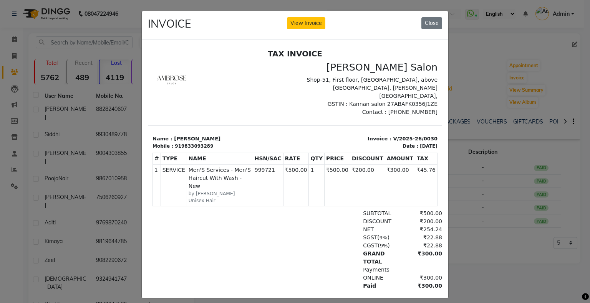
click at [463, 216] on ngb-modal-window "INVOICE View Invoice Close" at bounding box center [295, 151] width 590 height 303
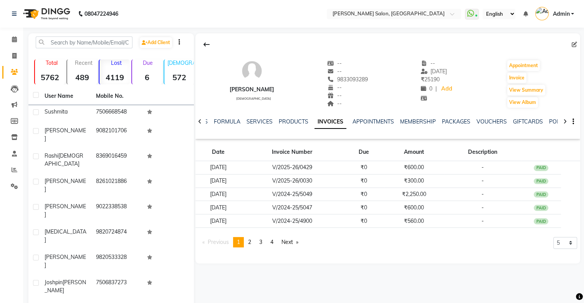
scroll to position [138, 0]
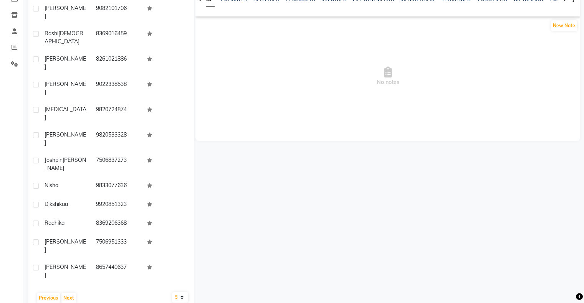
scroll to position [100, 0]
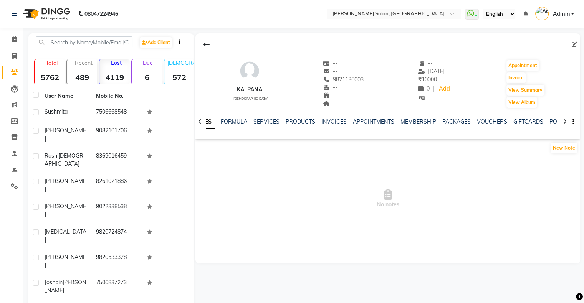
click at [337, 117] on div "NOTES FORMULA SERVICES PRODUCTS INVOICES APPOINTMENTS MEMBERSHIP PACKAGES VOUCH…" at bounding box center [387, 122] width 385 height 26
click at [336, 122] on link "INVOICES" at bounding box center [333, 121] width 25 height 7
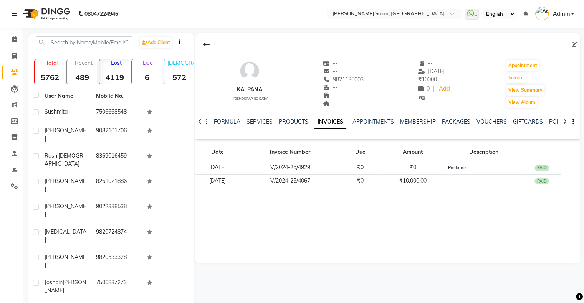
scroll to position [115, 0]
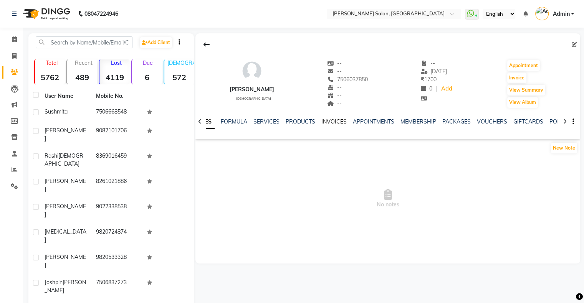
click at [337, 121] on link "INVOICES" at bounding box center [333, 121] width 25 height 7
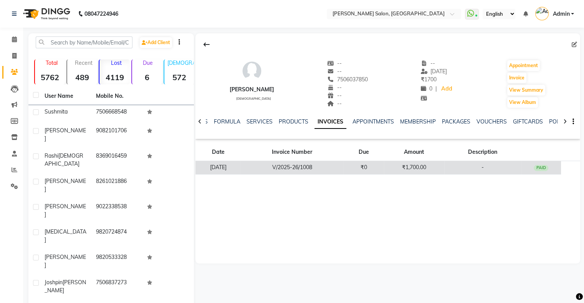
click at [303, 166] on td "V/2025-26/1008" at bounding box center [292, 167] width 103 height 13
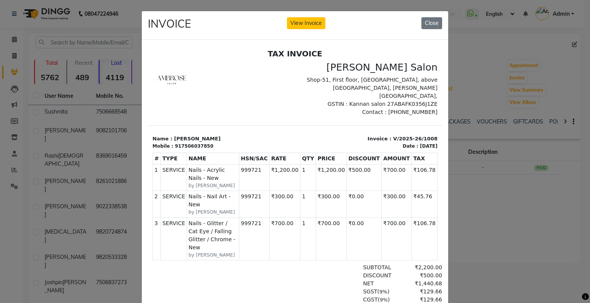
click at [472, 192] on ngb-modal-window "INVOICE View Invoice Close" at bounding box center [295, 151] width 590 height 303
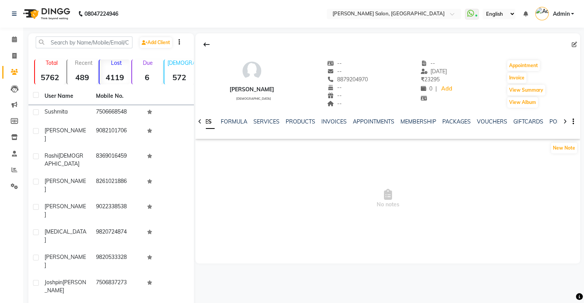
click at [324, 117] on div "NOTES FORMULA SERVICES PRODUCTS INVOICES APPOINTMENTS MEMBERSHIP PACKAGES VOUCH…" at bounding box center [387, 122] width 385 height 26
click at [333, 120] on link "INVOICES" at bounding box center [333, 121] width 25 height 7
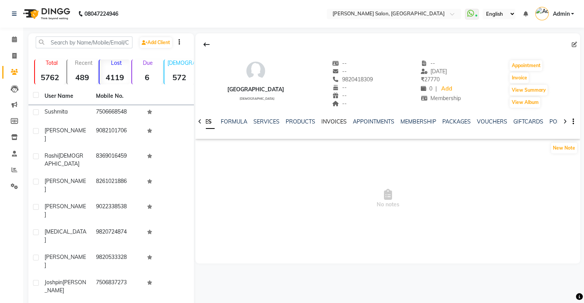
click at [333, 122] on link "INVOICES" at bounding box center [333, 121] width 25 height 7
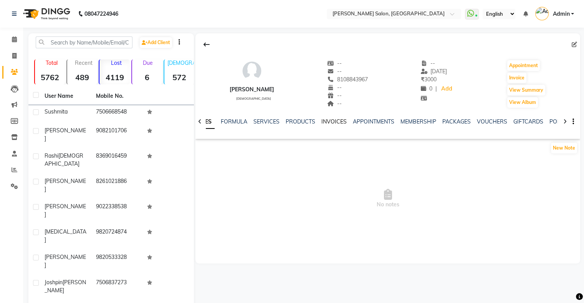
click at [327, 121] on link "INVOICES" at bounding box center [333, 121] width 25 height 7
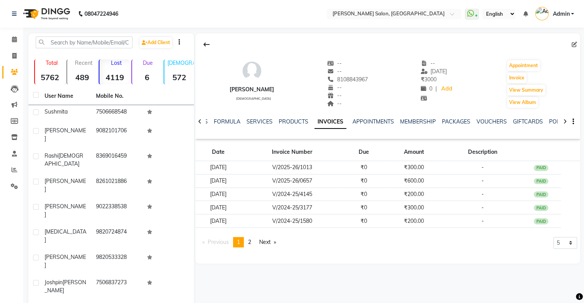
click at [126, 73] on strong "4119" at bounding box center [114, 78] width 30 height 10
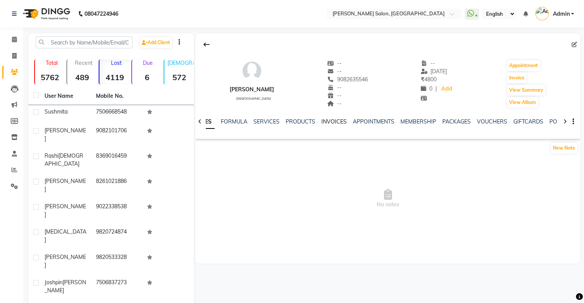
click at [330, 123] on link "INVOICES" at bounding box center [333, 121] width 25 height 7
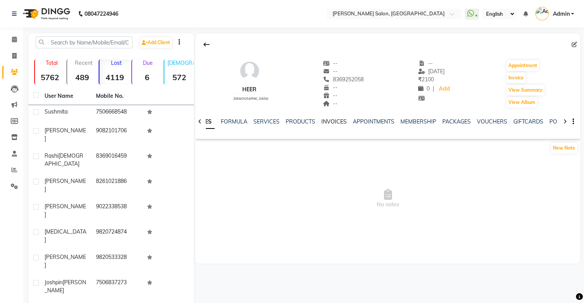
click at [331, 120] on link "INVOICES" at bounding box center [333, 121] width 25 height 7
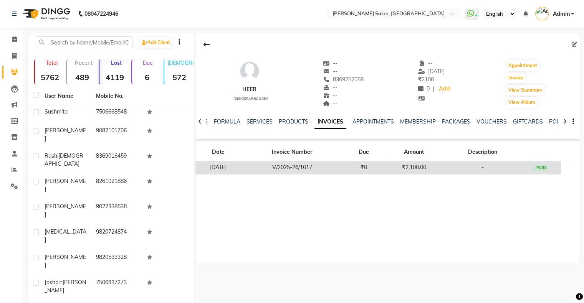
click at [292, 163] on td "V/2025-26/1017" at bounding box center [292, 167] width 103 height 13
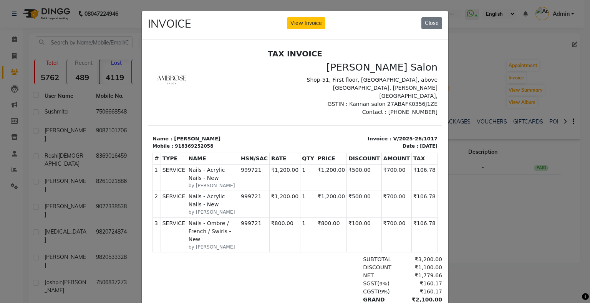
drag, startPoint x: 180, startPoint y: 164, endPoint x: 263, endPoint y: 174, distance: 82.8
click at [263, 174] on tbody "1 SERVICE SERVICE Nails - Acrylic Nails - New by Sanjana 999721 1 ₹106.78 2 SER…" at bounding box center [295, 208] width 285 height 88
click at [414, 191] on td "₹106.78" at bounding box center [425, 204] width 26 height 26
click at [487, 196] on ngb-modal-window "INVOICE View Invoice Close" at bounding box center [295, 151] width 590 height 303
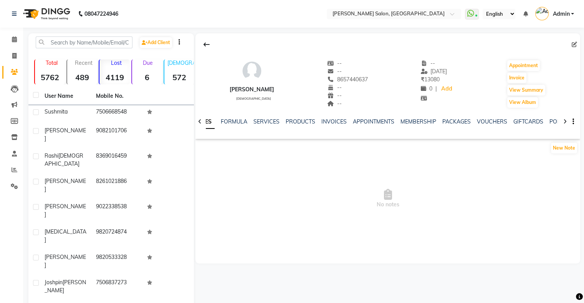
click at [331, 117] on div "NOTES FORMULA SERVICES PRODUCTS INVOICES APPOINTMENTS MEMBERSHIP PACKAGES VOUCH…" at bounding box center [387, 122] width 385 height 26
click at [329, 121] on link "INVOICES" at bounding box center [326, 121] width 25 height 7
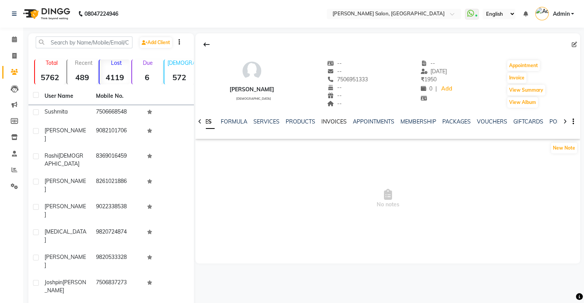
click at [335, 123] on link "INVOICES" at bounding box center [333, 121] width 25 height 7
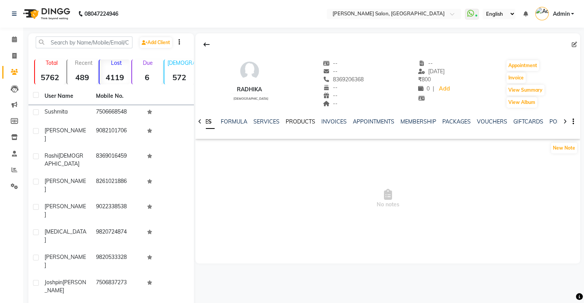
click at [297, 124] on link "PRODUCTS" at bounding box center [301, 121] width 30 height 7
click at [335, 124] on link "INVOICES" at bounding box center [340, 121] width 25 height 7
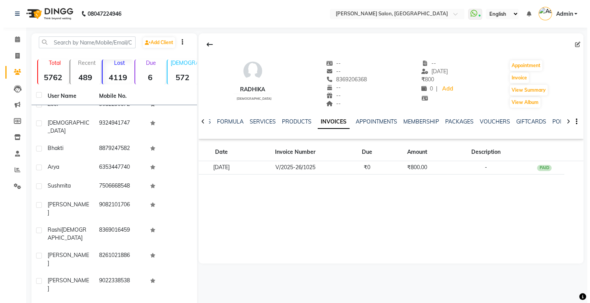
scroll to position [561, 0]
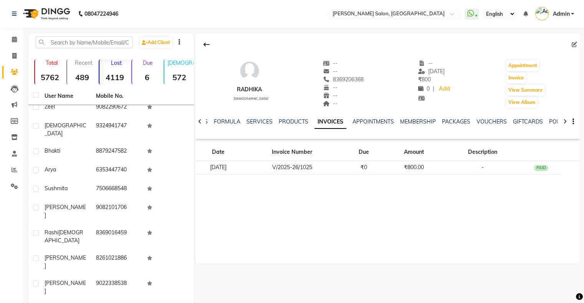
click at [124, 70] on div "Lost 4119" at bounding box center [114, 72] width 31 height 25
click at [124, 71] on div "Lost 4119" at bounding box center [114, 72] width 31 height 25
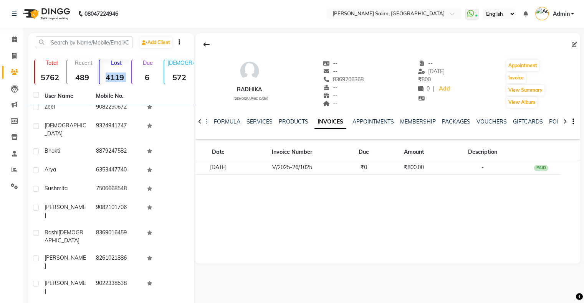
click at [124, 71] on div "Lost 4119" at bounding box center [114, 72] width 31 height 25
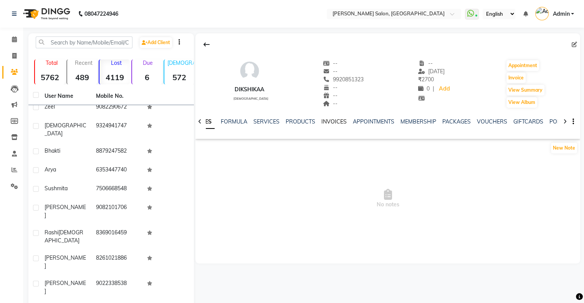
click at [333, 118] on link "INVOICES" at bounding box center [333, 121] width 25 height 7
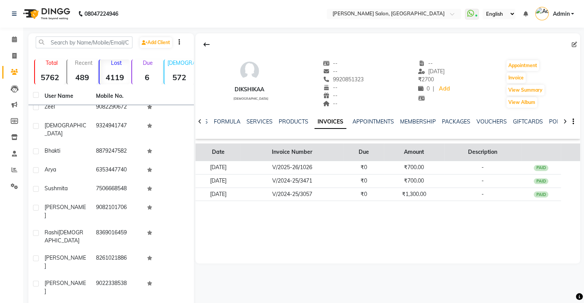
click at [318, 160] on th "Invoice Number" at bounding box center [292, 153] width 103 height 18
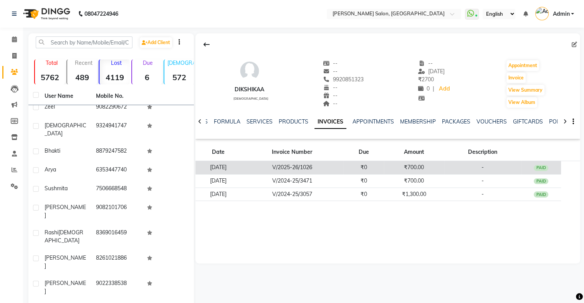
click at [318, 170] on td "V/2025-26/1026" at bounding box center [292, 167] width 103 height 13
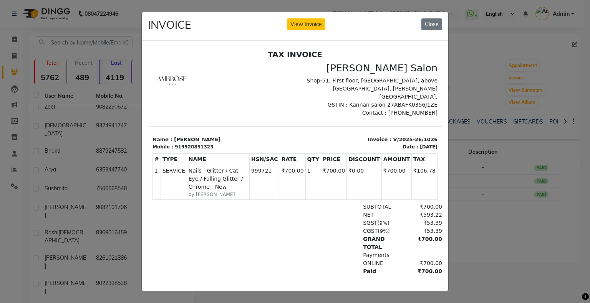
click at [476, 177] on ngb-modal-window "INVOICE View Invoice Close" at bounding box center [295, 151] width 590 height 303
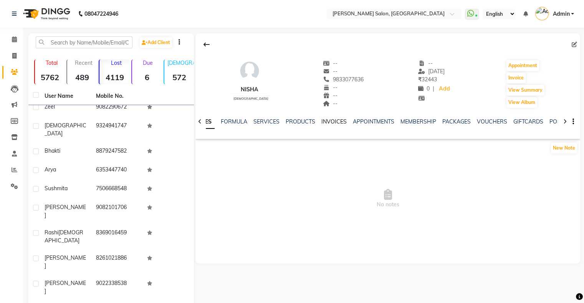
click at [331, 123] on link "INVOICES" at bounding box center [333, 121] width 25 height 7
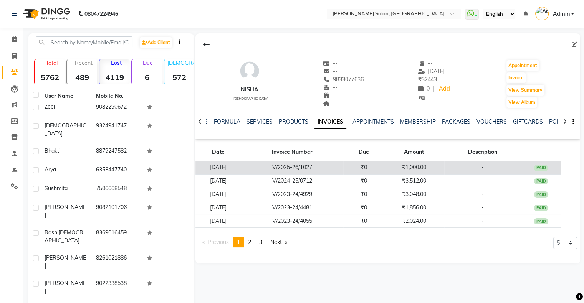
click at [334, 165] on td "V/2025-26/1027" at bounding box center [292, 167] width 103 height 13
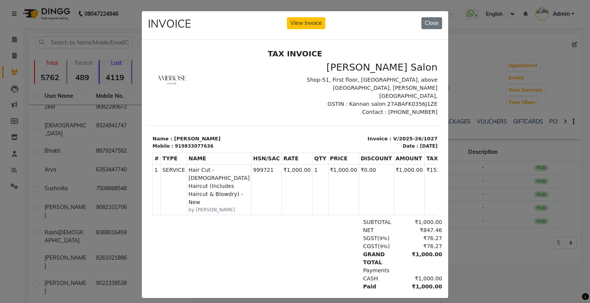
click at [478, 158] on ngb-modal-window "INVOICE View Invoice Close" at bounding box center [295, 151] width 590 height 303
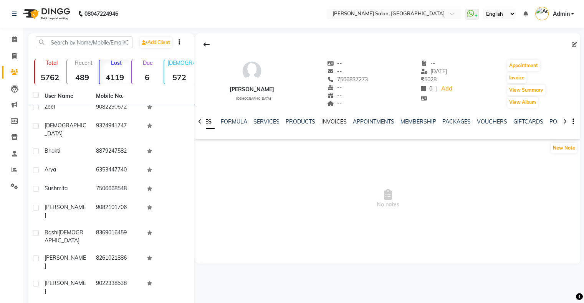
click at [334, 124] on link "INVOICES" at bounding box center [333, 121] width 25 height 7
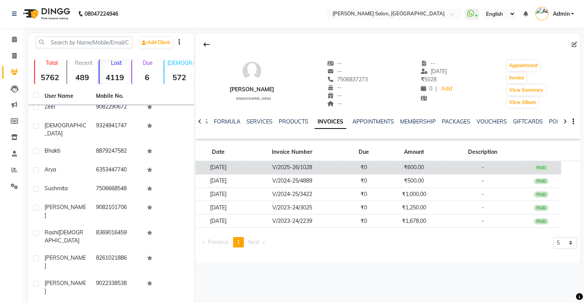
click at [268, 161] on td "V/2025-26/1028" at bounding box center [292, 167] width 103 height 13
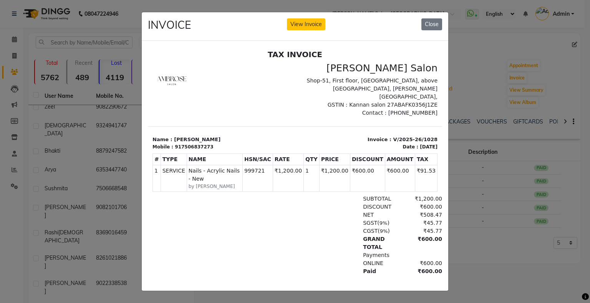
click at [467, 166] on ngb-modal-window "INVOICE View Invoice Close" at bounding box center [295, 151] width 590 height 303
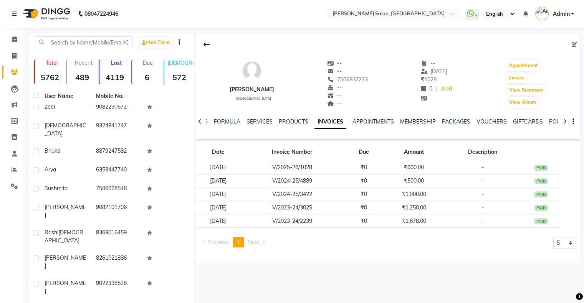
click at [413, 122] on link "MEMBERSHIP" at bounding box center [418, 121] width 36 height 7
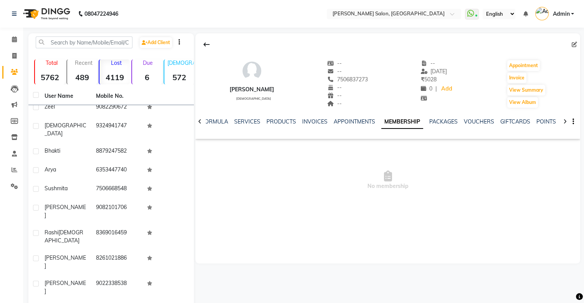
click at [312, 125] on div "INVOICES" at bounding box center [314, 122] width 25 height 8
click at [314, 123] on link "INVOICES" at bounding box center [314, 121] width 25 height 7
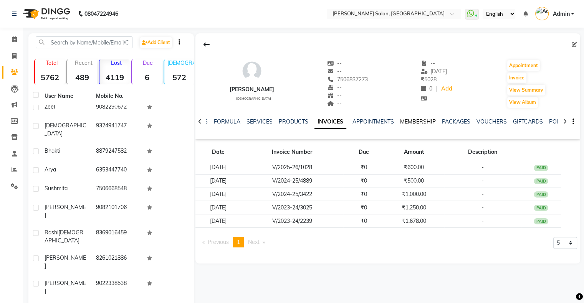
click at [408, 119] on link "MEMBERSHIP" at bounding box center [418, 121] width 36 height 7
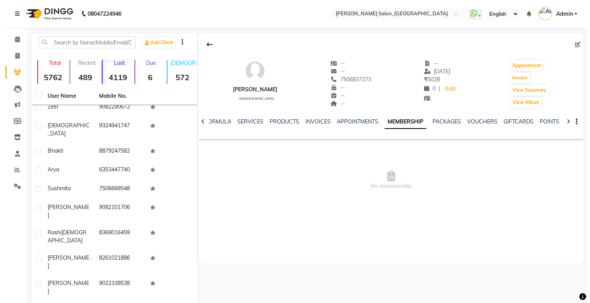
scroll to position [522, 0]
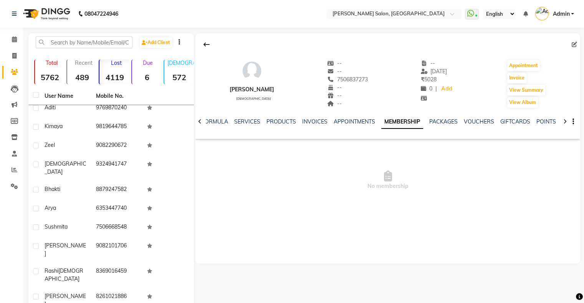
click at [328, 122] on link "INVOICES" at bounding box center [321, 121] width 25 height 7
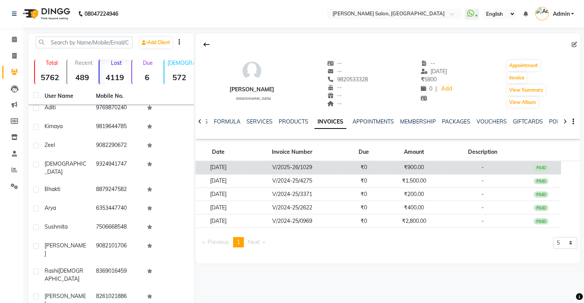
click at [296, 171] on td "V/2025-26/1029" at bounding box center [292, 167] width 103 height 13
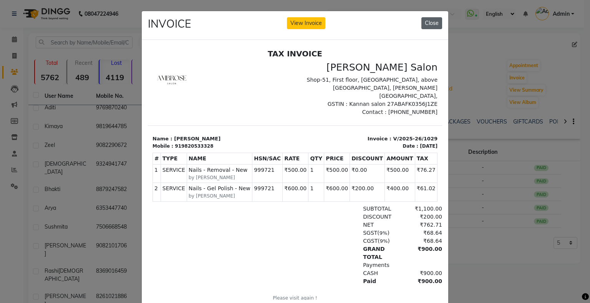
click at [434, 25] on button "Close" at bounding box center [431, 23] width 21 height 12
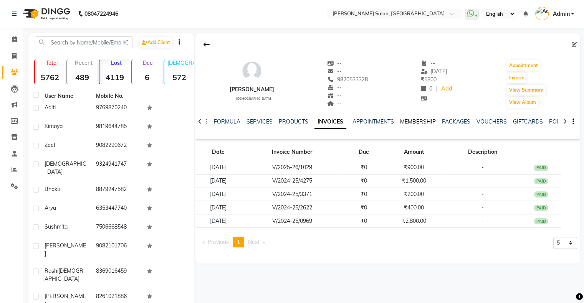
click at [410, 118] on link "MEMBERSHIP" at bounding box center [418, 121] width 36 height 7
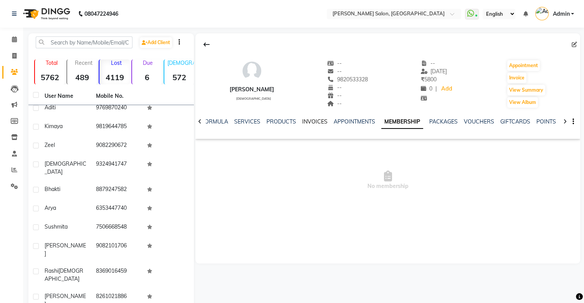
click at [308, 124] on link "INVOICES" at bounding box center [314, 121] width 25 height 7
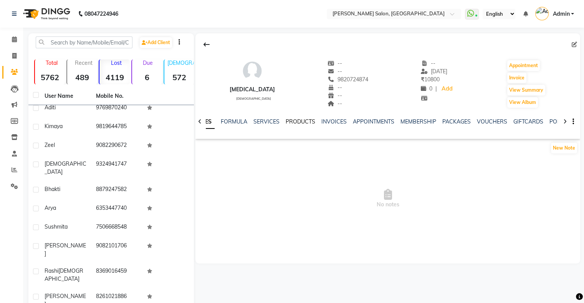
click at [287, 120] on link "PRODUCTS" at bounding box center [301, 121] width 30 height 7
click at [330, 119] on link "INVOICES" at bounding box center [340, 121] width 25 height 7
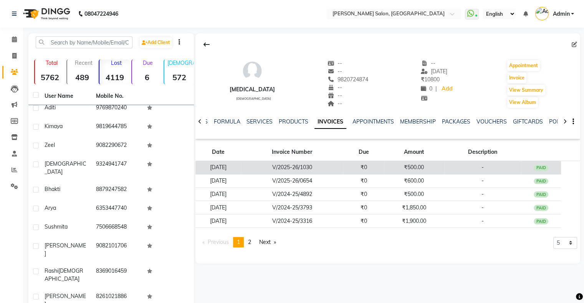
click at [288, 164] on td "V/2025-26/1030" at bounding box center [292, 167] width 103 height 13
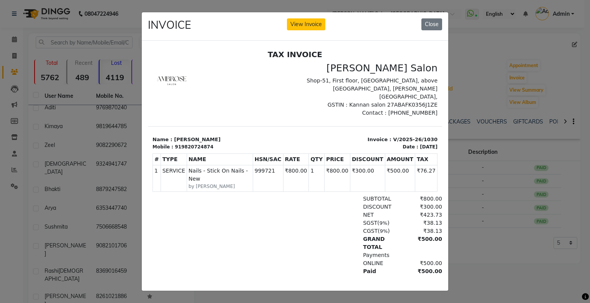
click at [502, 175] on ngb-modal-window "INVOICE View Invoice Close" at bounding box center [295, 151] width 590 height 303
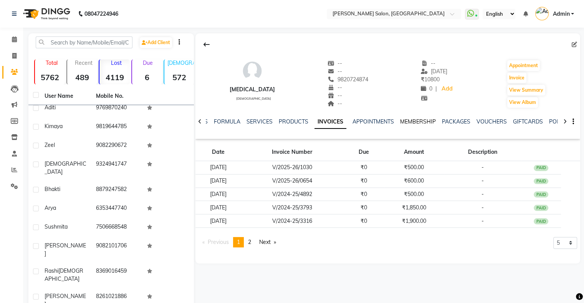
click at [428, 119] on link "MEMBERSHIP" at bounding box center [418, 121] width 36 height 7
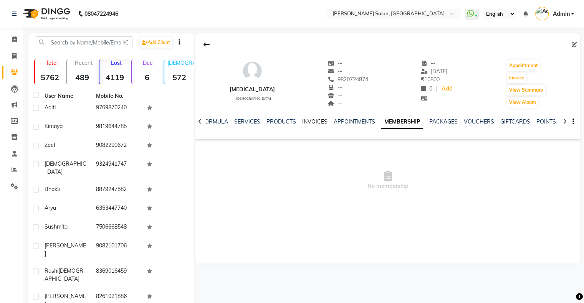
click at [316, 122] on link "INVOICES" at bounding box center [314, 121] width 25 height 7
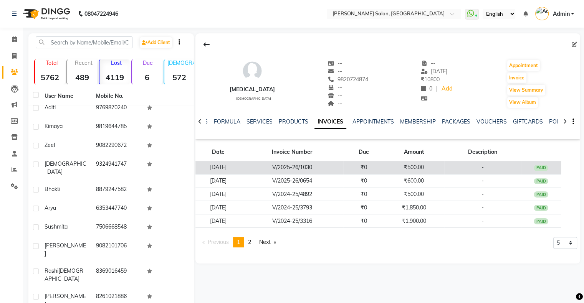
click at [313, 164] on td "V/2025-26/1030" at bounding box center [292, 167] width 103 height 13
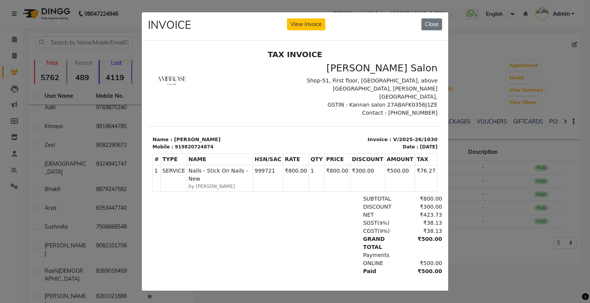
click at [480, 192] on ngb-modal-window "INVOICE View Invoice Close" at bounding box center [295, 151] width 590 height 303
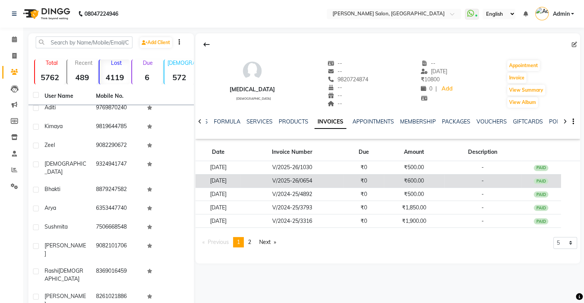
click at [327, 184] on td "V/2025-26/0654" at bounding box center [292, 180] width 103 height 13
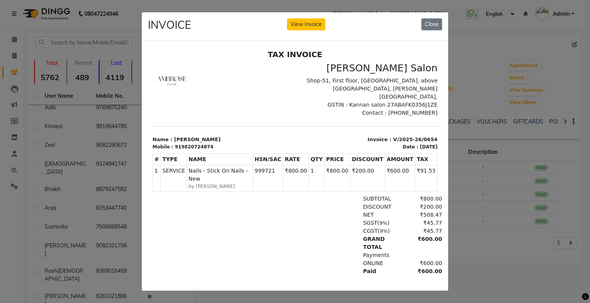
click at [464, 205] on ngb-modal-window "INVOICE View Invoice Close" at bounding box center [295, 151] width 590 height 303
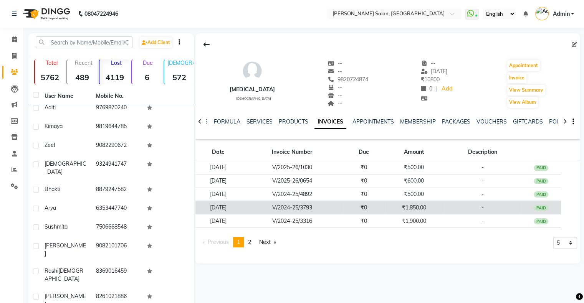
click at [313, 204] on td "V/2024-25/3793" at bounding box center [292, 207] width 103 height 13
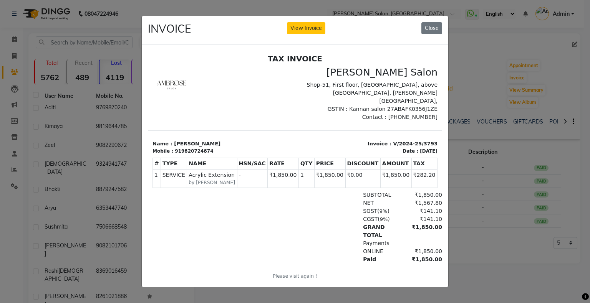
click at [454, 196] on ngb-modal-window "INVOICE View Invoice Close" at bounding box center [295, 151] width 590 height 303
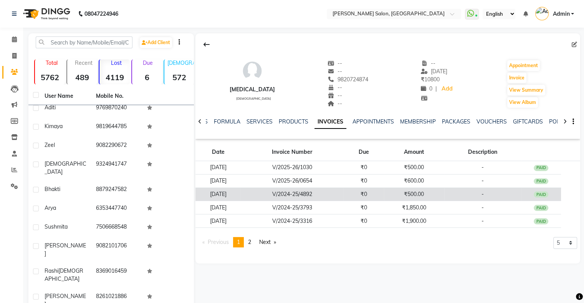
click at [336, 189] on td "V/2024-25/4892" at bounding box center [292, 194] width 103 height 13
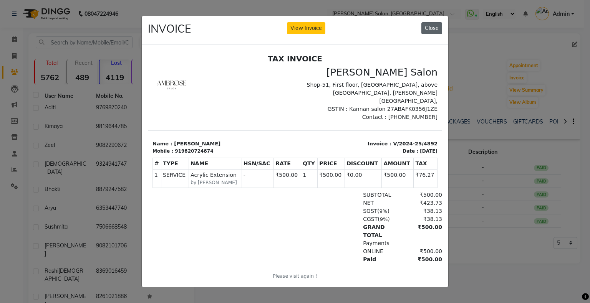
click at [428, 23] on button "Close" at bounding box center [431, 28] width 21 height 12
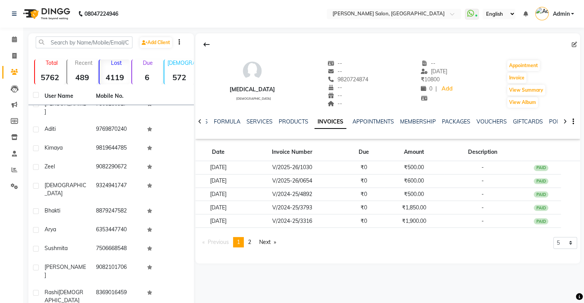
scroll to position [484, 0]
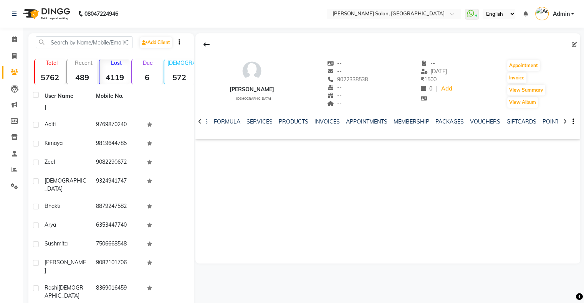
scroll to position [522, 0]
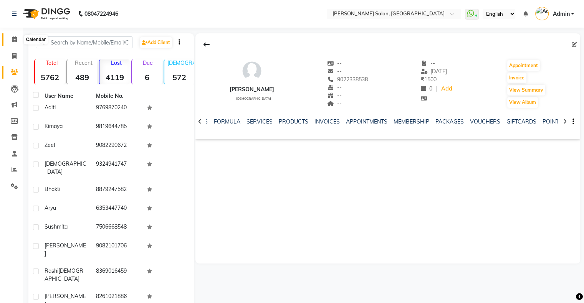
click at [18, 38] on span at bounding box center [14, 39] width 13 height 9
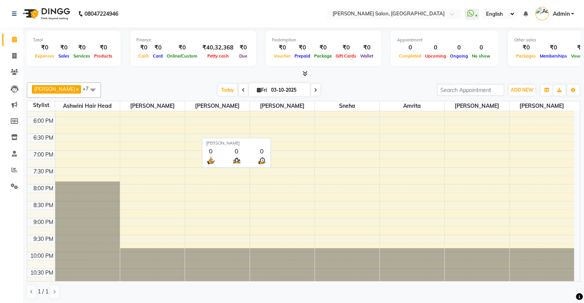
click at [206, 90] on div "Today Fri 03-10-2025" at bounding box center [269, 90] width 328 height 12
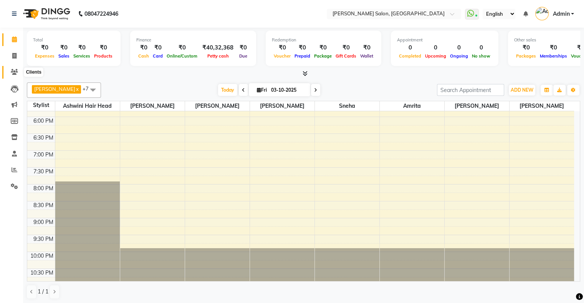
click at [15, 70] on icon at bounding box center [14, 72] width 7 height 6
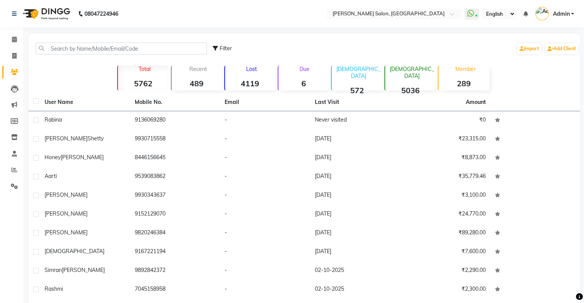
click at [271, 87] on strong "4119" at bounding box center [250, 84] width 50 height 10
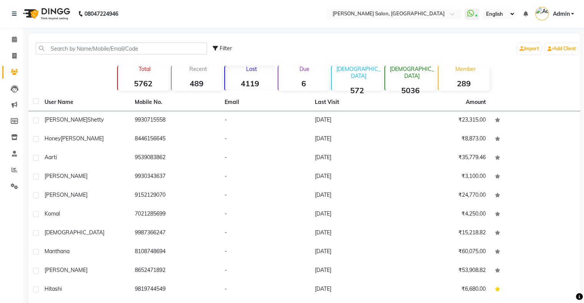
click at [215, 48] on icon at bounding box center [215, 48] width 5 height 5
select select "1000000"
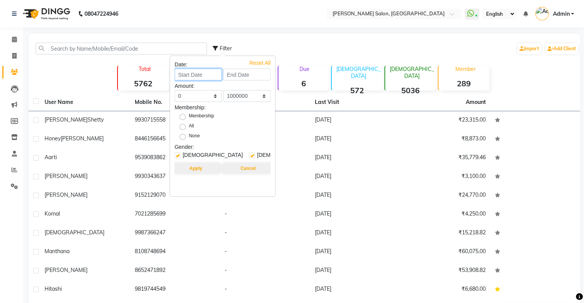
click at [199, 77] on input at bounding box center [198, 75] width 47 height 12
select select "10"
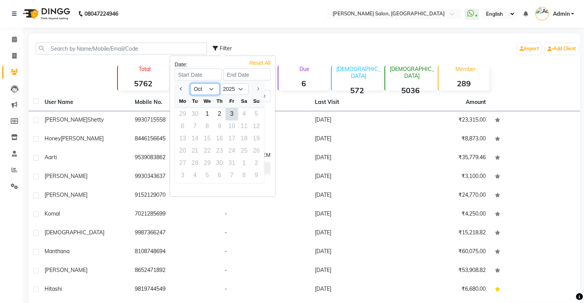
click at [208, 88] on select "Jan Feb Mar Apr May Jun Jul Aug Sep Oct" at bounding box center [204, 90] width 29 height 12
click at [245, 83] on ngb-datepicker-navigation "Jan Feb Mar Apr May Jun Jul Aug Sep Oct 2015 2016 2017 2018 2019 2020 2021 2022…" at bounding box center [219, 89] width 89 height 12
click at [238, 87] on select "2015 2016 2017 2018 2019 2020 2021 2022 2023 2024 2025" at bounding box center [234, 90] width 29 height 12
select select "2024"
click at [220, 84] on select "2015 2016 2017 2018 2019 2020 2021 2022 2023 2024 2025" at bounding box center [234, 90] width 29 height 12
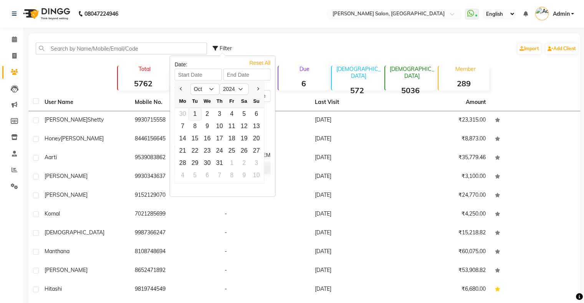
click at [200, 113] on div "1" at bounding box center [195, 114] width 12 height 12
type input "01-10-2024"
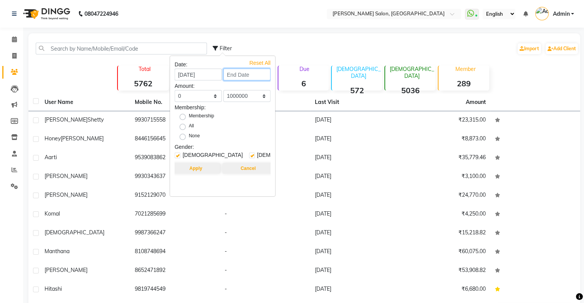
click at [247, 76] on input at bounding box center [246, 75] width 47 height 12
select select "10"
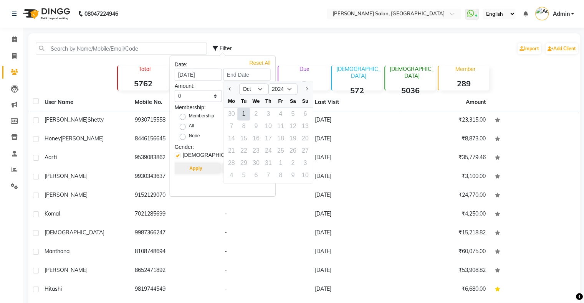
click at [242, 118] on div "1" at bounding box center [244, 114] width 12 height 12
type input "01-10-2024"
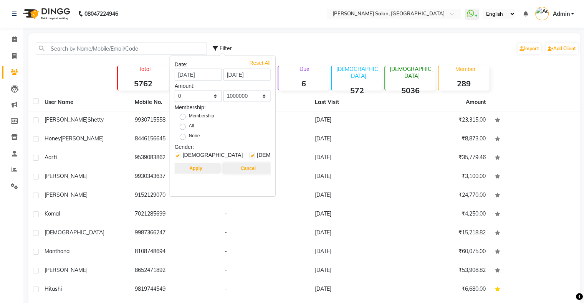
click at [205, 168] on button "Apply" at bounding box center [196, 168] width 50 height 11
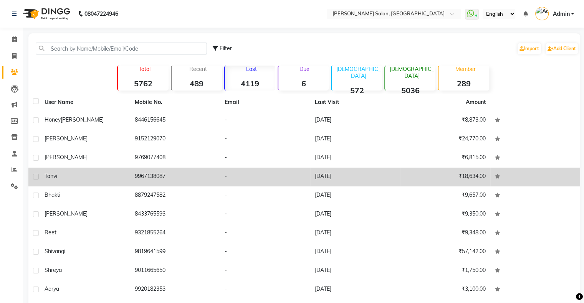
scroll to position [29, 0]
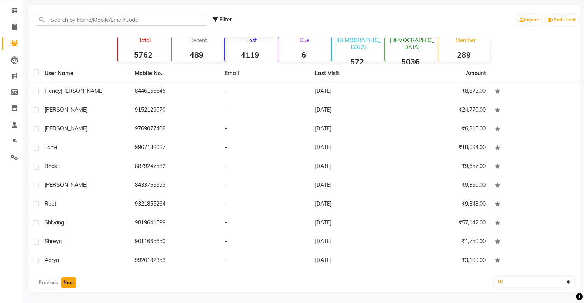
click at [71, 285] on button "Next" at bounding box center [68, 283] width 15 height 11
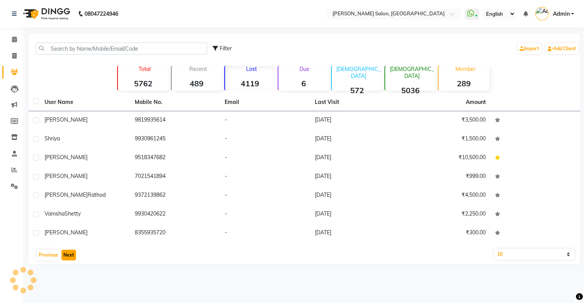
scroll to position [0, 0]
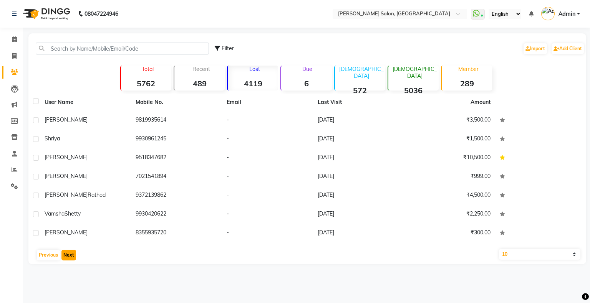
click at [67, 256] on button "Next" at bounding box center [68, 255] width 15 height 11
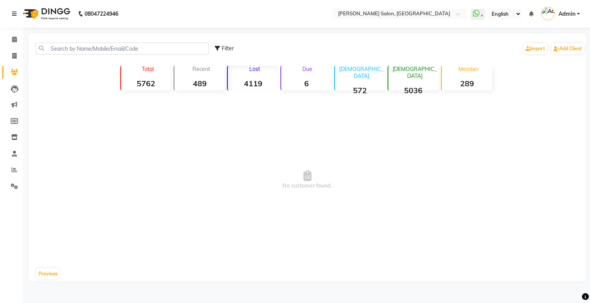
click at [242, 79] on strong "4119" at bounding box center [253, 84] width 50 height 10
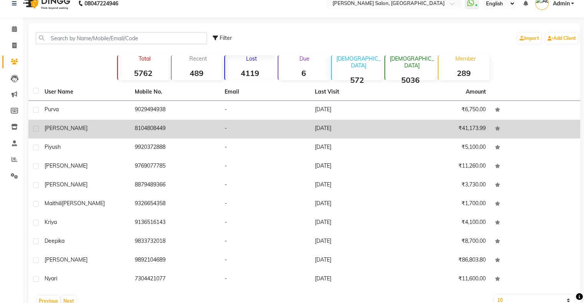
scroll to position [29, 0]
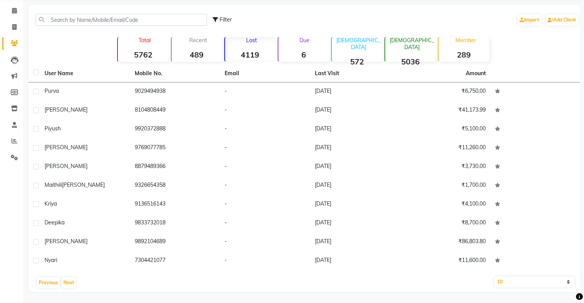
click at [225, 22] on span "Filter" at bounding box center [226, 19] width 12 height 7
select select "1000000"
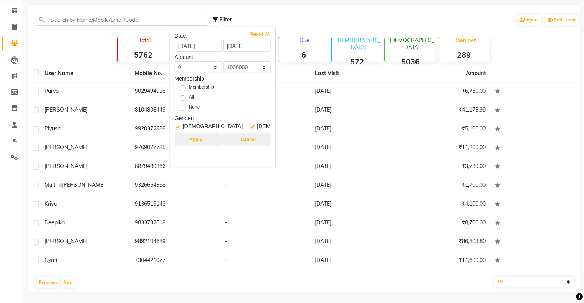
click at [189, 98] on label "All" at bounding box center [191, 98] width 5 height 9
click at [183, 98] on input "All" at bounding box center [185, 97] width 5 height 5
radio input "true"
click at [202, 141] on button "Apply" at bounding box center [196, 139] width 50 height 11
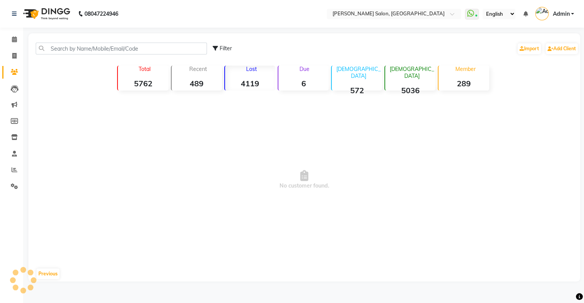
scroll to position [0, 0]
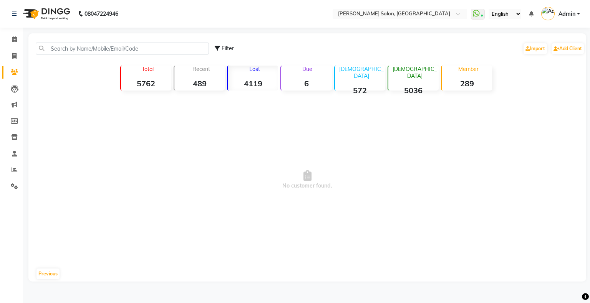
click at [308, 83] on strong "6" at bounding box center [306, 84] width 50 height 10
click at [458, 83] on strong "289" at bounding box center [467, 84] width 50 height 10
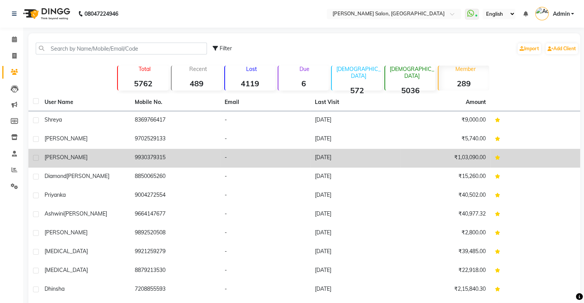
scroll to position [29, 0]
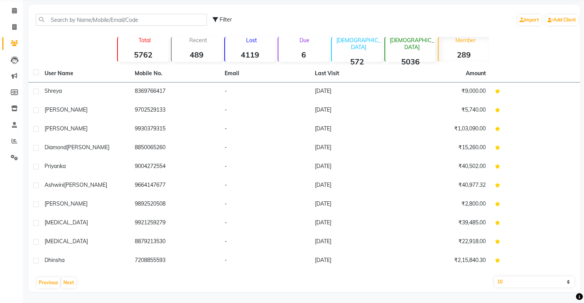
click at [403, 57] on strong "5036" at bounding box center [410, 62] width 50 height 10
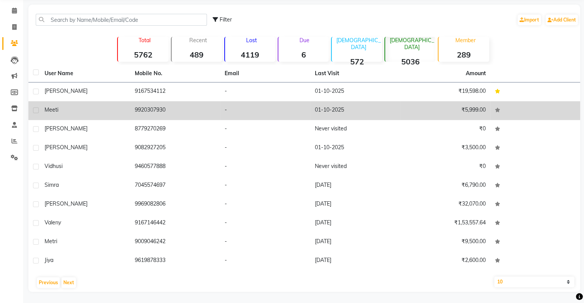
click at [87, 110] on div "Meeti" at bounding box center [85, 110] width 81 height 8
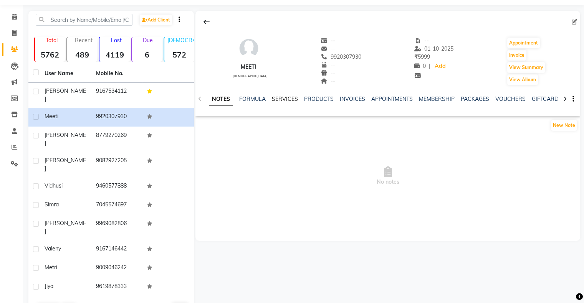
click at [290, 101] on link "SERVICES" at bounding box center [285, 99] width 26 height 7
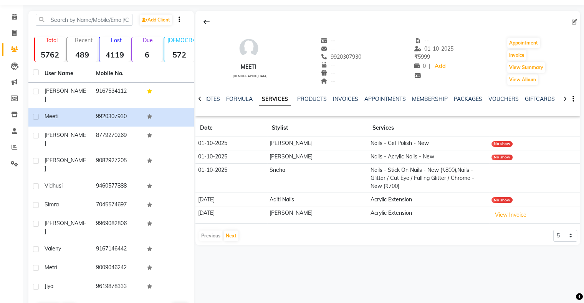
click at [109, 52] on strong "4119" at bounding box center [114, 55] width 30 height 10
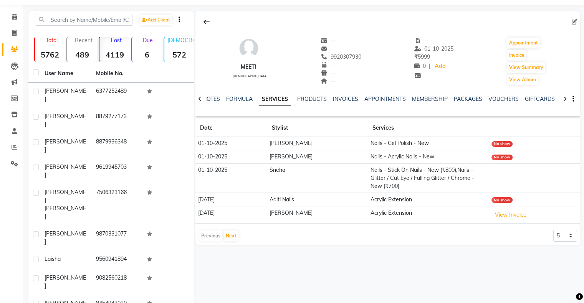
select select "100"
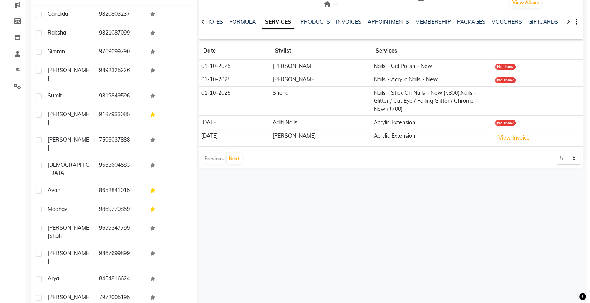
scroll to position [23, 0]
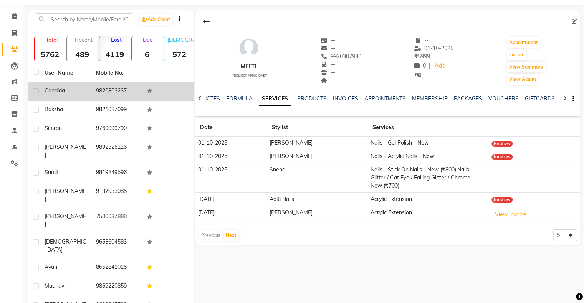
click at [120, 94] on td "9820803237" at bounding box center [116, 91] width 51 height 19
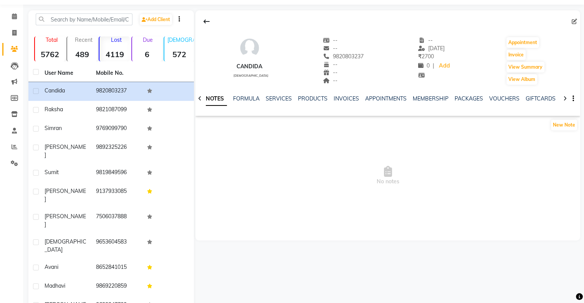
click at [342, 103] on div "NOTES FORMULA SERVICES PRODUCTS INVOICES APPOINTMENTS MEMBERSHIP PACKAGES VOUCH…" at bounding box center [378, 102] width 339 height 14
click at [344, 99] on link "INVOICES" at bounding box center [346, 98] width 25 height 7
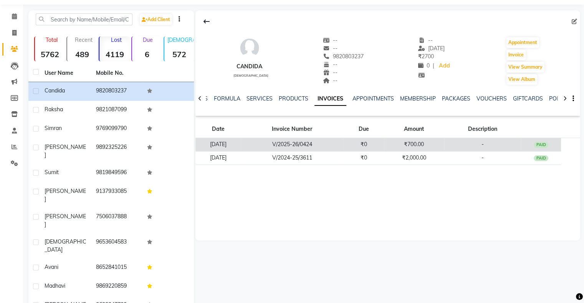
click at [286, 144] on td "V/2025-26/0424" at bounding box center [292, 144] width 103 height 13
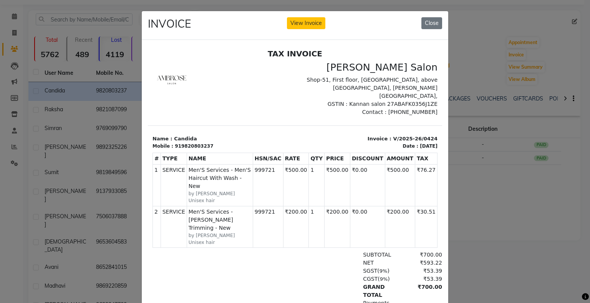
click at [457, 161] on ngb-modal-window "INVOICE View Invoice Close" at bounding box center [295, 151] width 590 height 303
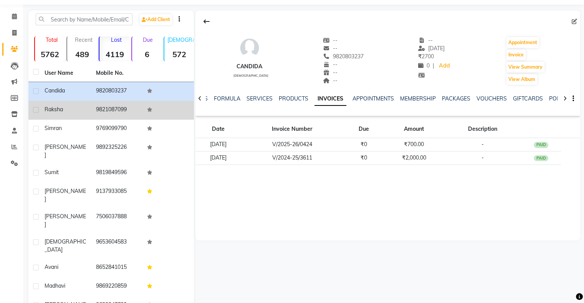
click at [107, 104] on td "9821087099" at bounding box center [116, 110] width 51 height 19
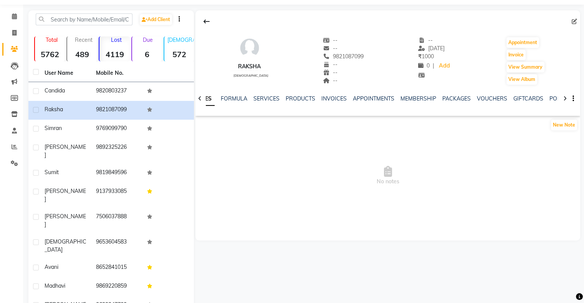
click at [333, 95] on div "INVOICES" at bounding box center [333, 99] width 25 height 8
click at [335, 101] on link "INVOICES" at bounding box center [333, 98] width 25 height 7
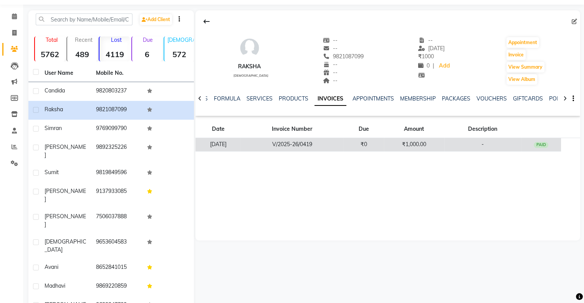
click at [241, 146] on td "03-05-2025" at bounding box center [217, 144] width 45 height 13
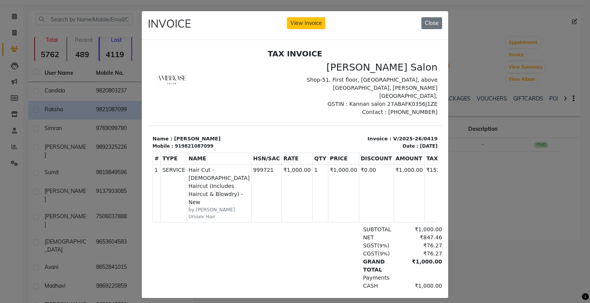
click at [473, 199] on ngb-modal-window "INVOICE View Invoice Close" at bounding box center [295, 151] width 590 height 303
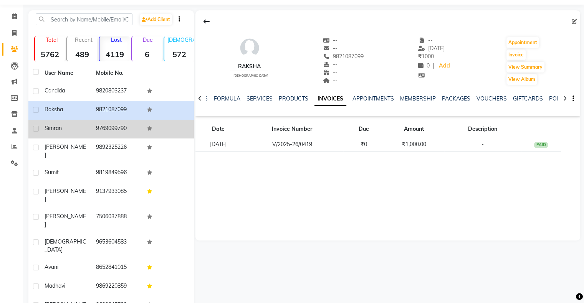
click at [91, 125] on td "9769099790" at bounding box center [116, 129] width 51 height 19
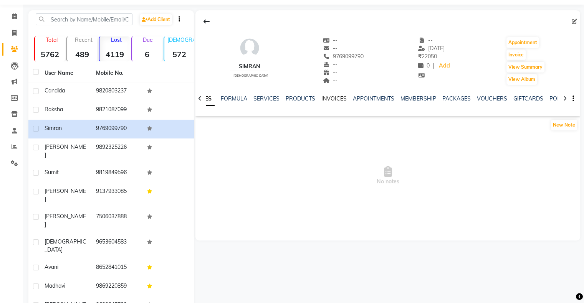
click at [332, 101] on link "INVOICES" at bounding box center [333, 98] width 25 height 7
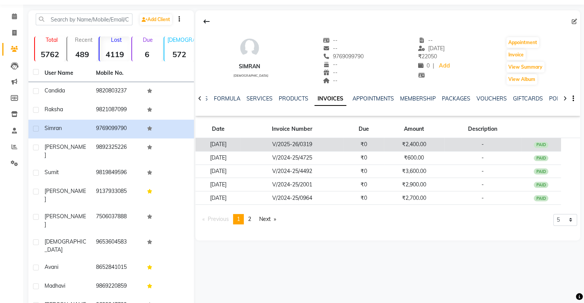
click at [263, 141] on td "V/2025-26/0319" at bounding box center [292, 144] width 103 height 13
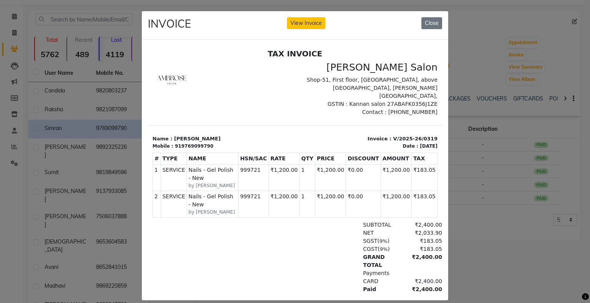
click at [477, 179] on ngb-modal-window "INVOICE View Invoice Close" at bounding box center [295, 151] width 590 height 303
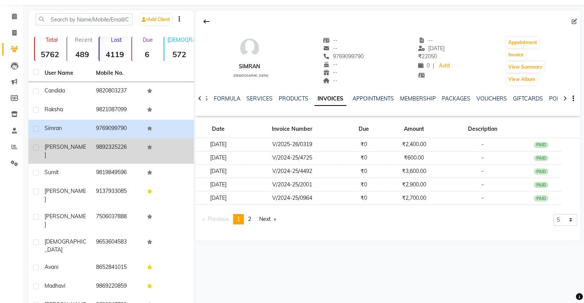
click at [111, 146] on td "9892325226" at bounding box center [116, 151] width 51 height 25
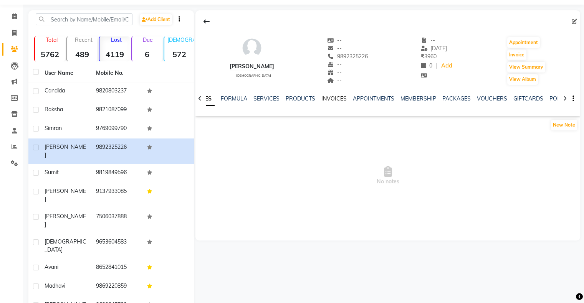
click at [332, 98] on link "INVOICES" at bounding box center [333, 98] width 25 height 7
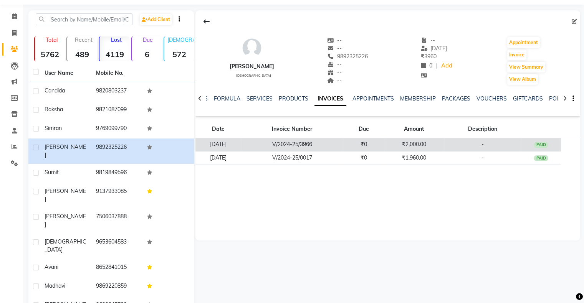
click at [339, 146] on td "V/2024-25/3966" at bounding box center [292, 144] width 103 height 13
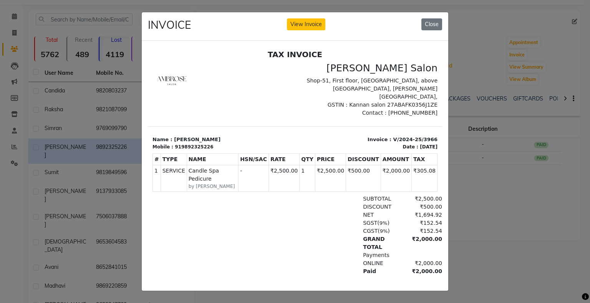
click at [490, 139] on ngb-modal-window "INVOICE View Invoice Close" at bounding box center [295, 151] width 590 height 303
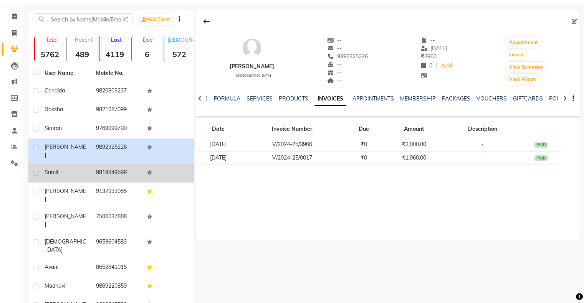
click at [107, 164] on td "9819849596" at bounding box center [116, 173] width 51 height 19
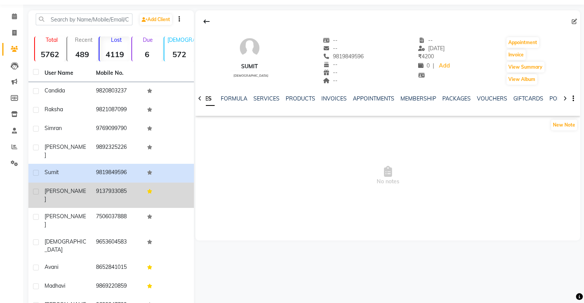
click at [121, 183] on td "9137933085" at bounding box center [116, 195] width 51 height 25
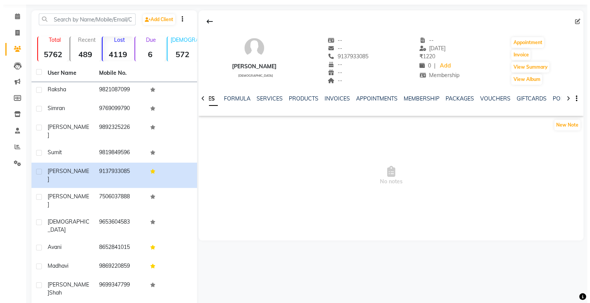
scroll to position [38, 0]
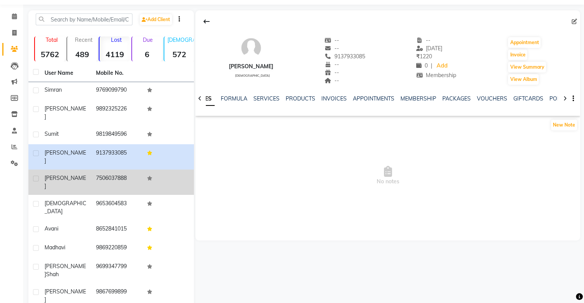
click at [131, 170] on td "7506037888" at bounding box center [116, 182] width 51 height 25
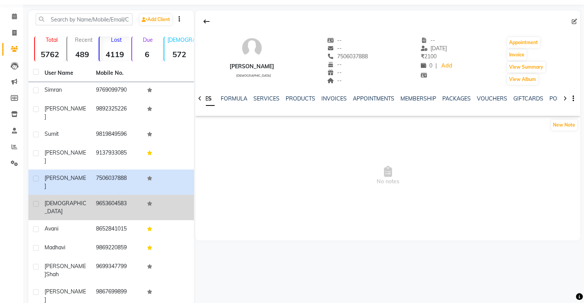
click at [123, 195] on td "9653604583" at bounding box center [116, 207] width 51 height 25
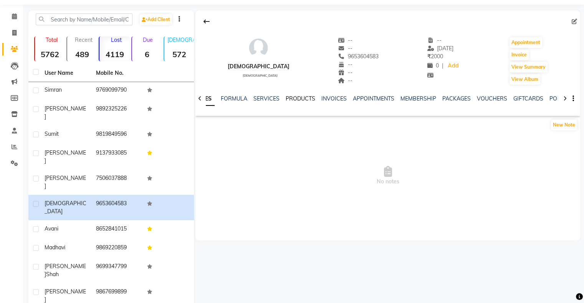
click at [301, 98] on link "PRODUCTS" at bounding box center [301, 98] width 30 height 7
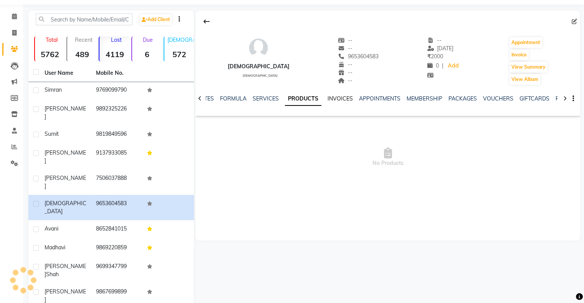
click at [323, 95] on ul "NOTES FORMULA SERVICES PRODUCTS INVOICES APPOINTMENTS MEMBERSHIP PACKAGES VOUCH…" at bounding box center [441, 99] width 488 height 8
click at [331, 98] on link "INVOICES" at bounding box center [340, 98] width 25 height 7
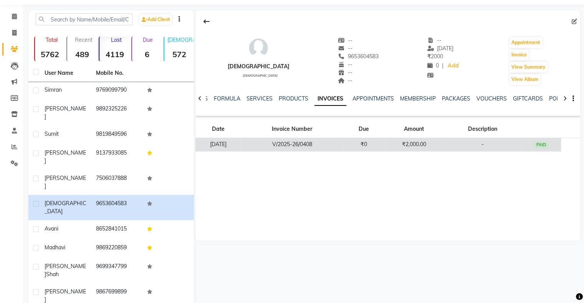
click at [288, 146] on td "V/2025-26/0408" at bounding box center [292, 144] width 103 height 13
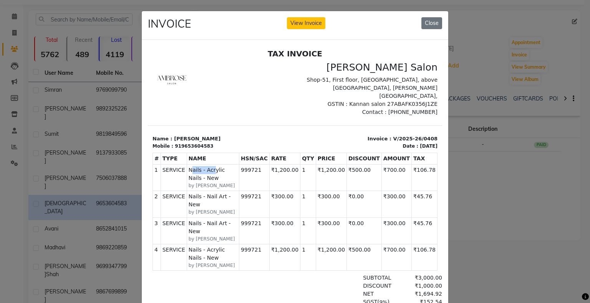
drag, startPoint x: 187, startPoint y: 163, endPoint x: 212, endPoint y: 163, distance: 24.6
click at [210, 166] on span "Nails - Acrylic Nails - New" at bounding box center [213, 174] width 49 height 16
click at [216, 192] on span "Nails - Nail Art - New" at bounding box center [213, 200] width 49 height 16
drag, startPoint x: 211, startPoint y: 188, endPoint x: 278, endPoint y: 198, distance: 67.6
click at [221, 209] on small "by Falak Nails" at bounding box center [213, 212] width 49 height 7
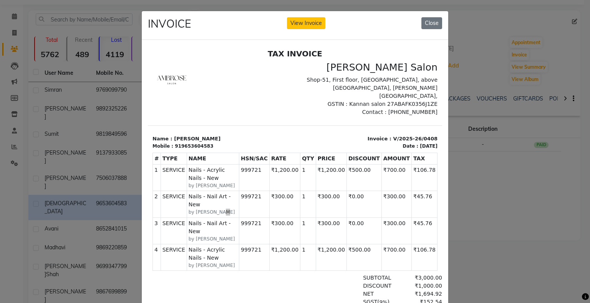
click at [487, 183] on ngb-modal-window "INVOICE View Invoice Close" at bounding box center [295, 151] width 590 height 303
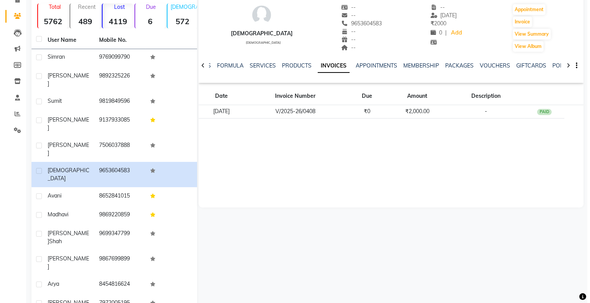
scroll to position [23, 0]
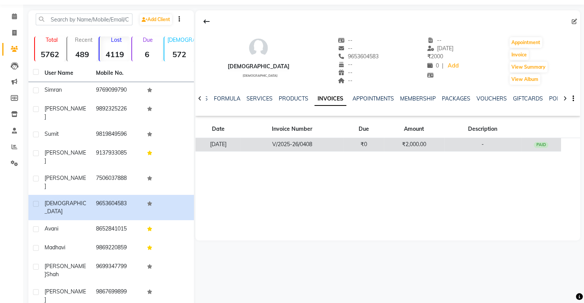
click at [232, 141] on td "02-05-2025" at bounding box center [217, 144] width 45 height 13
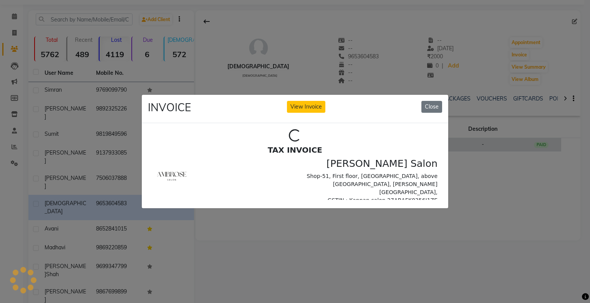
scroll to position [0, 0]
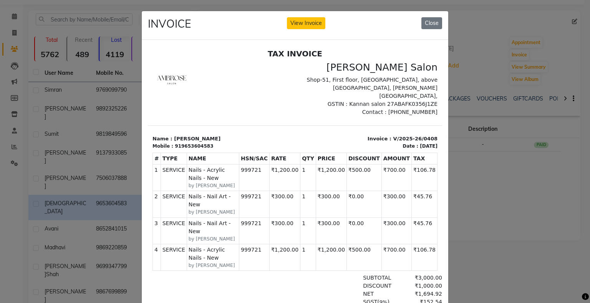
click at [496, 181] on ngb-modal-window "INVOICE View Invoice Close" at bounding box center [295, 151] width 590 height 303
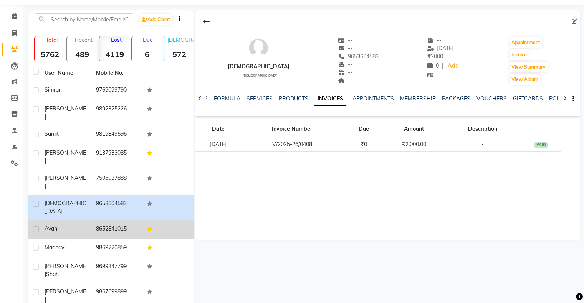
click at [108, 220] on td "8652841015" at bounding box center [116, 229] width 51 height 19
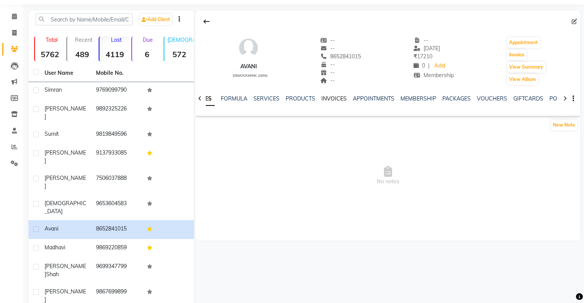
click at [333, 96] on link "INVOICES" at bounding box center [333, 98] width 25 height 7
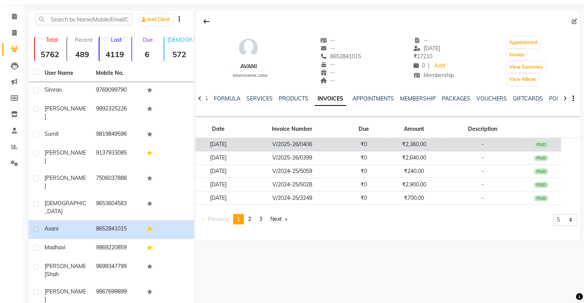
click at [270, 141] on td "V/2025-26/0406" at bounding box center [292, 144] width 103 height 13
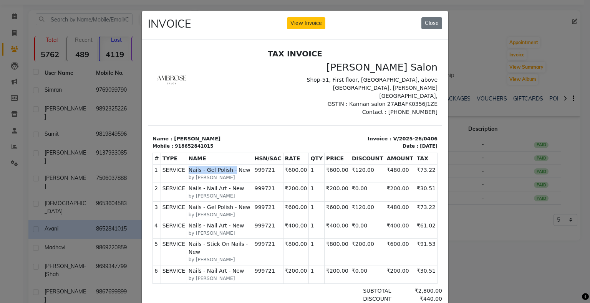
drag, startPoint x: 184, startPoint y: 162, endPoint x: 242, endPoint y: 162, distance: 58.4
click at [242, 164] on td "SERVICE Nails - Gel Polish - New by Shubhada" at bounding box center [220, 173] width 66 height 18
drag, startPoint x: 199, startPoint y: 197, endPoint x: 256, endPoint y: 202, distance: 57.4
click at [253, 202] on td "SERVICE Nails - Gel Polish - New by Falak Nails" at bounding box center [220, 210] width 66 height 18
click at [535, 192] on ngb-modal-window "INVOICE View Invoice Close" at bounding box center [295, 151] width 590 height 303
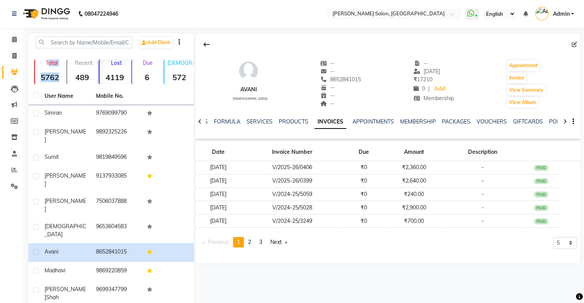
drag, startPoint x: 32, startPoint y: 77, endPoint x: 64, endPoint y: 74, distance: 32.0
click at [64, 74] on div "Total 5762 Recent 489 Lost 4119 Due 6 Male 572 Female 5036 Member 289" at bounding box center [111, 71] width 166 height 27
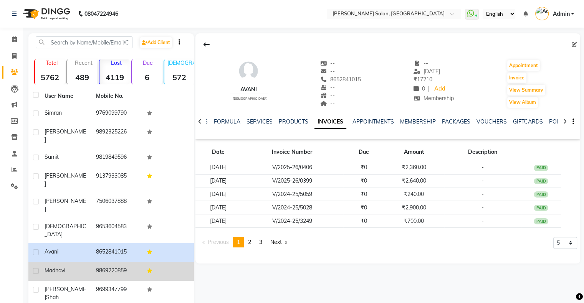
drag, startPoint x: 70, startPoint y: 241, endPoint x: 76, endPoint y: 243, distance: 6.8
click at [71, 267] on div "Madhavi" at bounding box center [66, 271] width 42 height 8
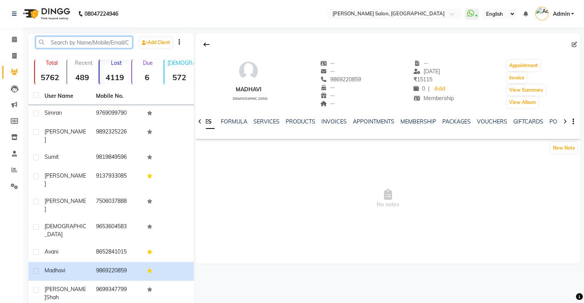
click at [92, 39] on input "text" at bounding box center [84, 42] width 97 height 12
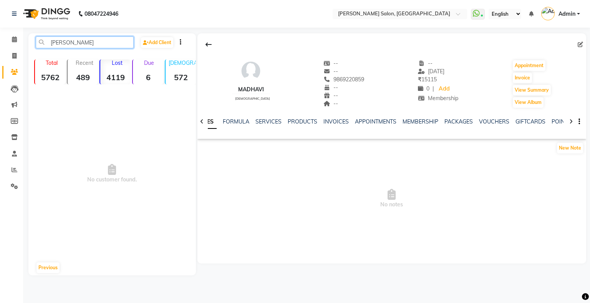
click at [103, 45] on input "BHAVINI" at bounding box center [85, 42] width 98 height 12
type input "BHAVINI"
click at [15, 36] on icon at bounding box center [14, 39] width 5 height 6
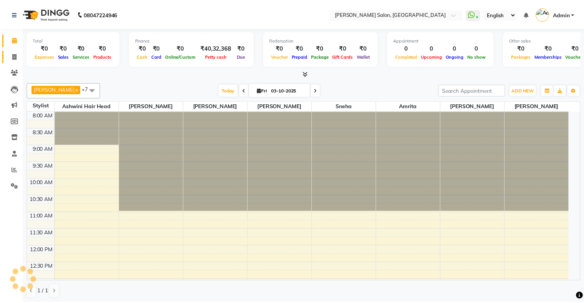
scroll to position [217, 0]
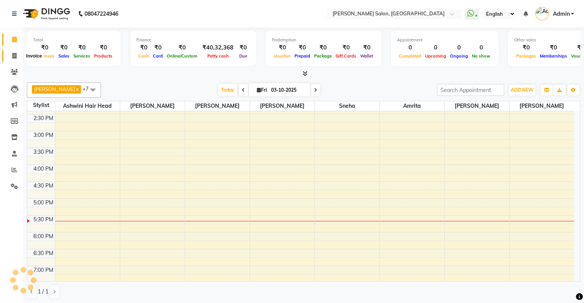
click at [13, 55] on icon at bounding box center [14, 56] width 4 height 6
select select "service"
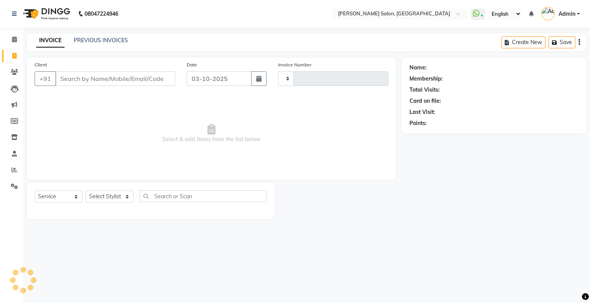
type input "1771"
select select "4073"
click at [109, 36] on div "INVOICE PREVIOUS INVOICES Create New Save Open Invoices" at bounding box center [306, 42] width 559 height 18
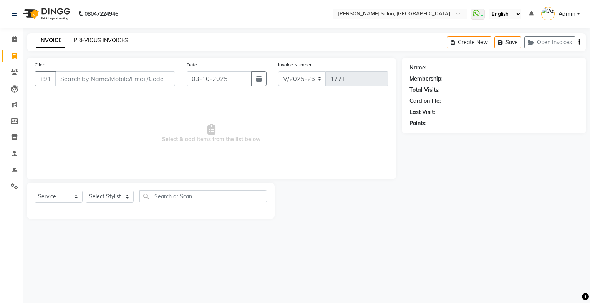
click at [108, 42] on link "PREVIOUS INVOICES" at bounding box center [101, 40] width 54 height 7
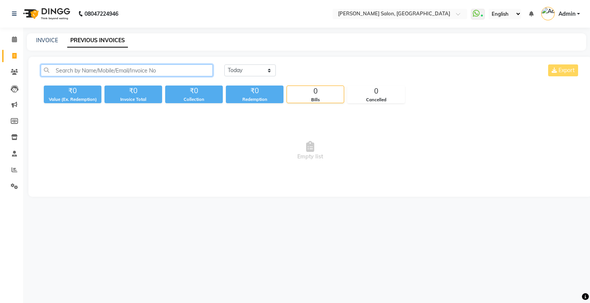
click at [128, 67] on input "text" at bounding box center [127, 71] width 172 height 12
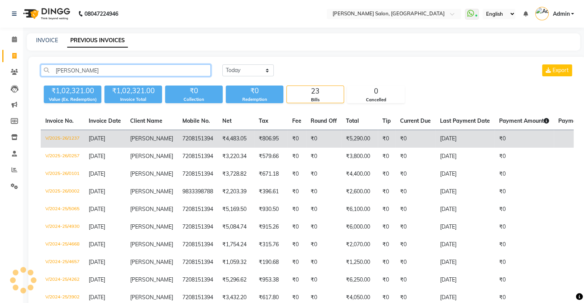
type input "BHAVINI"
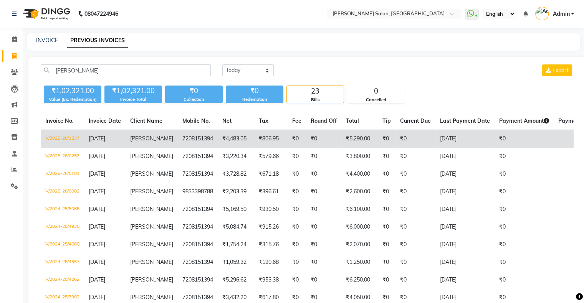
click at [193, 137] on td "7208151394" at bounding box center [198, 139] width 40 height 18
click at [105, 141] on span "02-08-2025" at bounding box center [97, 138] width 17 height 7
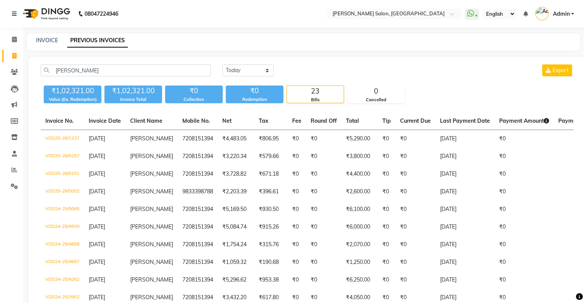
click at [367, 71] on div "Today Yesterday Custom Range Export" at bounding box center [397, 71] width 351 height 12
click at [13, 39] on icon at bounding box center [14, 39] width 5 height 6
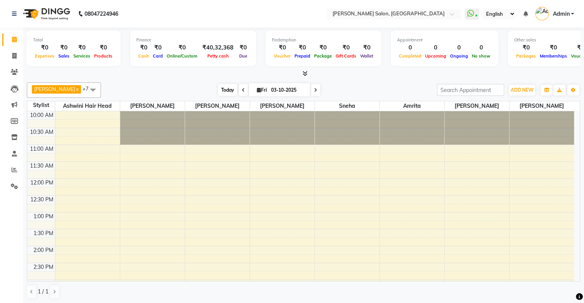
click at [218, 93] on span "Today" at bounding box center [227, 90] width 19 height 12
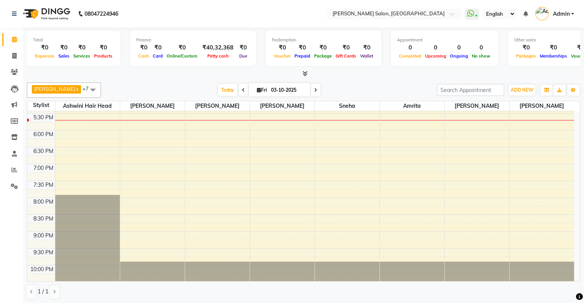
scroll to position [265, 0]
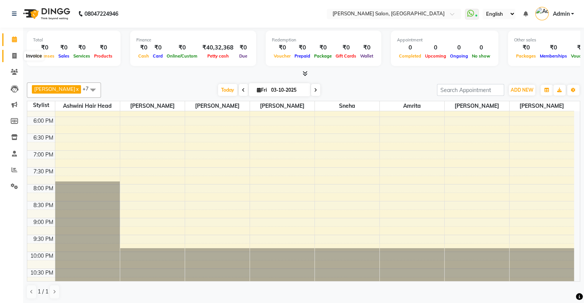
click at [12, 57] on icon at bounding box center [14, 56] width 4 height 6
select select "service"
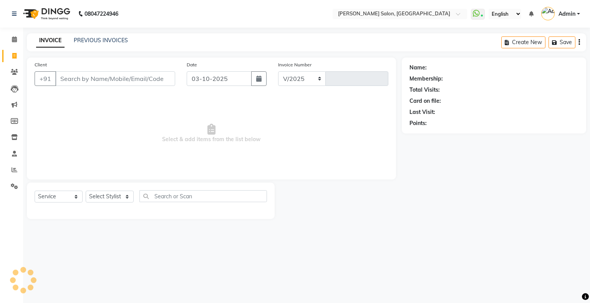
select select "4073"
type input "1771"
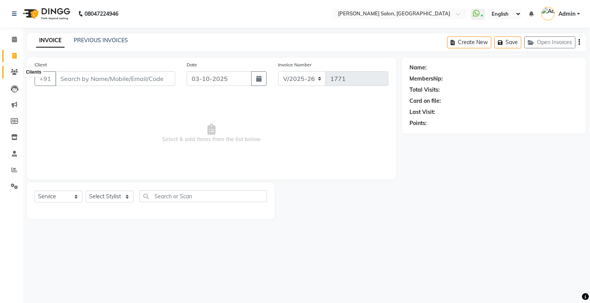
click at [14, 70] on icon at bounding box center [14, 72] width 7 height 6
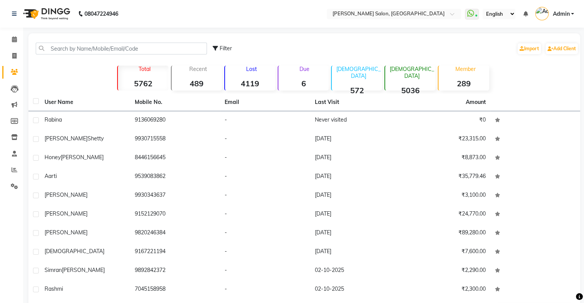
click at [240, 75] on div "Lost 4119" at bounding box center [249, 78] width 51 height 25
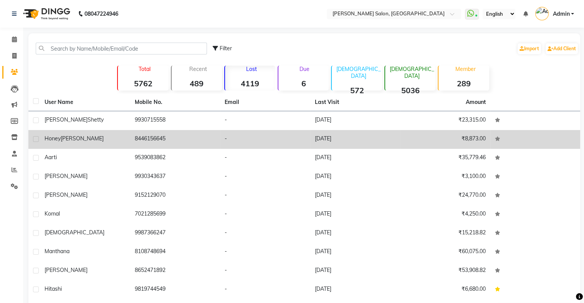
scroll to position [29, 0]
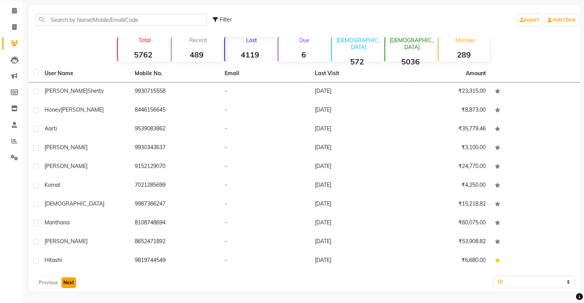
click at [70, 286] on button "Next" at bounding box center [68, 283] width 15 height 11
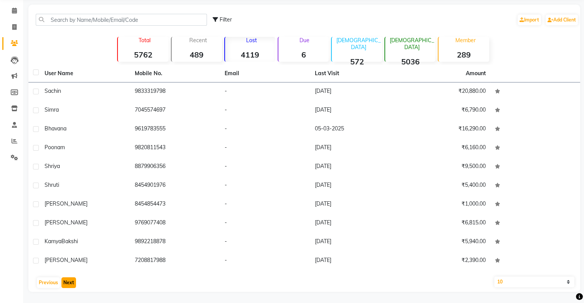
click at [70, 286] on button "Next" at bounding box center [68, 283] width 15 height 11
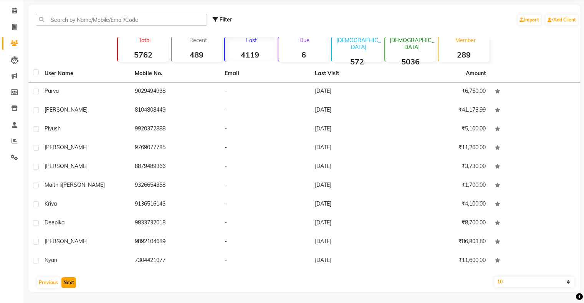
click at [70, 286] on button "Next" at bounding box center [68, 283] width 15 height 11
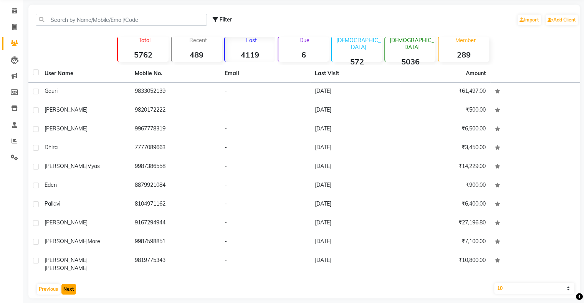
click at [69, 284] on button "Next" at bounding box center [68, 289] width 15 height 11
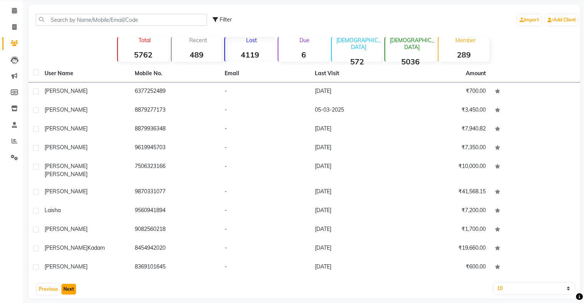
click at [68, 285] on button "Next" at bounding box center [68, 289] width 15 height 11
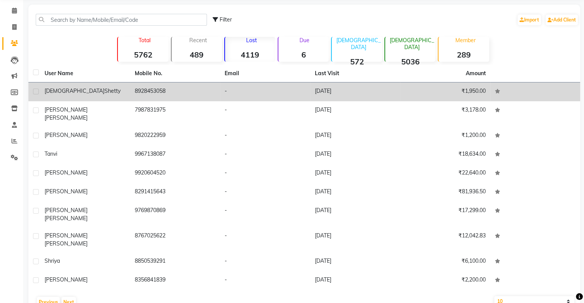
click at [117, 98] on td "Shanvi Shetty" at bounding box center [85, 92] width 90 height 19
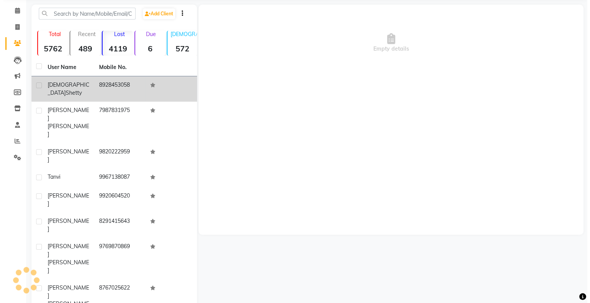
scroll to position [23, 0]
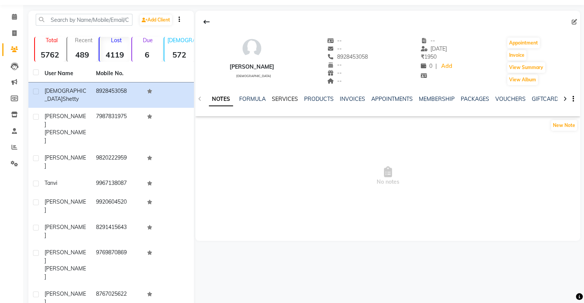
click at [286, 97] on link "SERVICES" at bounding box center [285, 99] width 26 height 7
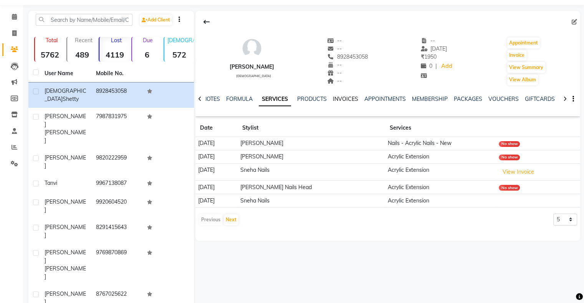
click at [341, 101] on link "INVOICES" at bounding box center [345, 99] width 25 height 7
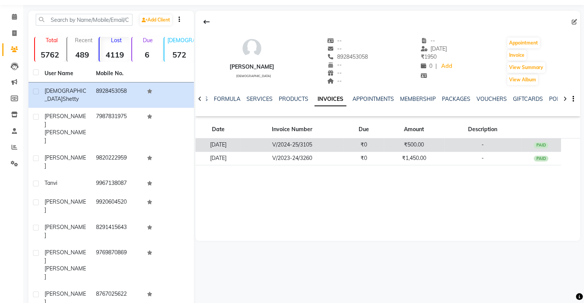
click at [265, 146] on td "V/2024-25/3105" at bounding box center [292, 145] width 103 height 13
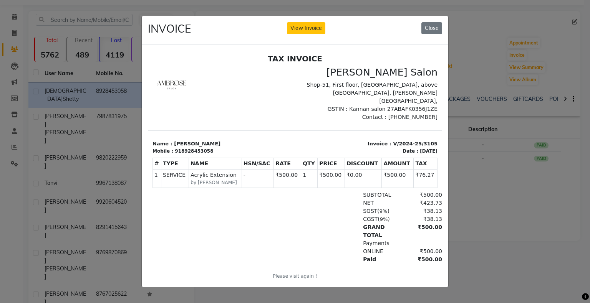
click at [543, 192] on ngb-modal-window "INVOICE View Invoice Close" at bounding box center [295, 151] width 590 height 303
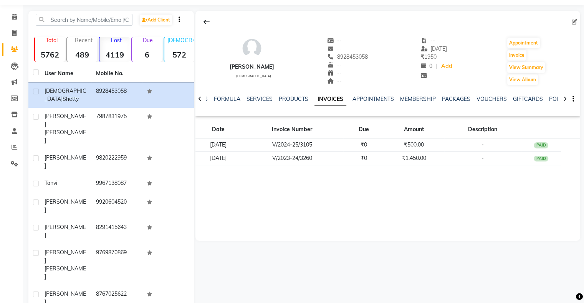
drag, startPoint x: 228, startPoint y: 70, endPoint x: 294, endPoint y: 66, distance: 66.2
click at [294, 66] on div "Shanvi Shetty female -- -- 8928453058 -- -- -- -- 10-11-2024 ₹ 1950 0 | Add App…" at bounding box center [387, 57] width 385 height 57
click at [279, 97] on link "PRODUCTS" at bounding box center [294, 99] width 30 height 7
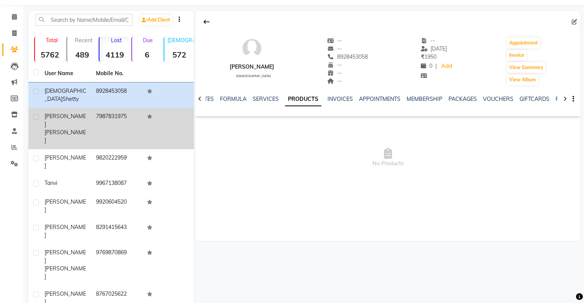
click at [66, 115] on td "Sonal Surve" at bounding box center [65, 128] width 51 height 41
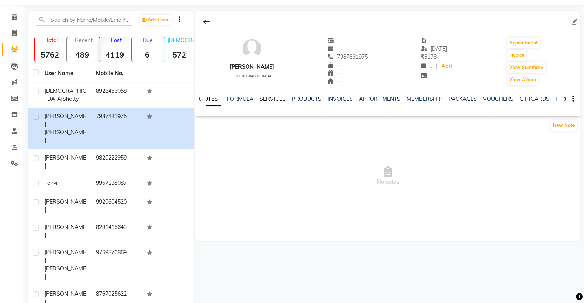
click at [266, 101] on link "SERVICES" at bounding box center [273, 99] width 26 height 7
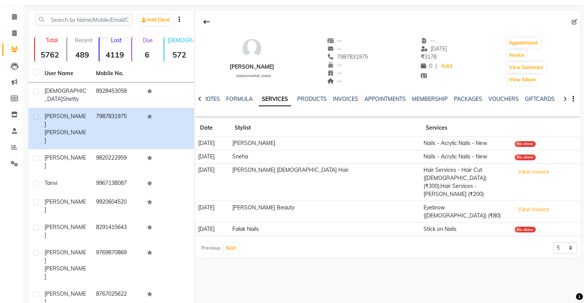
click at [354, 105] on div "NOTES FORMULA SERVICES PRODUCTS INVOICES APPOINTMENTS MEMBERSHIP PACKAGES VOUCH…" at bounding box center [378, 102] width 339 height 14
click at [351, 101] on link "INVOICES" at bounding box center [345, 99] width 25 height 7
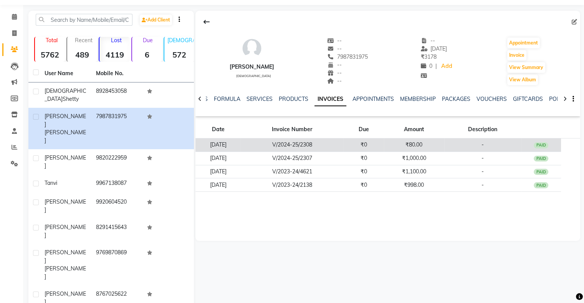
click at [238, 146] on td "16-09-2024" at bounding box center [217, 145] width 45 height 13
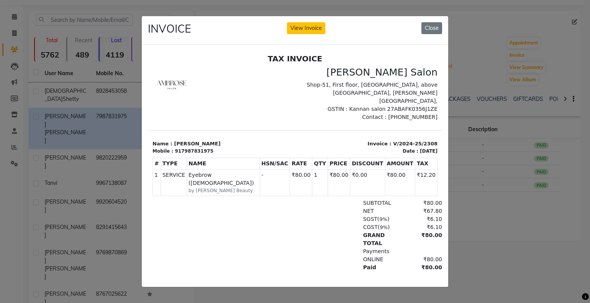
click at [194, 175] on td "SERVICE Eyebrow (Female) by Sonali Beauty" at bounding box center [223, 182] width 73 height 26
click at [194, 187] on small "by Sonali Beauty" at bounding box center [224, 190] width 70 height 7
click at [498, 184] on ngb-modal-window "INVOICE View Invoice Close" at bounding box center [295, 151] width 590 height 303
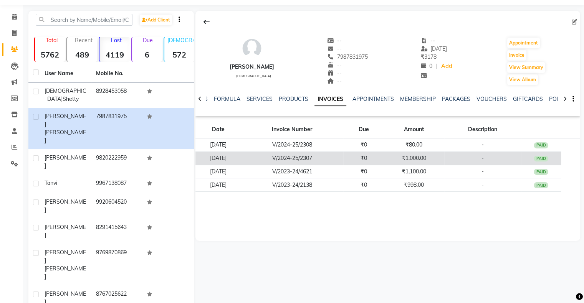
click at [416, 162] on td "₹1,000.00" at bounding box center [414, 158] width 60 height 13
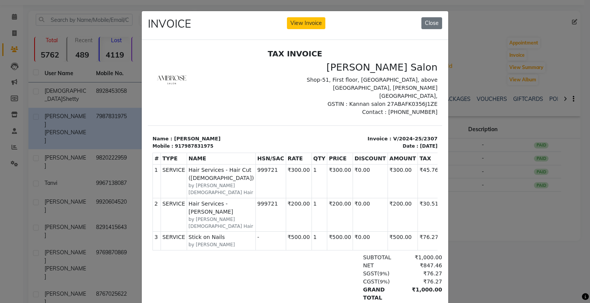
click at [498, 208] on ngb-modal-window "INVOICE View Invoice Close" at bounding box center [295, 151] width 590 height 303
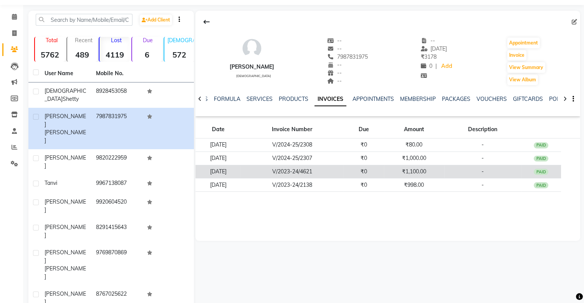
click at [280, 171] on td "V/2023-24/4621" at bounding box center [292, 171] width 103 height 13
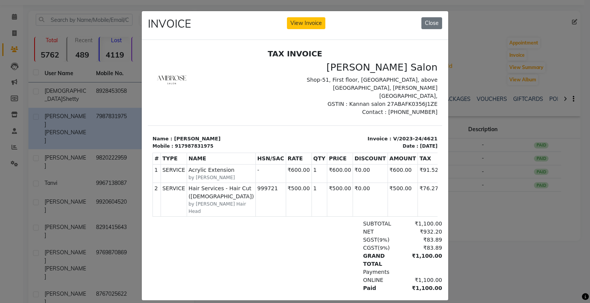
click at [477, 222] on ngb-modal-window "INVOICE View Invoice Close" at bounding box center [295, 151] width 590 height 303
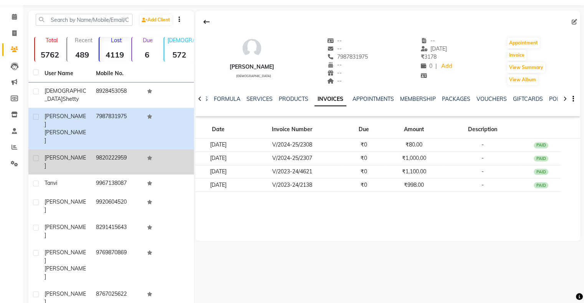
click at [52, 154] on span "Prita" at bounding box center [65, 161] width 41 height 15
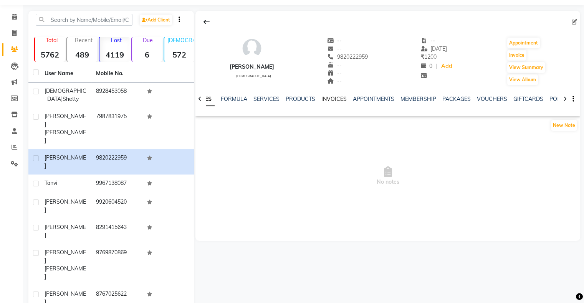
click at [341, 97] on link "INVOICES" at bounding box center [333, 99] width 25 height 7
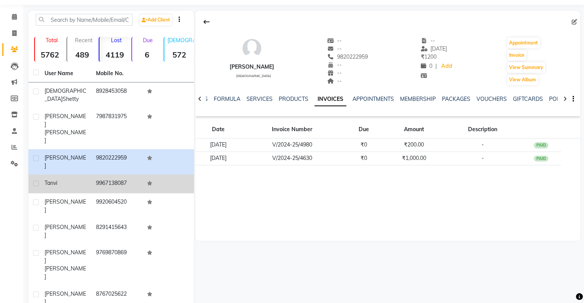
click at [95, 175] on td "9967138087" at bounding box center [116, 184] width 51 height 19
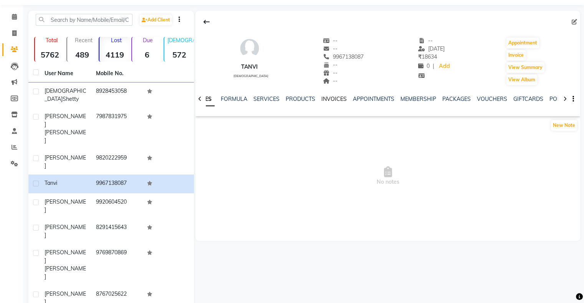
click at [331, 100] on link "INVOICES" at bounding box center [333, 99] width 25 height 7
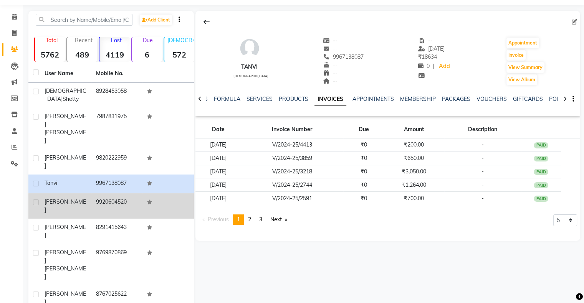
click at [121, 194] on td "9920604520" at bounding box center [116, 206] width 51 height 25
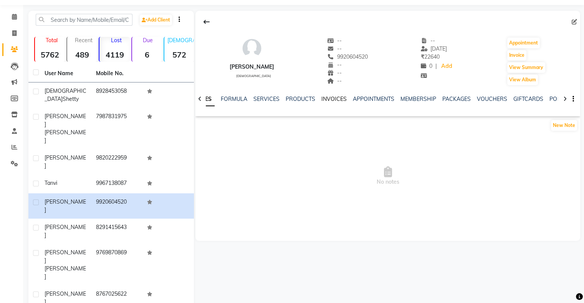
click at [327, 101] on link "INVOICES" at bounding box center [333, 99] width 25 height 7
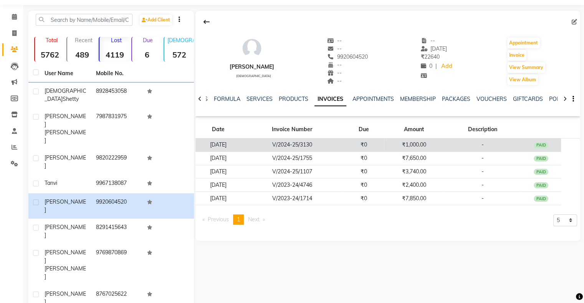
click at [271, 144] on td "V/2024-25/3130" at bounding box center [292, 145] width 103 height 13
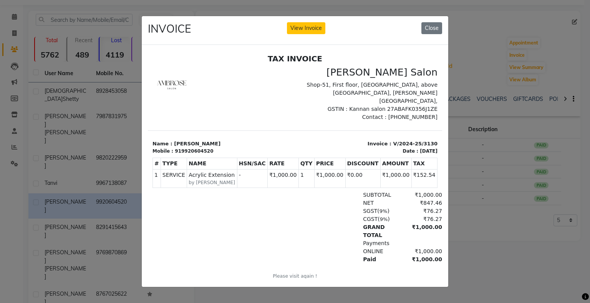
click at [476, 161] on ngb-modal-window "INVOICE View Invoice Close" at bounding box center [295, 151] width 590 height 303
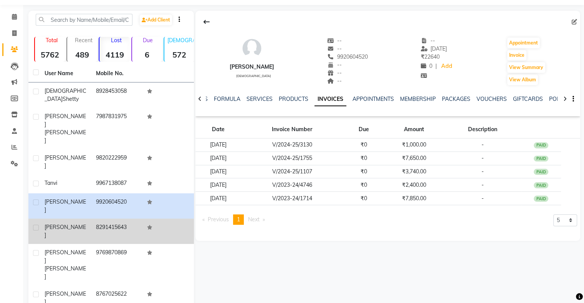
click at [139, 219] on td "8291415643" at bounding box center [116, 231] width 51 height 25
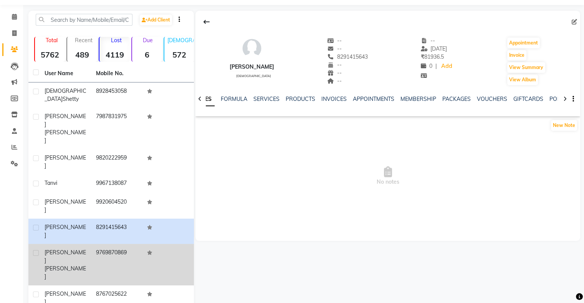
click at [115, 244] on td "9769870869" at bounding box center [116, 264] width 51 height 41
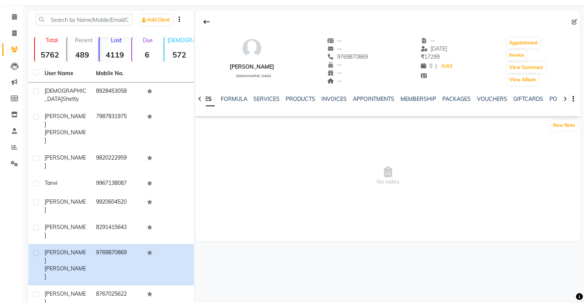
click at [336, 94] on div "NOTES FORMULA SERVICES PRODUCTS INVOICES APPOINTMENTS MEMBERSHIP PACKAGES VOUCH…" at bounding box center [387, 99] width 385 height 26
click at [333, 102] on link "INVOICES" at bounding box center [333, 99] width 25 height 7
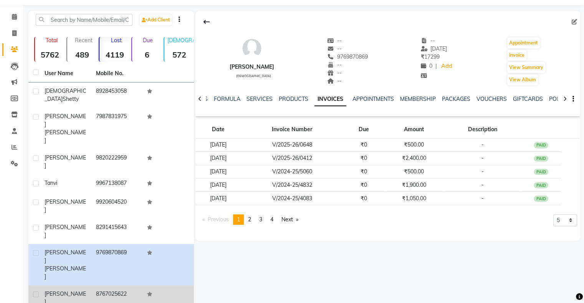
click at [132, 286] on td "8767025622" at bounding box center [116, 306] width 51 height 41
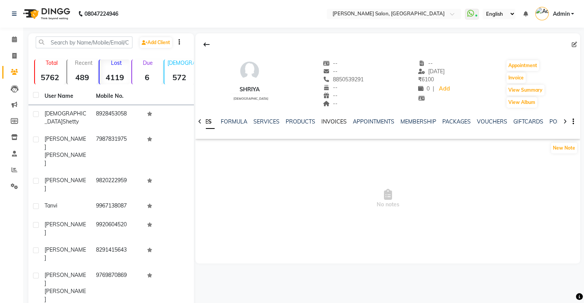
click at [338, 119] on link "INVOICES" at bounding box center [333, 121] width 25 height 7
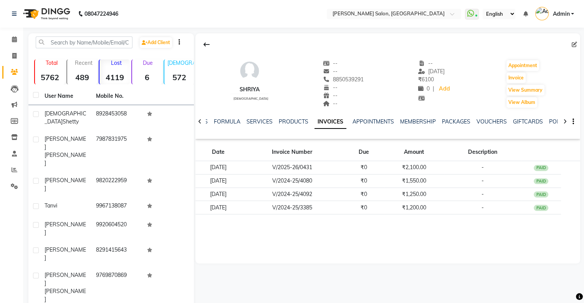
scroll to position [23, 0]
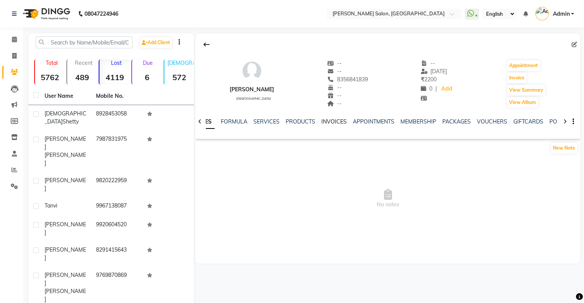
click at [335, 119] on link "INVOICES" at bounding box center [333, 121] width 25 height 7
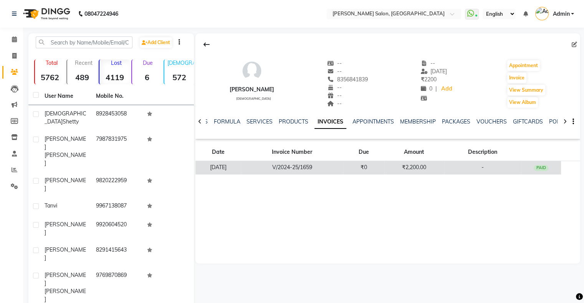
click at [241, 168] on td "06-07-2024" at bounding box center [217, 167] width 45 height 13
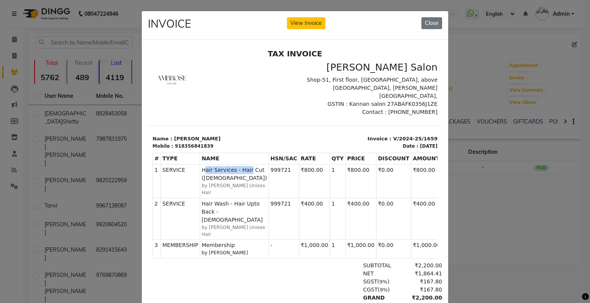
drag, startPoint x: 199, startPoint y: 159, endPoint x: 274, endPoint y: 158, distance: 75.3
click at [274, 164] on tr "1 SERVICE SERVICE Hair Services - Hair Cut (Female) by Mirza Unisex Hair 999721" at bounding box center [310, 181] width 315 height 34
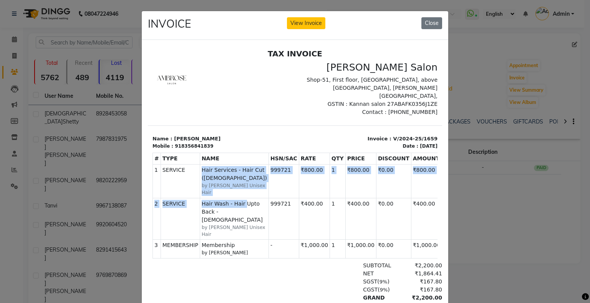
drag, startPoint x: 184, startPoint y: 182, endPoint x: 248, endPoint y: 184, distance: 64.5
click at [248, 184] on tbody "1 SERVICE SERVICE Hair Services - Hair Cut (Female) by Mirza Unisex Hair 999721…" at bounding box center [310, 211] width 315 height 94
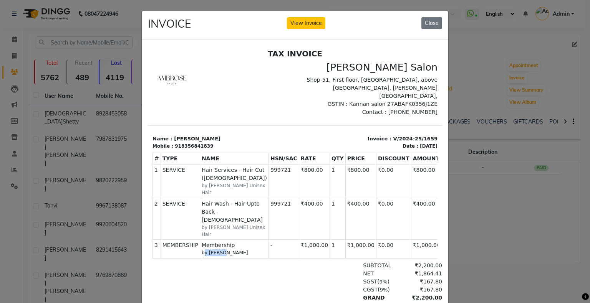
drag, startPoint x: 205, startPoint y: 224, endPoint x: 251, endPoint y: 226, distance: 45.4
click at [251, 240] on td "MEMBERSHIP Membership by Menka" at bounding box center [234, 249] width 69 height 18
click at [546, 172] on ngb-modal-window "INVOICE View Invoice Close" at bounding box center [295, 151] width 590 height 303
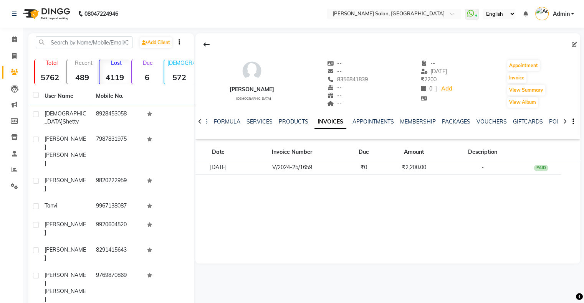
scroll to position [23, 0]
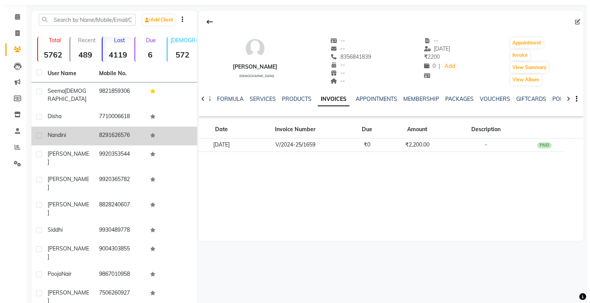
scroll to position [0, 0]
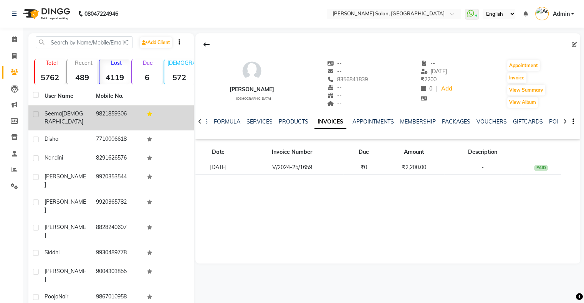
click at [91, 119] on td "seema jain" at bounding box center [65, 117] width 51 height 25
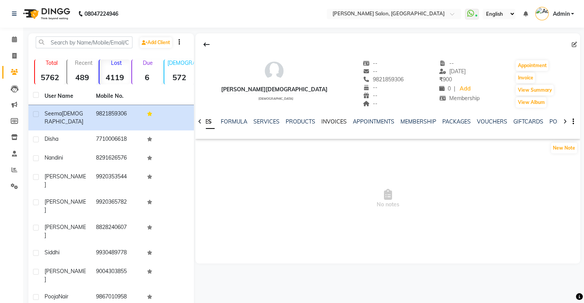
click at [328, 123] on link "INVOICES" at bounding box center [333, 121] width 25 height 7
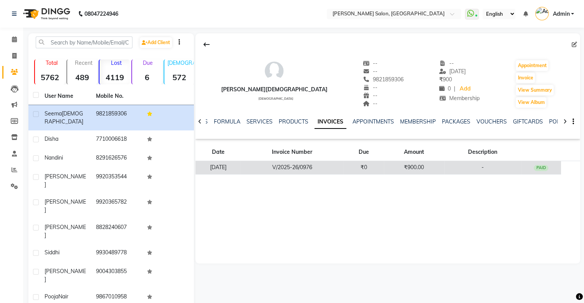
click at [264, 171] on td "V/2025-26/0976" at bounding box center [292, 167] width 103 height 13
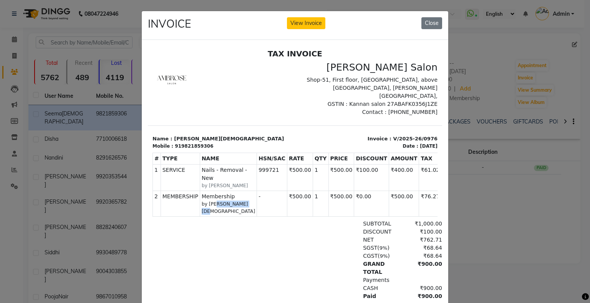
drag, startPoint x: 209, startPoint y: 189, endPoint x: 240, endPoint y: 188, distance: 31.5
click at [240, 200] on small "by Pradip Vaishnav" at bounding box center [228, 207] width 53 height 14
click at [498, 145] on ngb-modal-window "INVOICE View Invoice Close" at bounding box center [295, 151] width 590 height 303
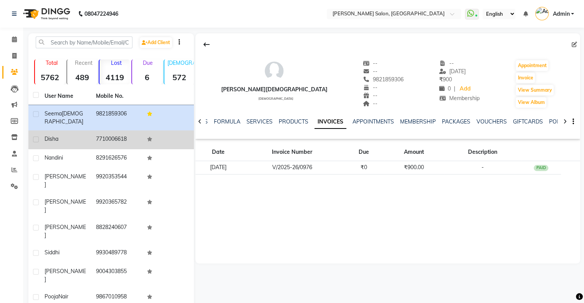
click at [115, 134] on td "7710006618" at bounding box center [116, 140] width 51 height 19
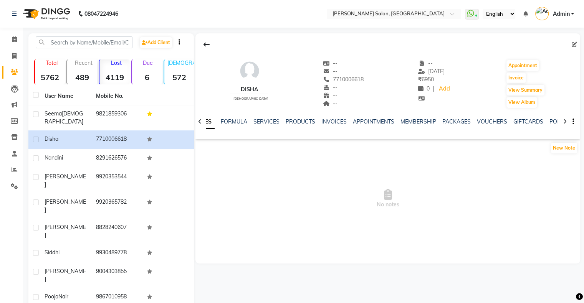
click at [335, 129] on div "NOTES FORMULA SERVICES PRODUCTS INVOICES APPOINTMENTS MEMBERSHIP PACKAGES VOUCH…" at bounding box center [378, 125] width 339 height 14
click at [334, 126] on div "NOTES FORMULA SERVICES PRODUCTS INVOICES APPOINTMENTS MEMBERSHIP PACKAGES VOUCH…" at bounding box center [378, 125] width 339 height 14
click at [334, 125] on link "INVOICES" at bounding box center [333, 121] width 25 height 7
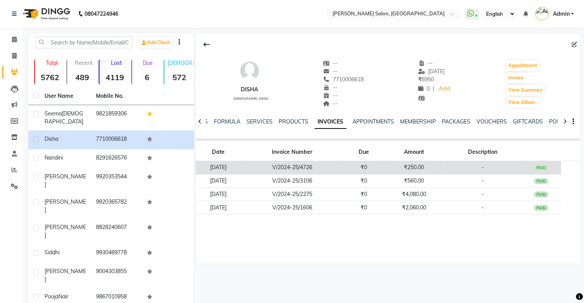
click at [241, 162] on td "15-02-2025" at bounding box center [217, 167] width 45 height 13
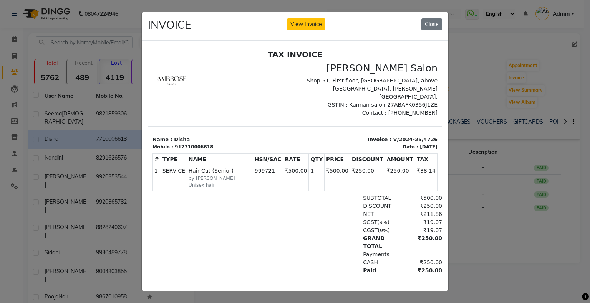
click at [493, 149] on ngb-modal-window "INVOICE View Invoice Close" at bounding box center [295, 151] width 590 height 303
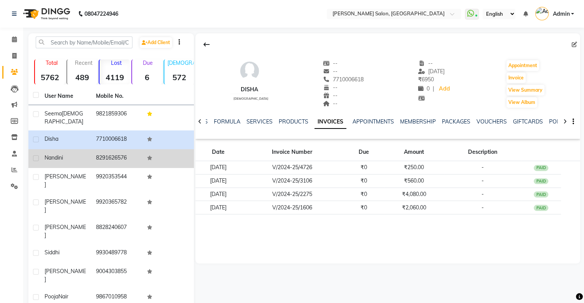
click at [115, 153] on td "8291626576" at bounding box center [116, 158] width 51 height 19
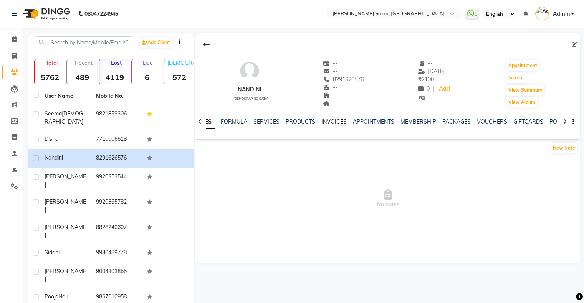
click at [327, 121] on link "INVOICES" at bounding box center [333, 121] width 25 height 7
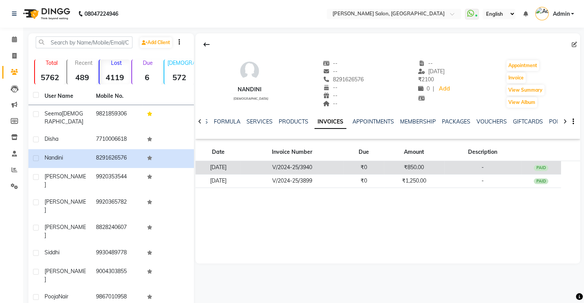
click at [293, 162] on td "V/2024-25/3940" at bounding box center [292, 167] width 103 height 13
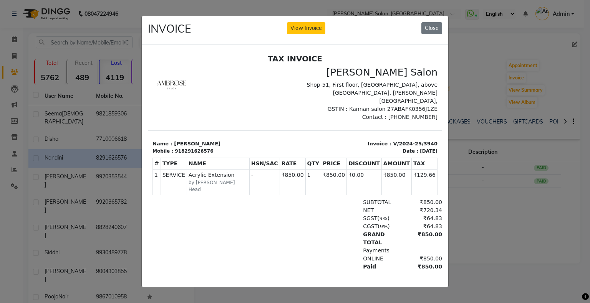
click at [518, 151] on ngb-modal-window "INVOICE View Invoice Close" at bounding box center [295, 151] width 590 height 303
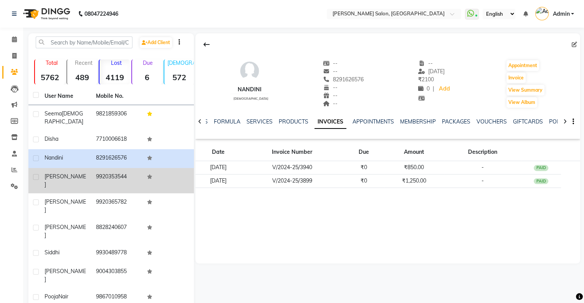
click at [138, 173] on td "9920353544" at bounding box center [116, 180] width 51 height 25
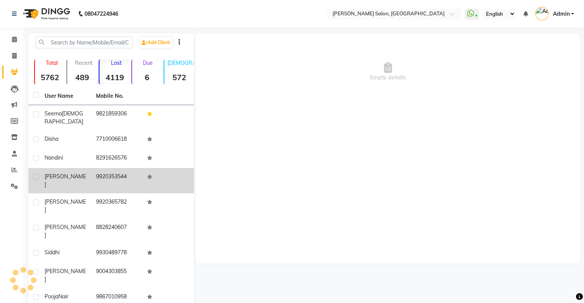
click at [127, 175] on td "9920353544" at bounding box center [116, 180] width 51 height 25
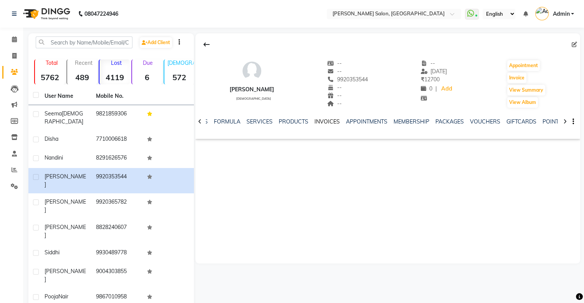
click at [315, 121] on link "INVOICES" at bounding box center [326, 121] width 25 height 7
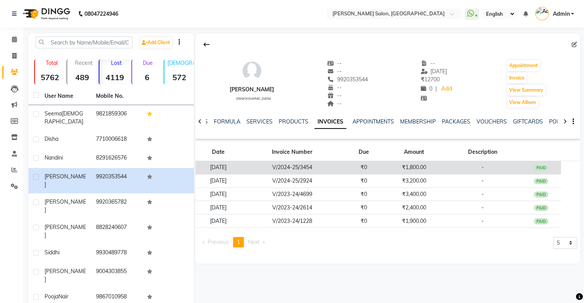
click at [233, 167] on td "01-12-2024" at bounding box center [217, 167] width 45 height 13
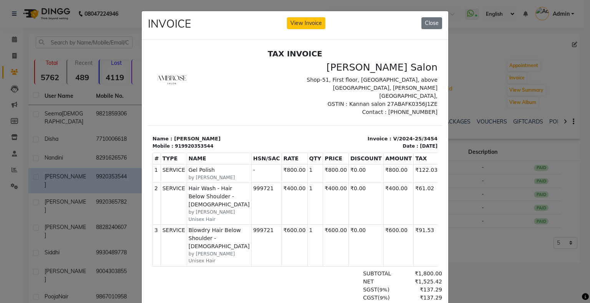
drag, startPoint x: 201, startPoint y: 171, endPoint x: 364, endPoint y: 227, distance: 171.7
click at [364, 227] on tbody "1 SERVICE SERVICE Gel Polish by Shubhada - ₹800.00 2 3" at bounding box center [296, 215] width 286 height 102
click at [478, 219] on ngb-modal-window "INVOICE View Invoice Close" at bounding box center [295, 151] width 590 height 303
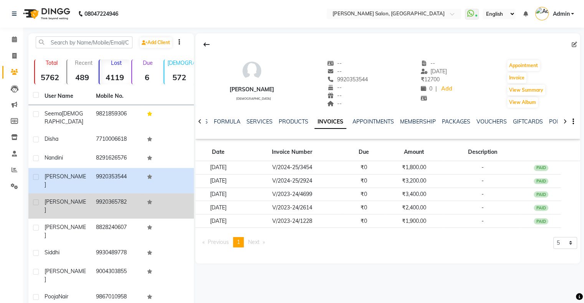
click at [60, 199] on span "Aashita" at bounding box center [65, 206] width 41 height 15
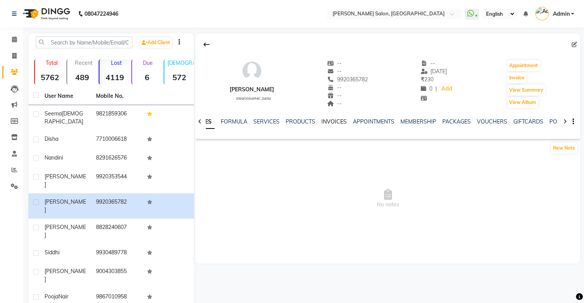
click at [335, 124] on link "INVOICES" at bounding box center [333, 121] width 25 height 7
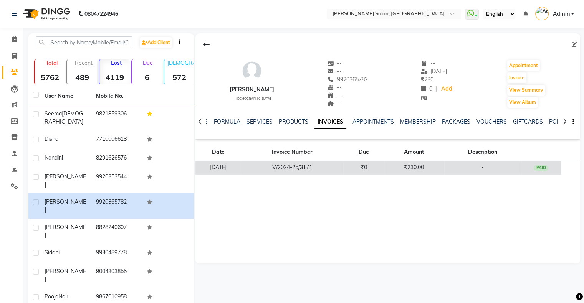
click at [321, 164] on td "V/2024-25/3171" at bounding box center [292, 167] width 103 height 13
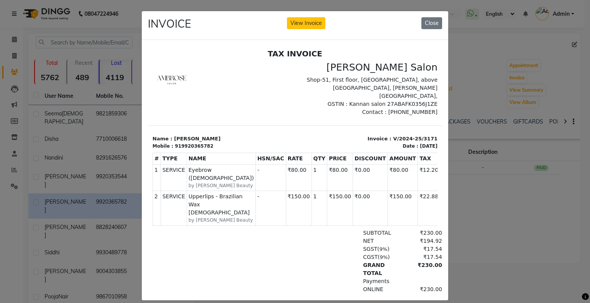
click at [492, 194] on ngb-modal-window "INVOICE View Invoice Close" at bounding box center [295, 151] width 590 height 303
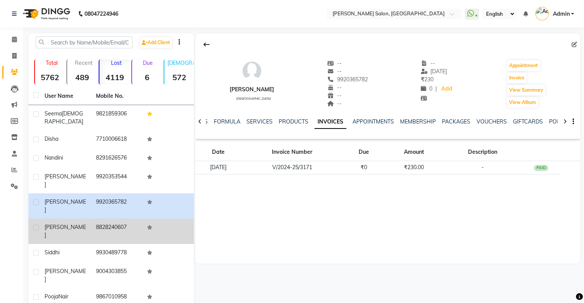
click at [133, 219] on td "8828240607" at bounding box center [116, 231] width 51 height 25
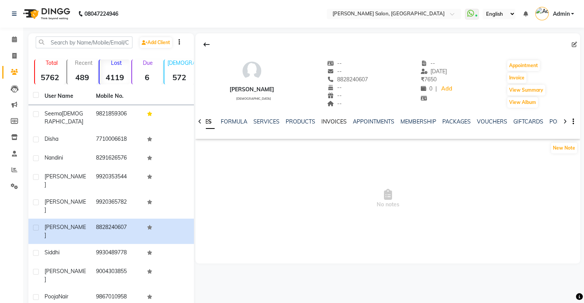
click at [332, 120] on link "INVOICES" at bounding box center [333, 121] width 25 height 7
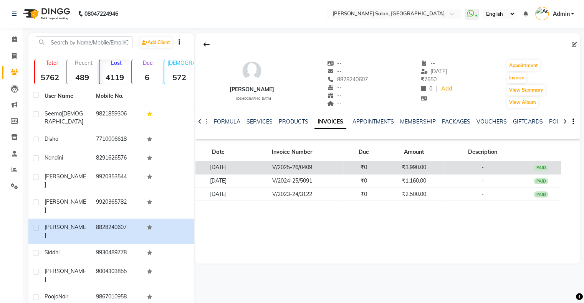
click at [310, 166] on td "V/2025-26/0409" at bounding box center [292, 167] width 103 height 13
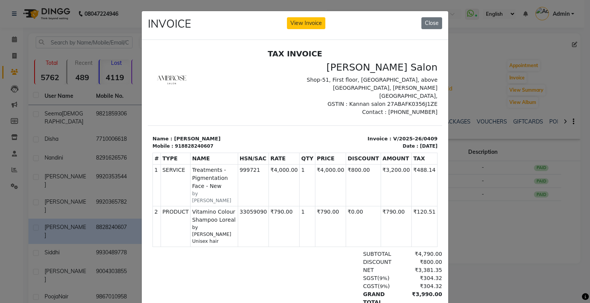
click at [475, 202] on ngb-modal-window "INVOICE View Invoice Close" at bounding box center [295, 151] width 590 height 303
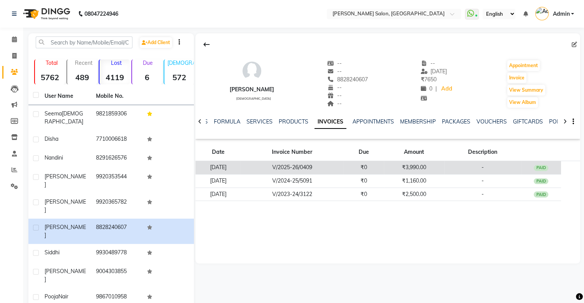
click at [241, 169] on td "02-05-2025" at bounding box center [217, 167] width 45 height 13
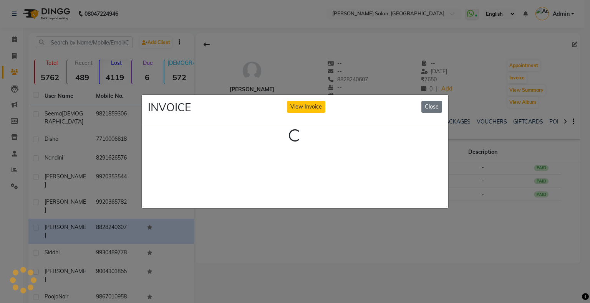
click at [347, 241] on ngb-modal-window "INVOICE View Invoice Close Loading..." at bounding box center [295, 151] width 590 height 303
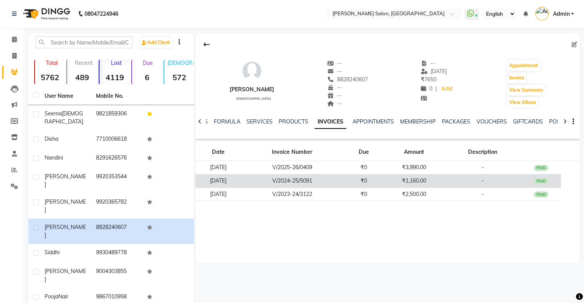
click at [230, 180] on td "20-03-2025" at bounding box center [217, 180] width 45 height 13
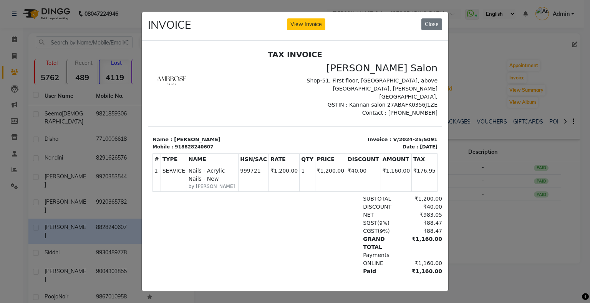
click at [473, 195] on ngb-modal-window "INVOICE View Invoice Close" at bounding box center [295, 151] width 590 height 303
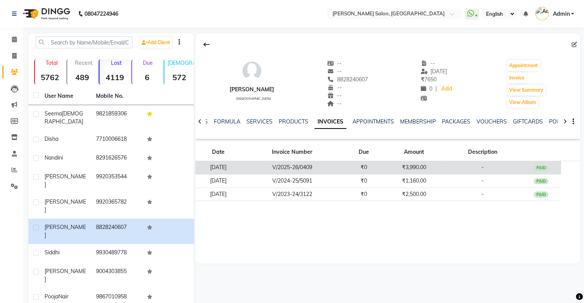
click at [419, 169] on td "₹3,990.00" at bounding box center [414, 167] width 60 height 13
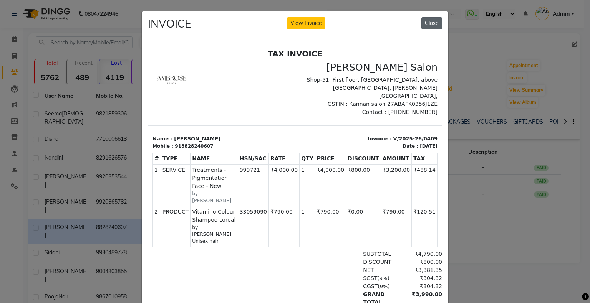
click at [425, 23] on button "Close" at bounding box center [431, 23] width 21 height 12
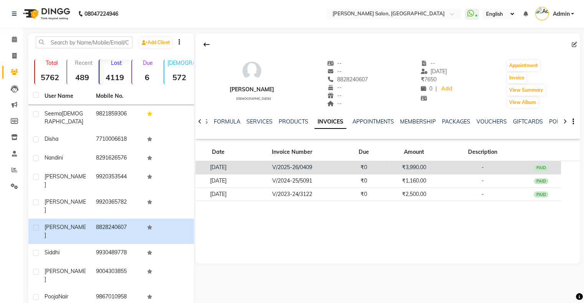
scroll to position [23, 0]
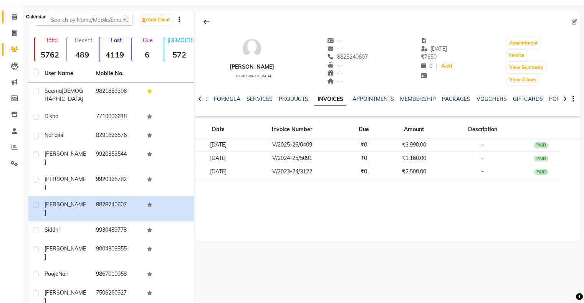
click at [11, 21] on span at bounding box center [14, 17] width 13 height 9
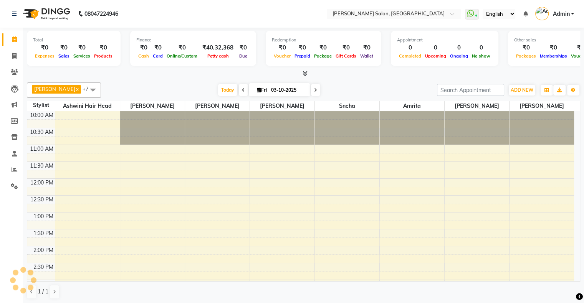
scroll to position [235, 0]
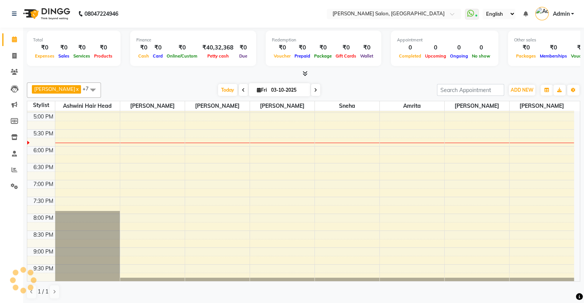
click at [11, 21] on div "08047224946" at bounding box center [65, 14] width 118 height 22
click at [218, 89] on span "Today" at bounding box center [227, 90] width 19 height 12
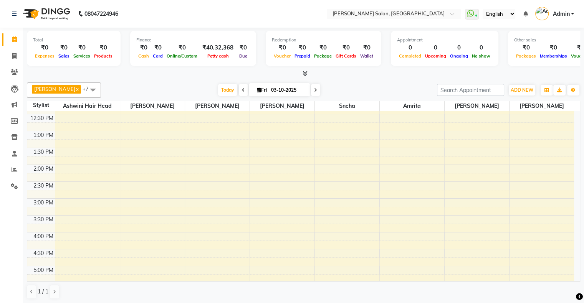
scroll to position [81, 0]
click at [8, 54] on span at bounding box center [14, 56] width 13 height 9
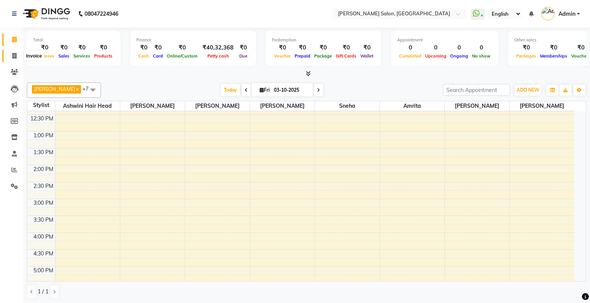
select select "4073"
select select "service"
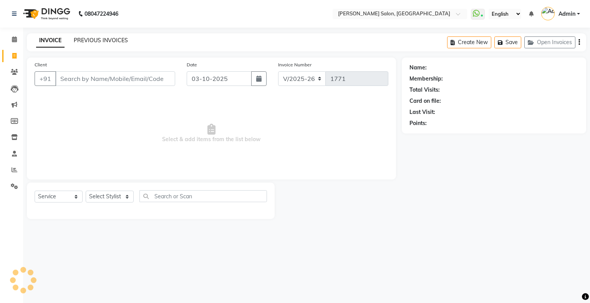
click at [101, 41] on link "PREVIOUS INVOICES" at bounding box center [101, 40] width 54 height 7
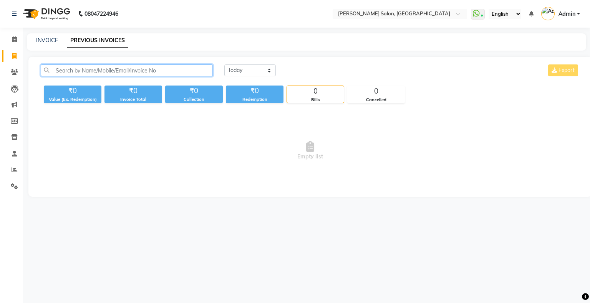
click at [108, 65] on input "text" at bounding box center [127, 71] width 172 height 12
type input "9920353"
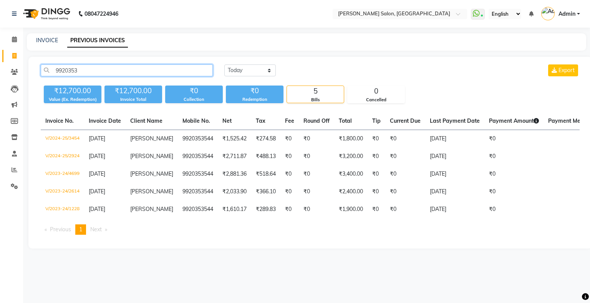
click at [83, 67] on input "9920353" at bounding box center [127, 71] width 172 height 12
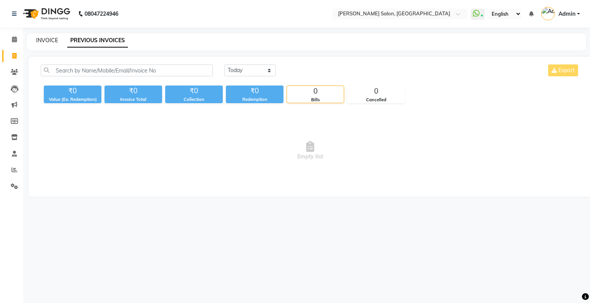
click at [52, 41] on link "INVOICE" at bounding box center [47, 40] width 22 height 7
select select "4073"
select select "service"
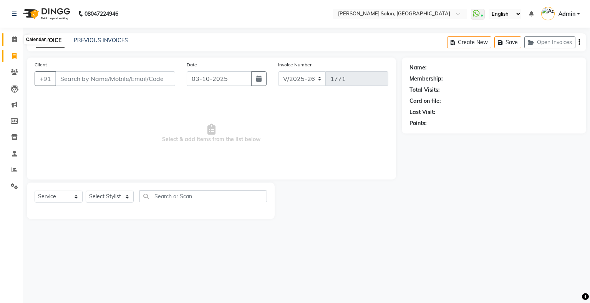
click at [13, 38] on icon at bounding box center [14, 39] width 5 height 6
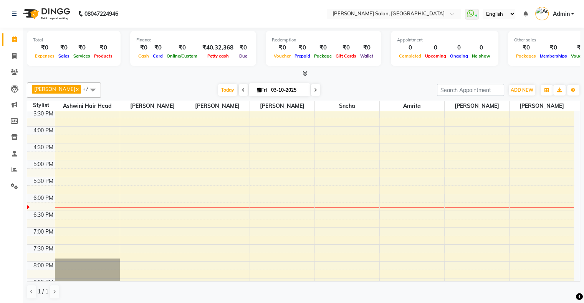
scroll to position [192, 0]
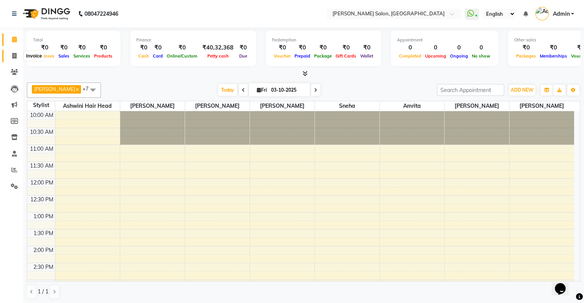
click at [14, 55] on icon at bounding box center [14, 56] width 4 height 6
select select "4073"
select select "service"
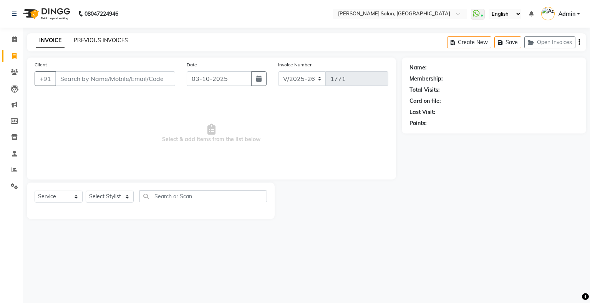
click at [94, 42] on link "PREVIOUS INVOICES" at bounding box center [101, 40] width 54 height 7
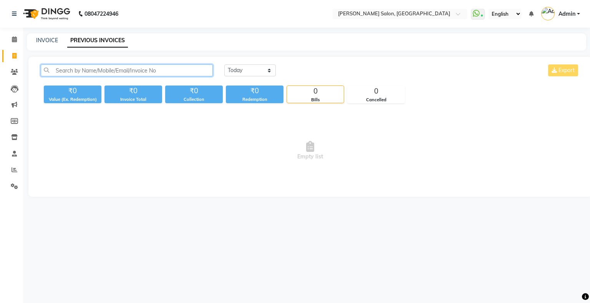
click at [113, 70] on input "text" at bounding box center [127, 71] width 172 height 12
paste input "9820811543"
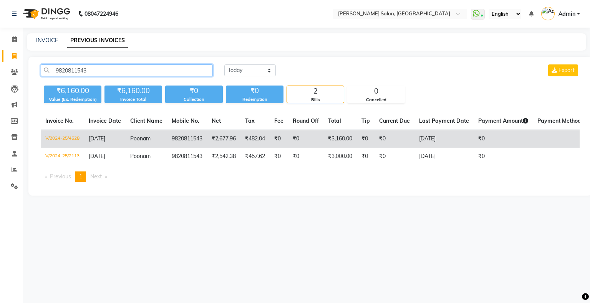
type input "9820811543"
click at [127, 141] on td "Poonam" at bounding box center [146, 139] width 41 height 18
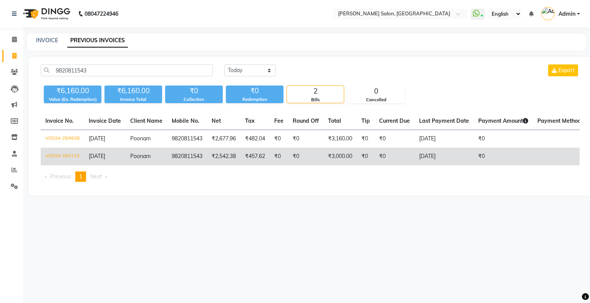
click at [125, 155] on td "30-08-2024" at bounding box center [104, 157] width 41 height 18
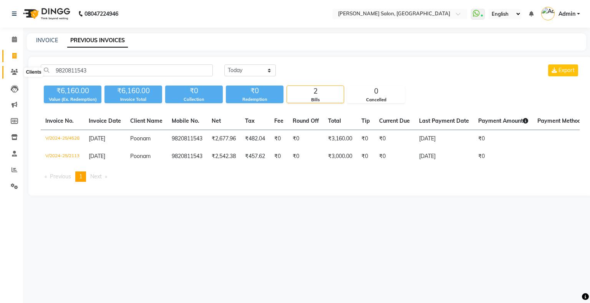
click at [15, 74] on icon at bounding box center [14, 72] width 7 height 6
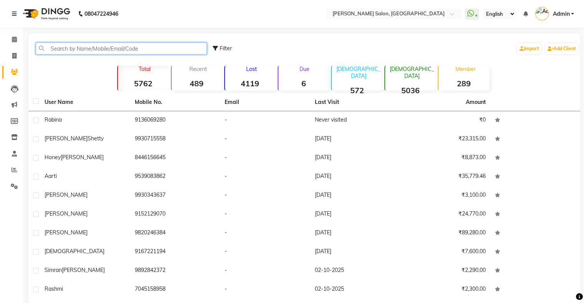
click at [176, 46] on input "text" at bounding box center [121, 49] width 171 height 12
paste input "9820811543"
type input "9820811543"
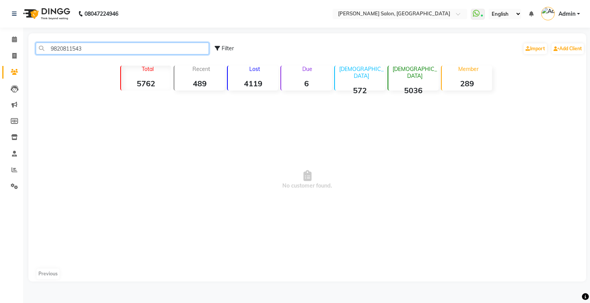
drag, startPoint x: 96, startPoint y: 53, endPoint x: 22, endPoint y: 53, distance: 73.7
click at [22, 53] on app-home "08047224946 Select Location × Ambrose Salon, Kandivali West WhatsApp Status ✕ S…" at bounding box center [295, 146] width 590 height 293
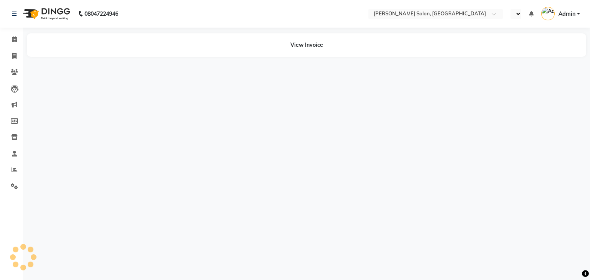
select select "en"
